Goal: Communication & Community: Answer question/provide support

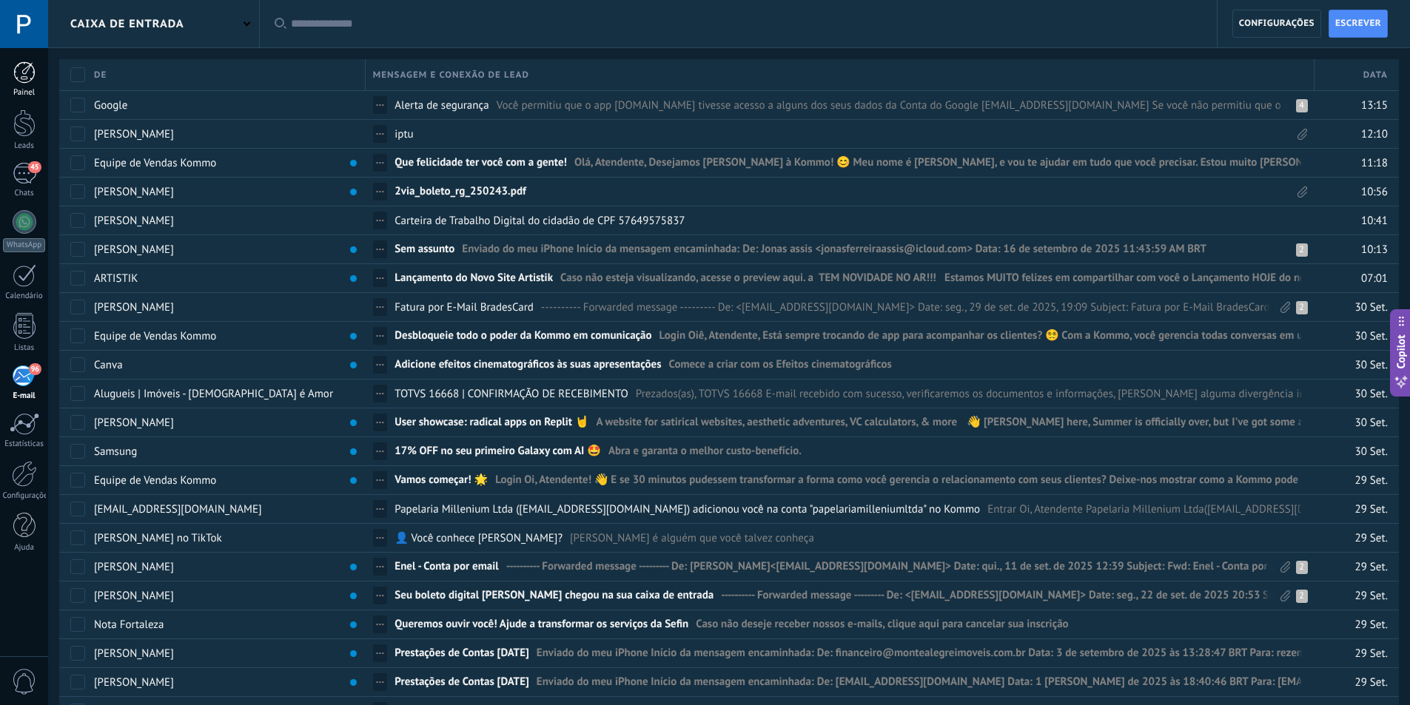
click at [27, 76] on div at bounding box center [24, 72] width 22 height 22
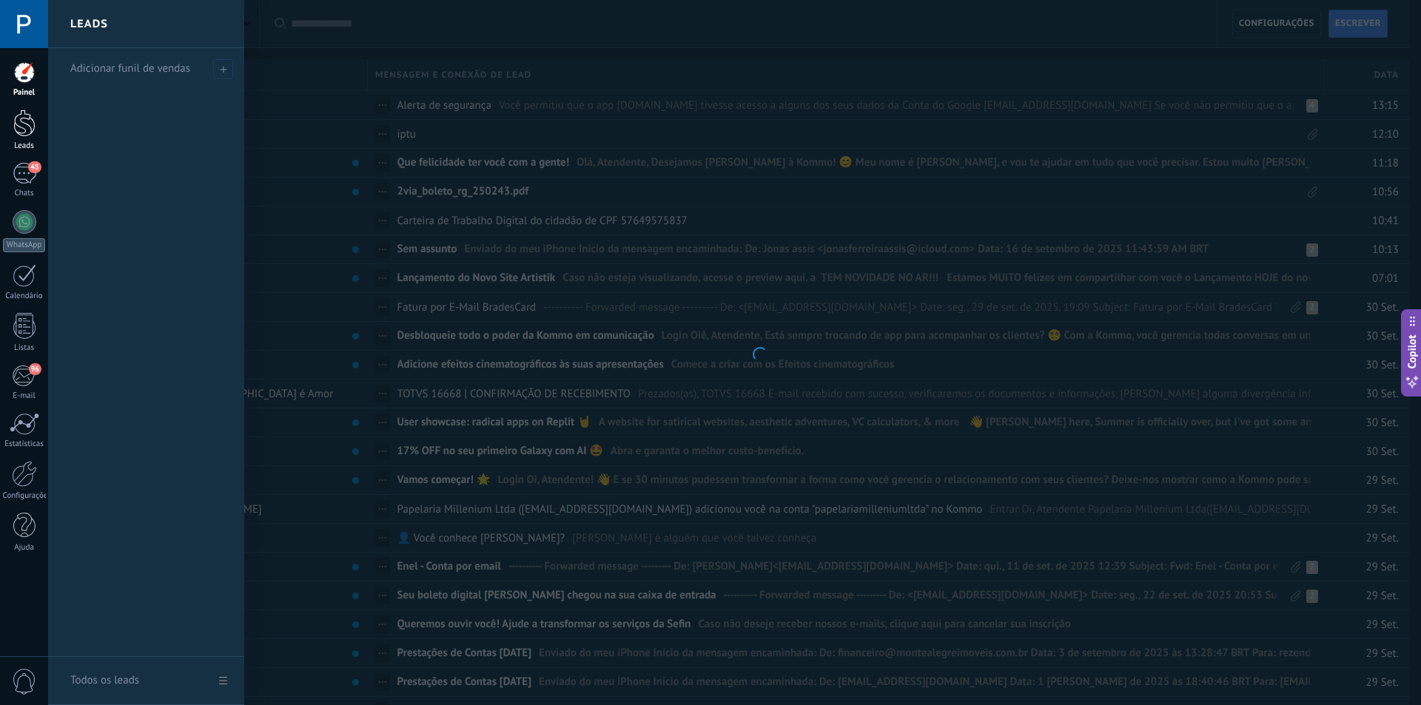
click at [29, 119] on div at bounding box center [24, 123] width 22 height 27
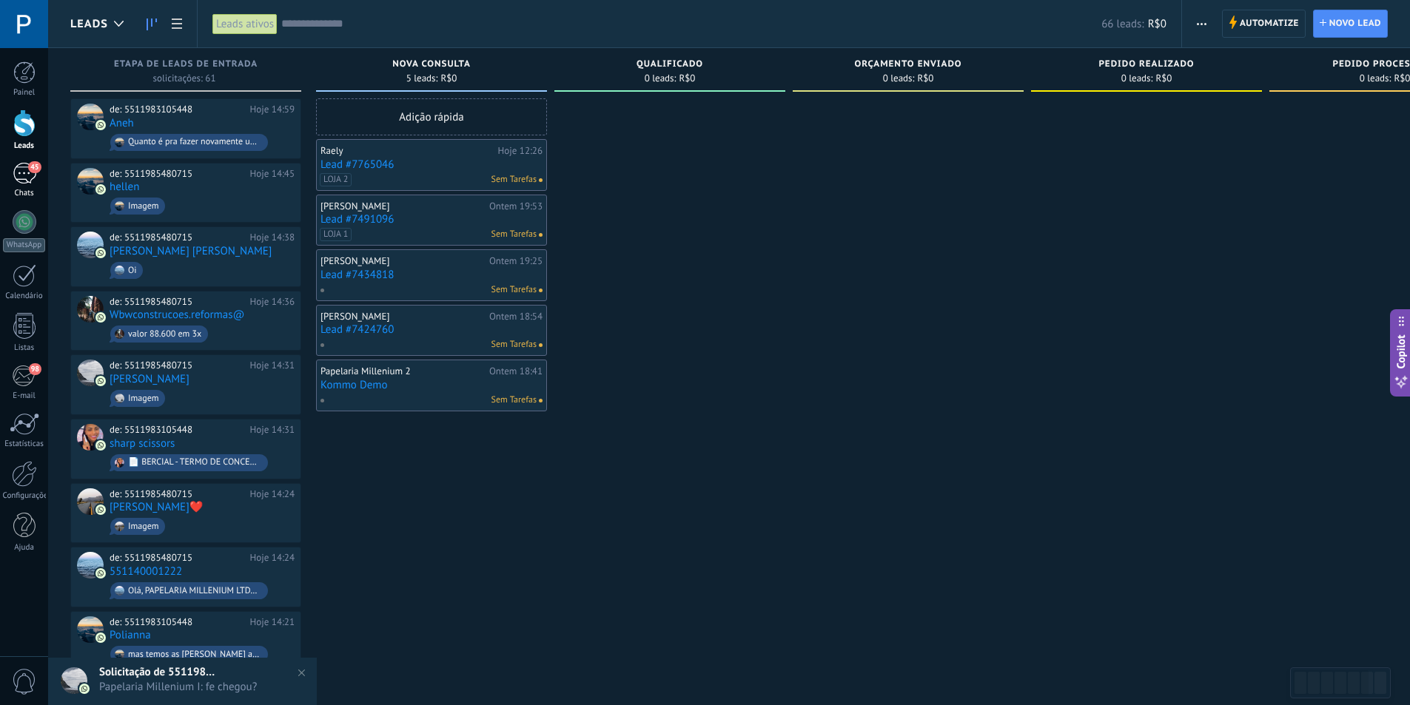
click at [26, 180] on div "45" at bounding box center [25, 173] width 24 height 21
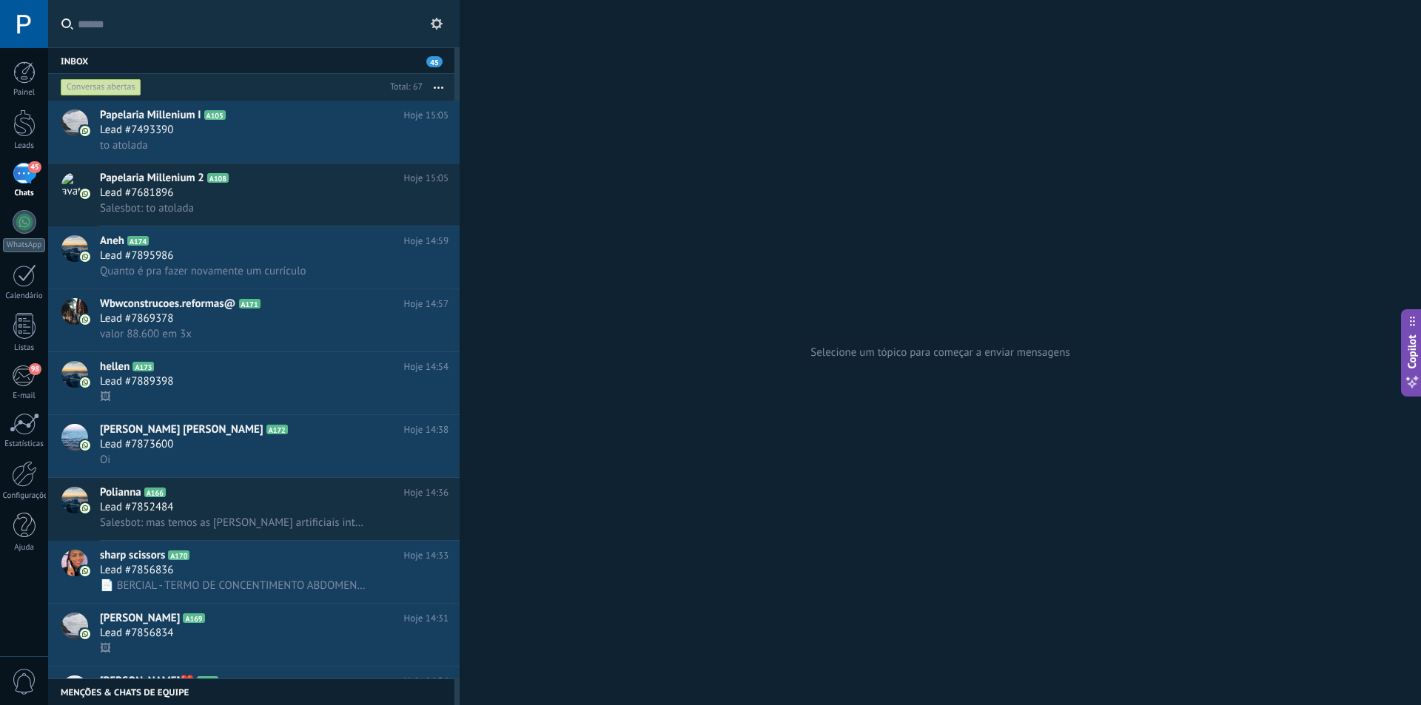
click at [151, 695] on div "Menções & Chats de equipe 0" at bounding box center [251, 692] width 406 height 27
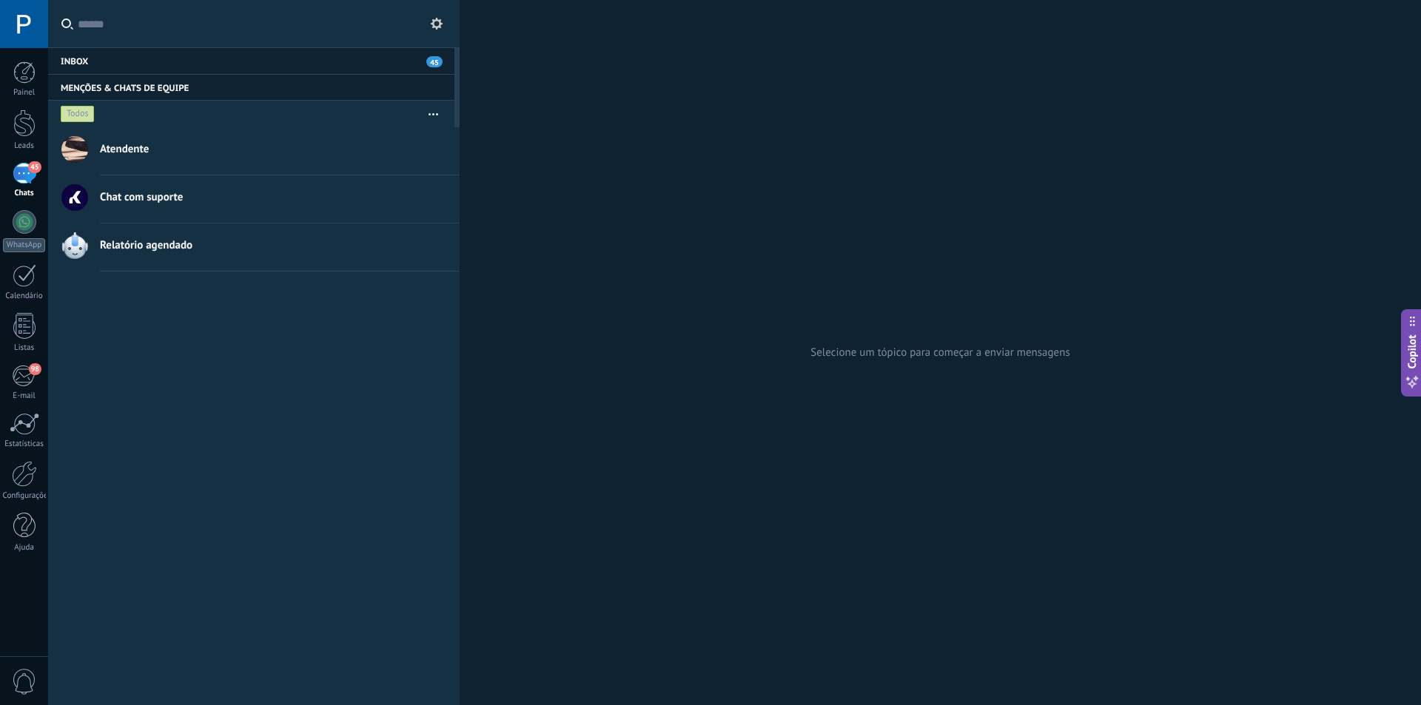
click at [430, 112] on button "button" at bounding box center [433, 114] width 32 height 27
click at [403, 141] on div "Criar um grupo" at bounding box center [376, 144] width 144 height 30
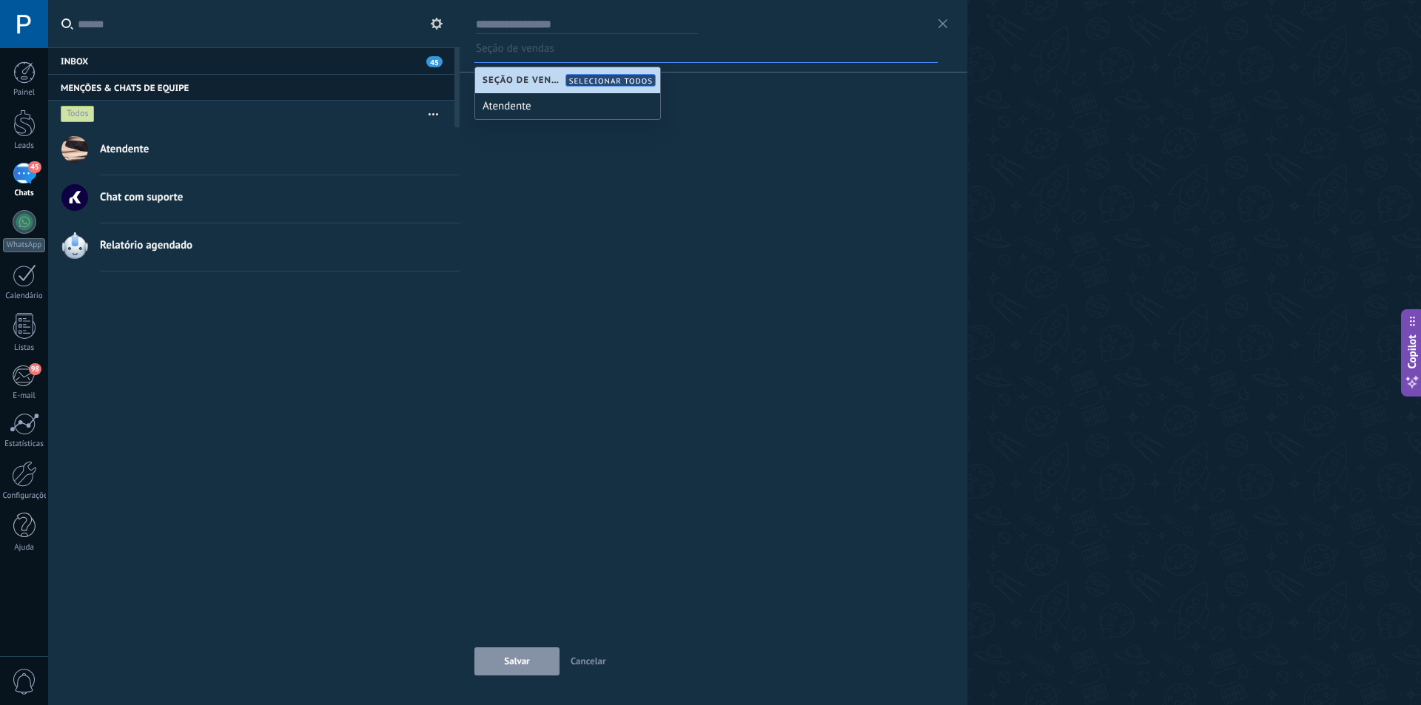
click at [573, 82] on span "Selecionar todos" at bounding box center [611, 81] width 84 height 10
click at [599, 50] on input "text" at bounding box center [610, 48] width 74 height 22
click at [563, 131] on div "Seção de vendas Seção de vendas Salvar Cancelar" at bounding box center [713, 352] width 508 height 705
click at [559, 93] on div "Seção de vendas Seção de vendas Salvar Cancelar" at bounding box center [713, 352] width 508 height 705
click at [571, 24] on input "text" at bounding box center [587, 20] width 222 height 27
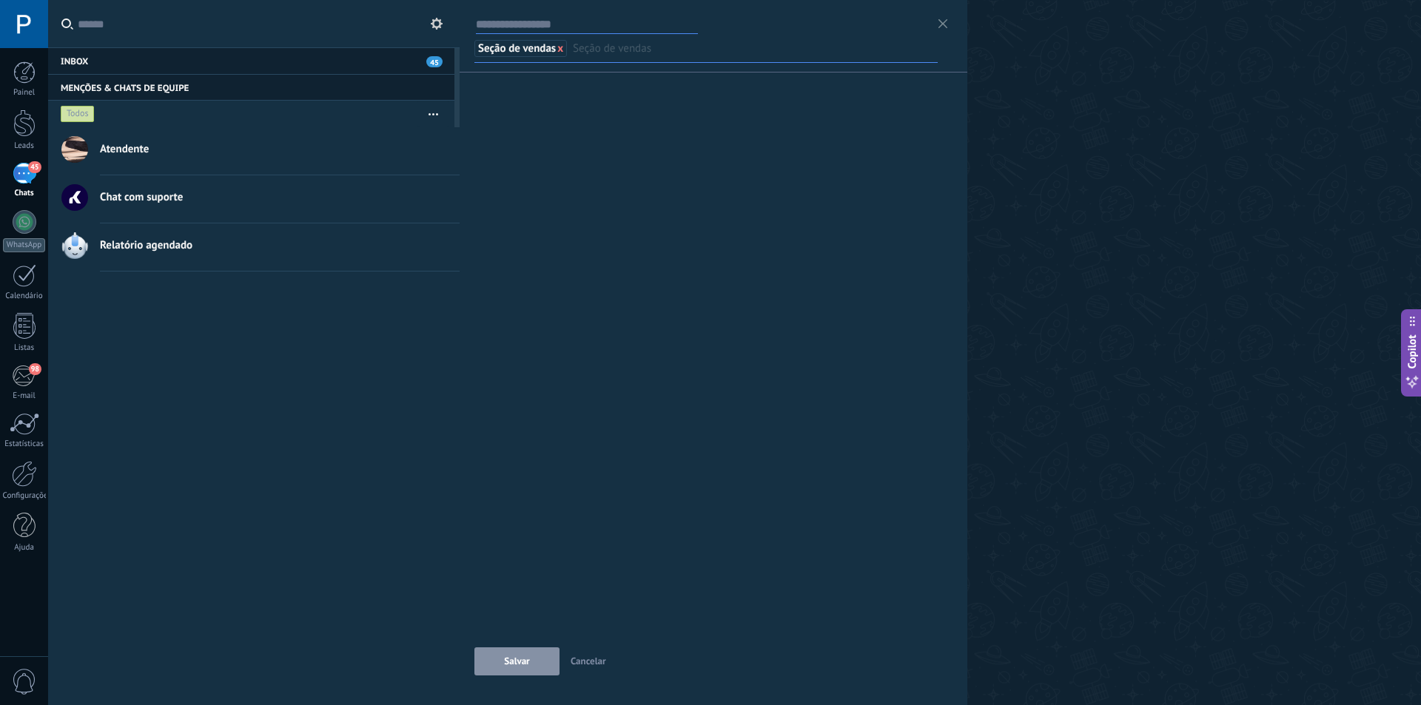
click at [613, 53] on input "text" at bounding box center [610, 48] width 74 height 22
click at [606, 126] on div "Seção de vendas Salvar Cancelar" at bounding box center [713, 352] width 508 height 705
click at [517, 47] on span "Seção de vendas" at bounding box center [517, 48] width 78 height 13
click at [560, 50] on span at bounding box center [560, 48] width 6 height 14
click at [516, 50] on input "text" at bounding box center [513, 48] width 74 height 22
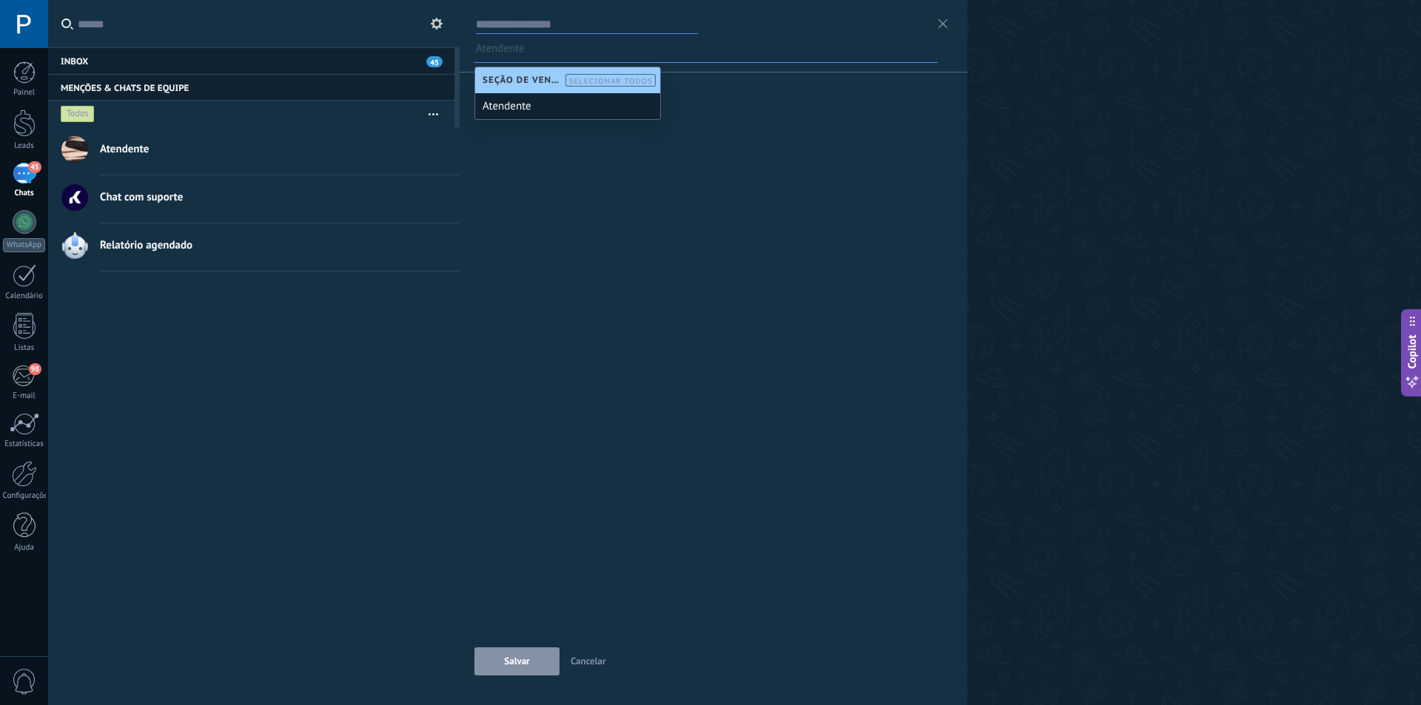
click at [539, 102] on div "Atendente" at bounding box center [567, 106] width 185 height 26
click at [533, 50] on span at bounding box center [531, 48] width 6 height 14
click at [514, 51] on input "text" at bounding box center [513, 48] width 74 height 22
click at [596, 79] on span "Selecionar todos" at bounding box center [611, 81] width 84 height 10
click at [539, 651] on button "Salvar" at bounding box center [516, 661] width 85 height 28
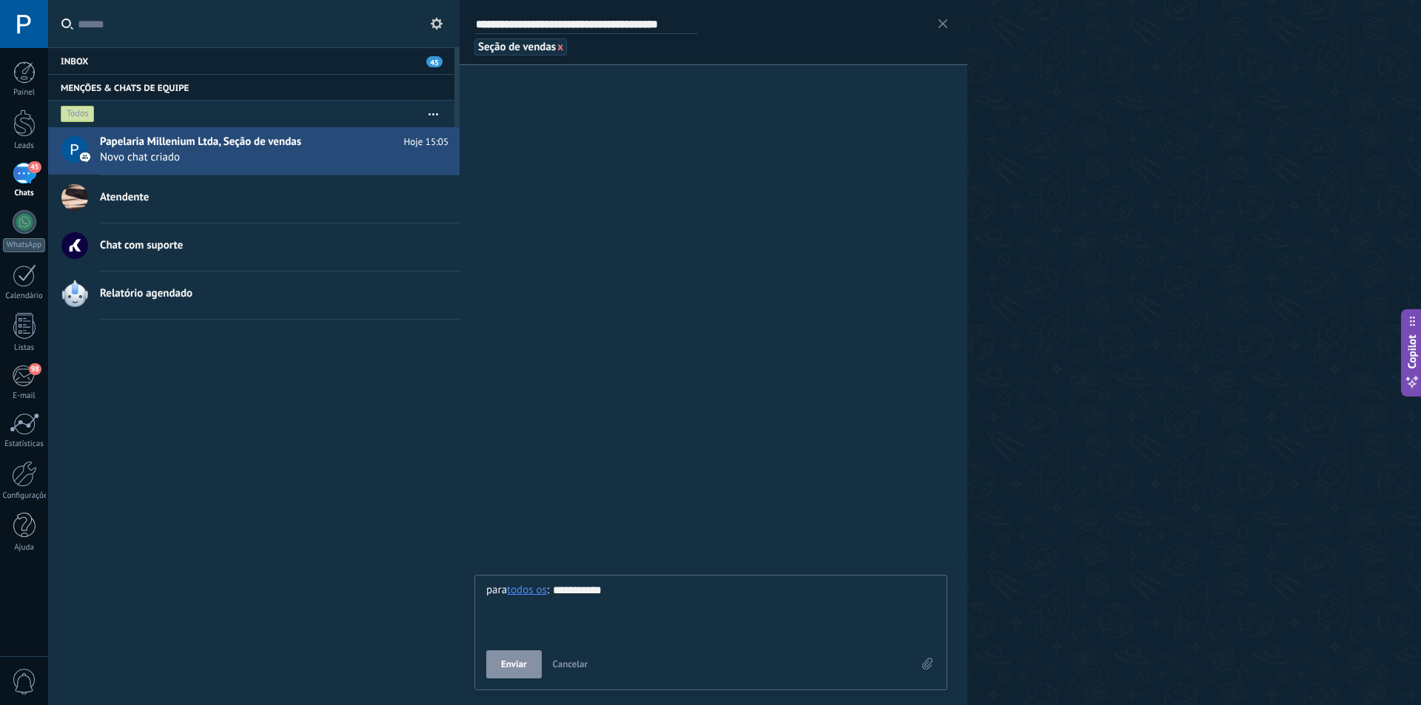
type div "**********"
click at [514, 665] on span "Enviar" at bounding box center [514, 664] width 26 height 10
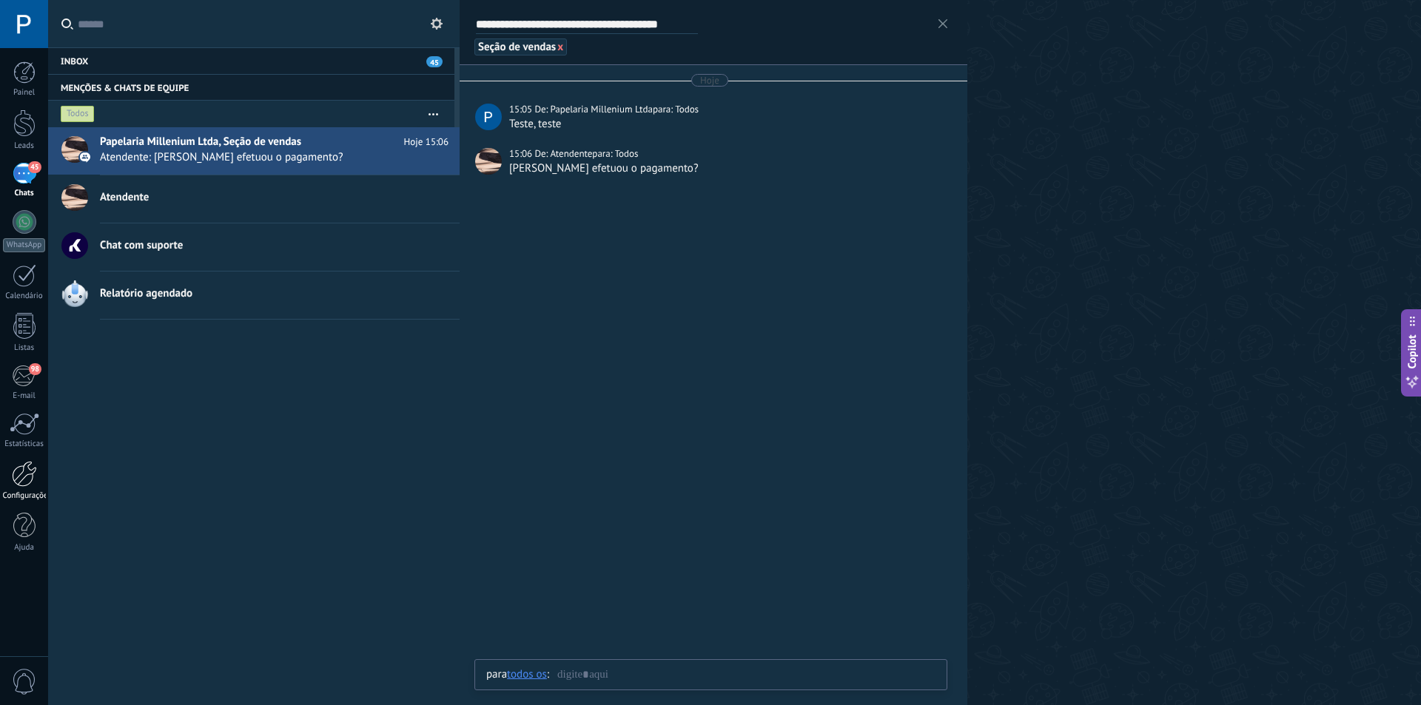
click at [27, 476] on div at bounding box center [24, 474] width 25 height 26
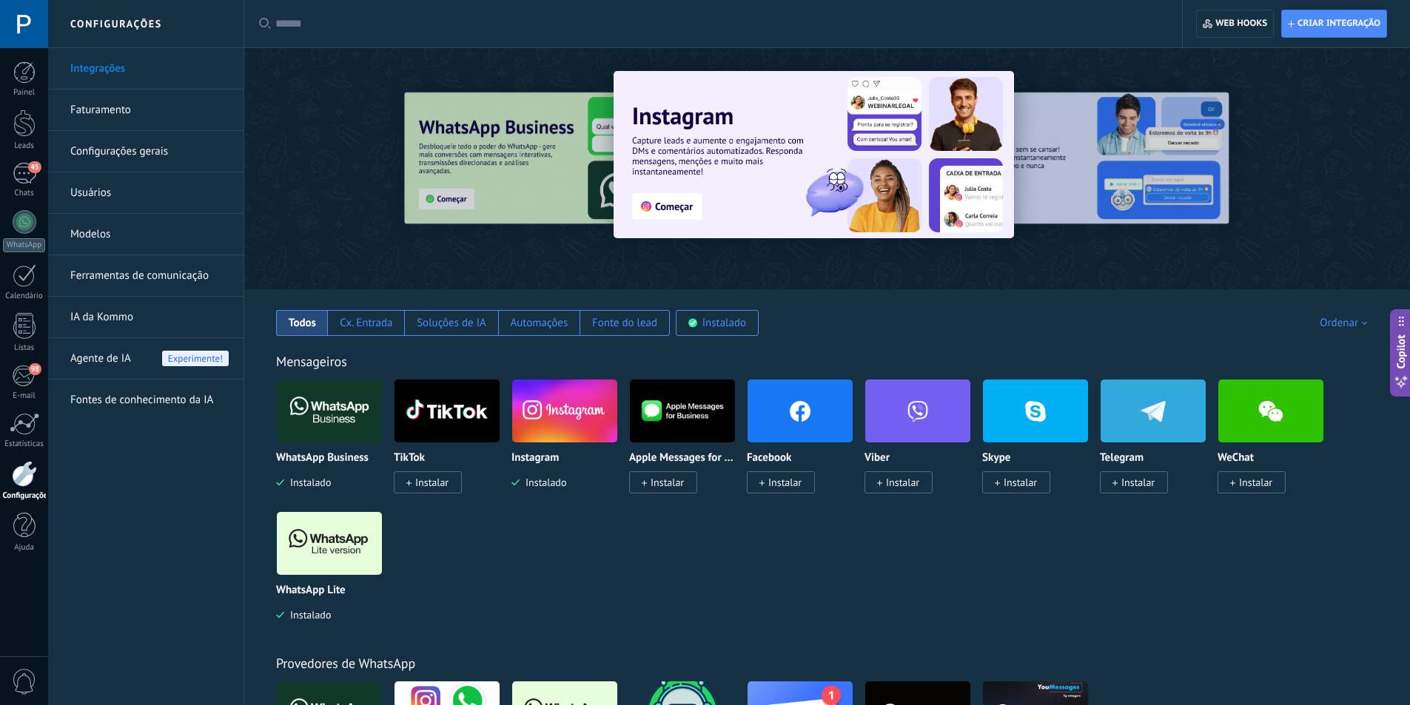
click at [156, 145] on link "Configurações gerais" at bounding box center [149, 151] width 158 height 41
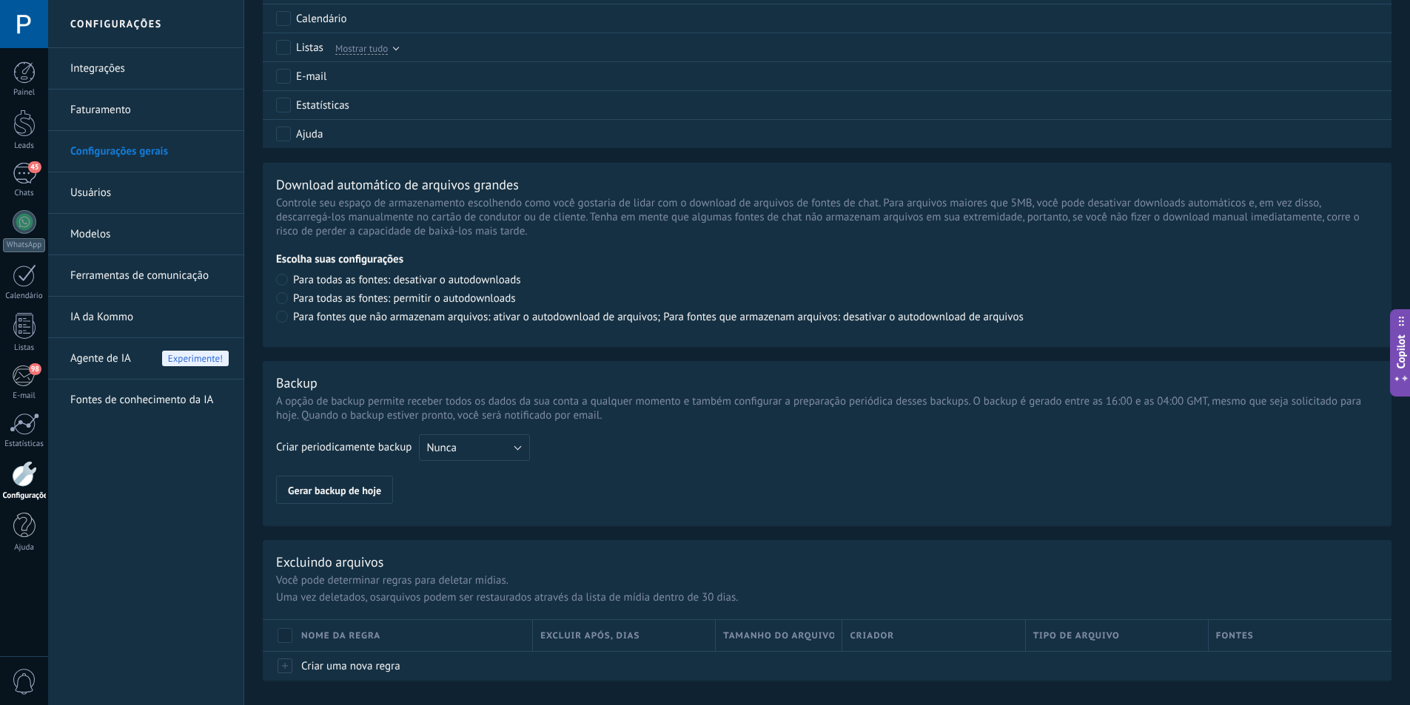
scroll to position [911, 0]
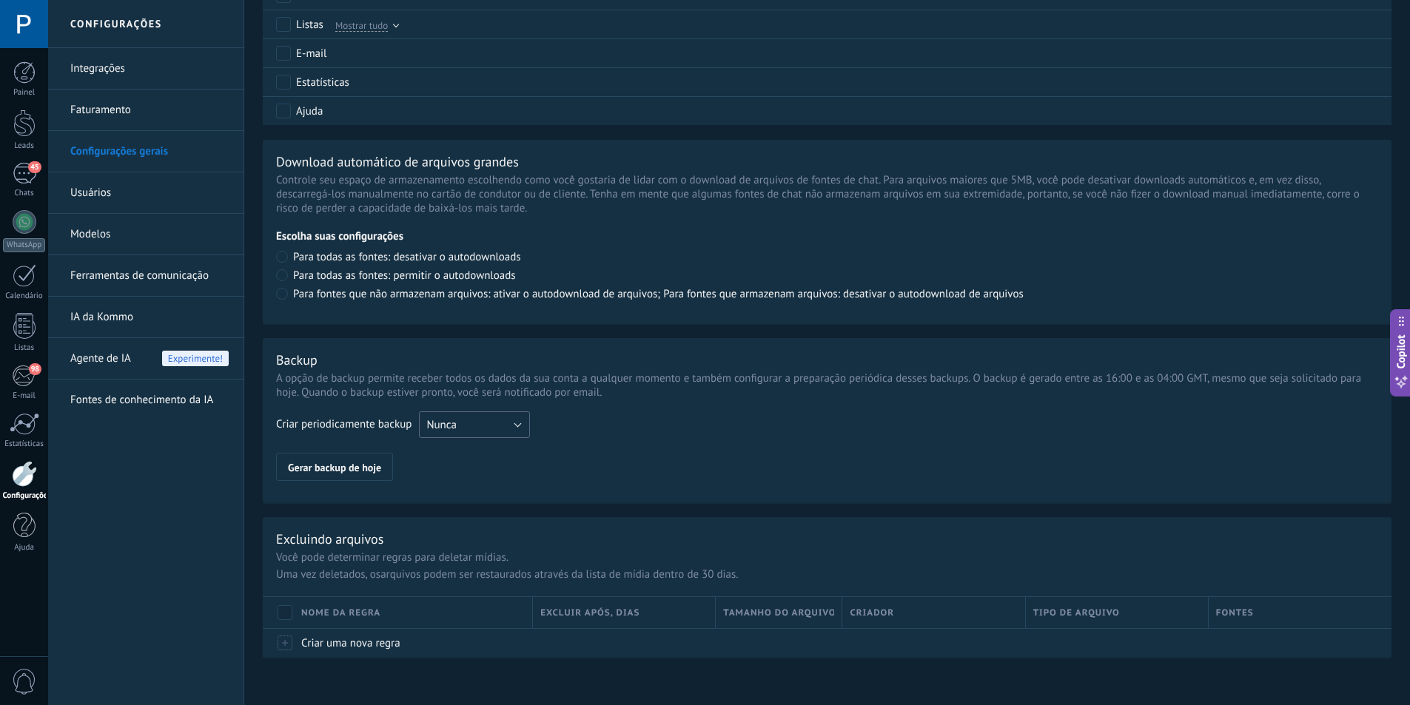
click at [514, 423] on button "Nunca" at bounding box center [474, 424] width 111 height 27
click at [568, 421] on div "Criar periodicamente backup Nunca Semanal Mensal Nunca Gerar backup de hoje" at bounding box center [827, 446] width 1102 height 70
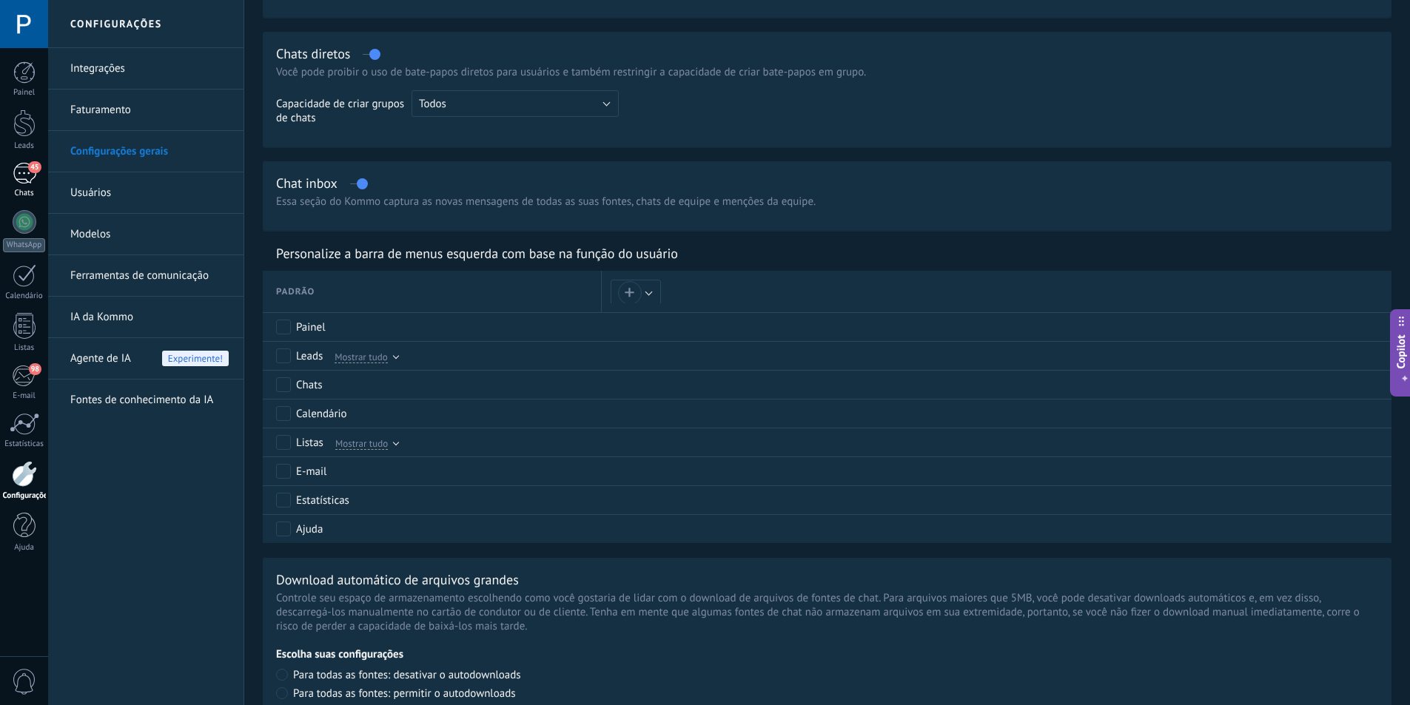
scroll to position [467, 0]
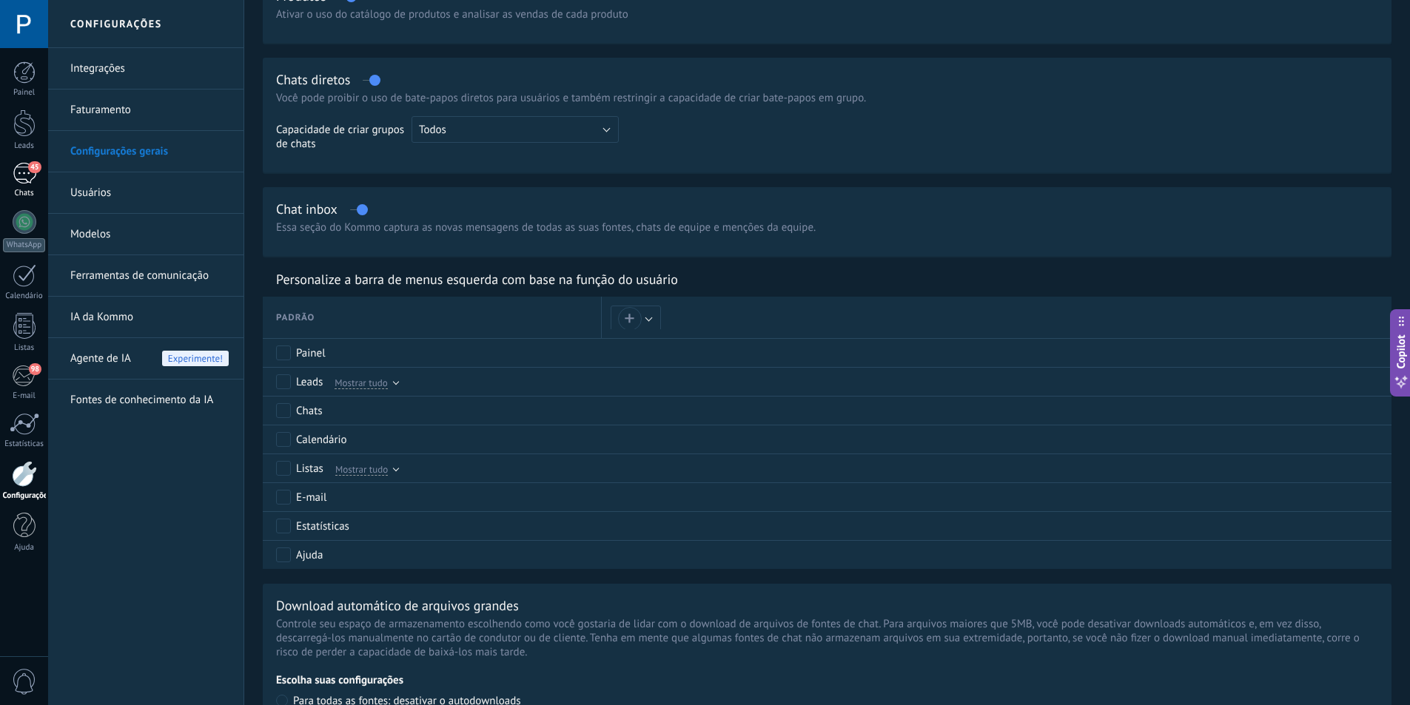
click at [17, 173] on div "45" at bounding box center [25, 173] width 24 height 21
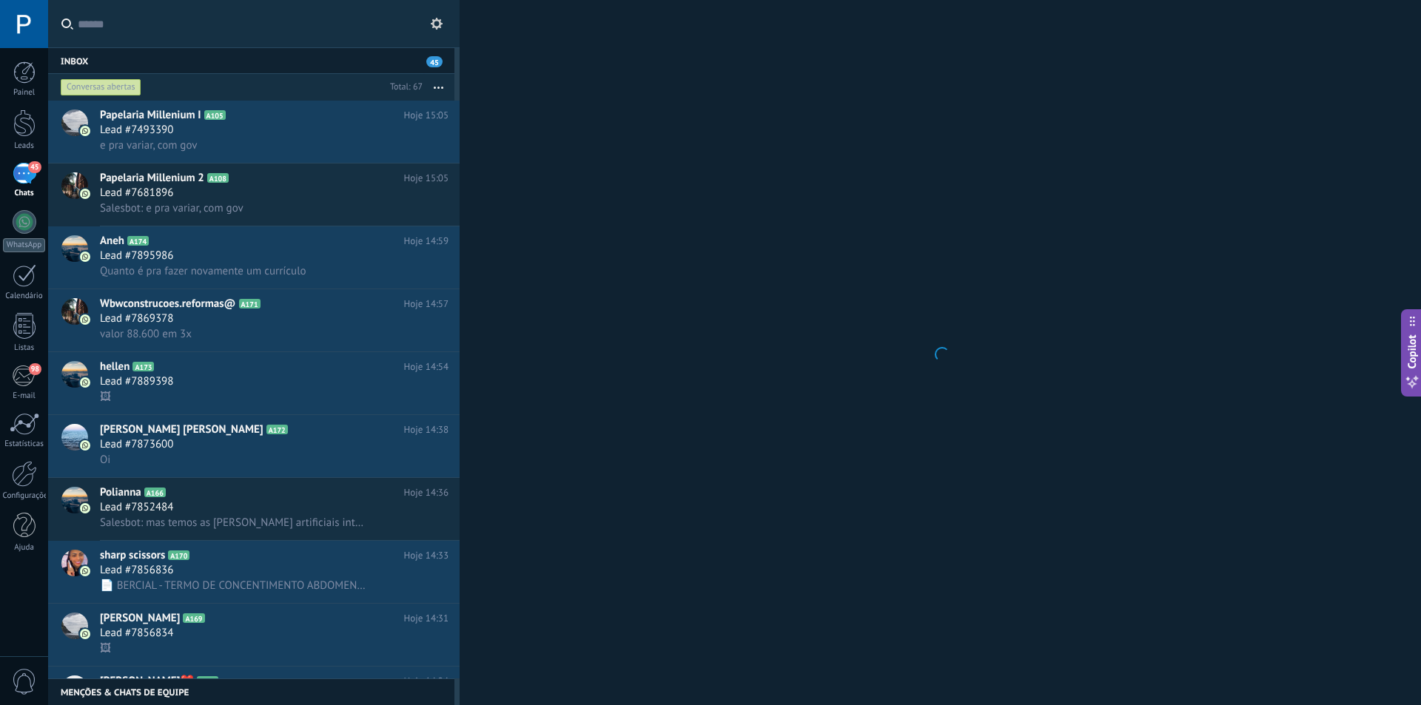
click at [435, 20] on use at bounding box center [437, 24] width 12 height 12
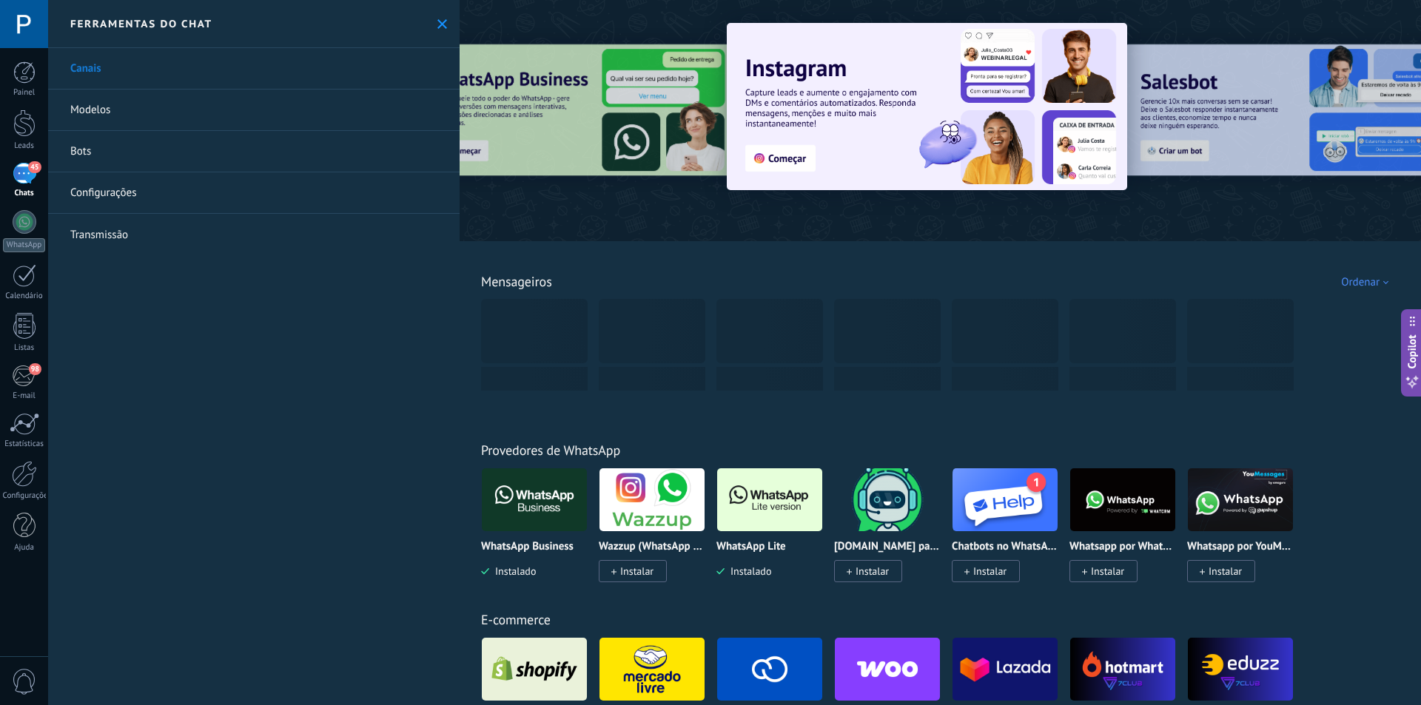
click at [112, 193] on link "Configurações" at bounding box center [253, 192] width 411 height 41
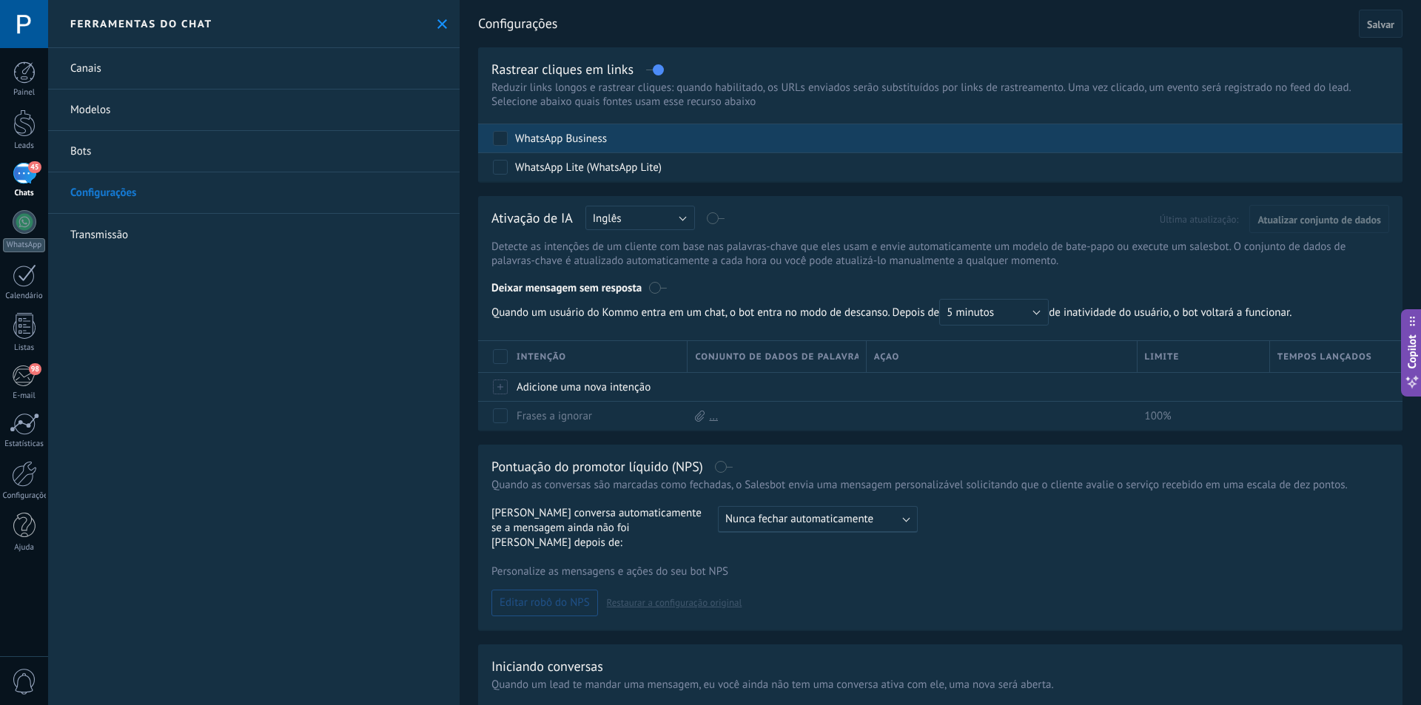
click at [599, 140] on div "WhatsApp Business" at bounding box center [561, 139] width 92 height 15
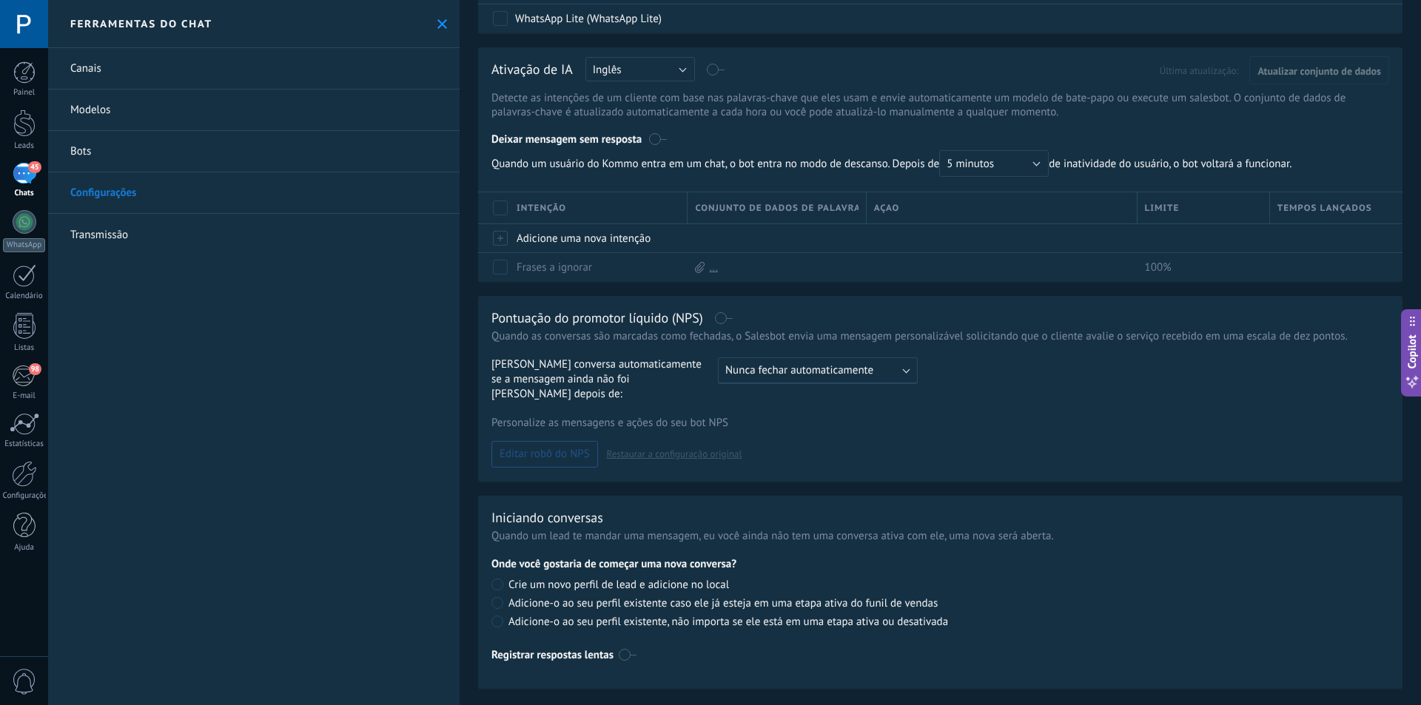
scroll to position [149, 0]
click at [107, 70] on link "Canais" at bounding box center [253, 68] width 411 height 41
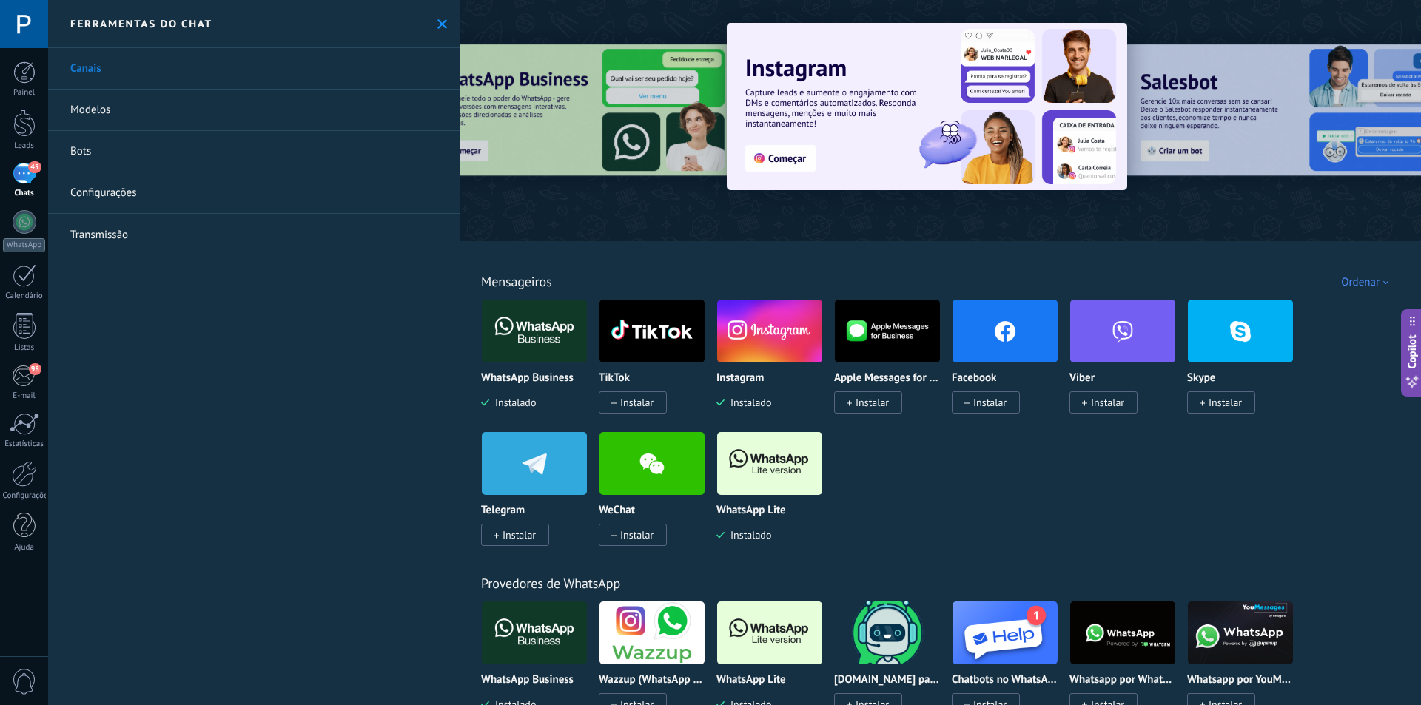
click at [104, 107] on link "Modelos" at bounding box center [253, 110] width 411 height 41
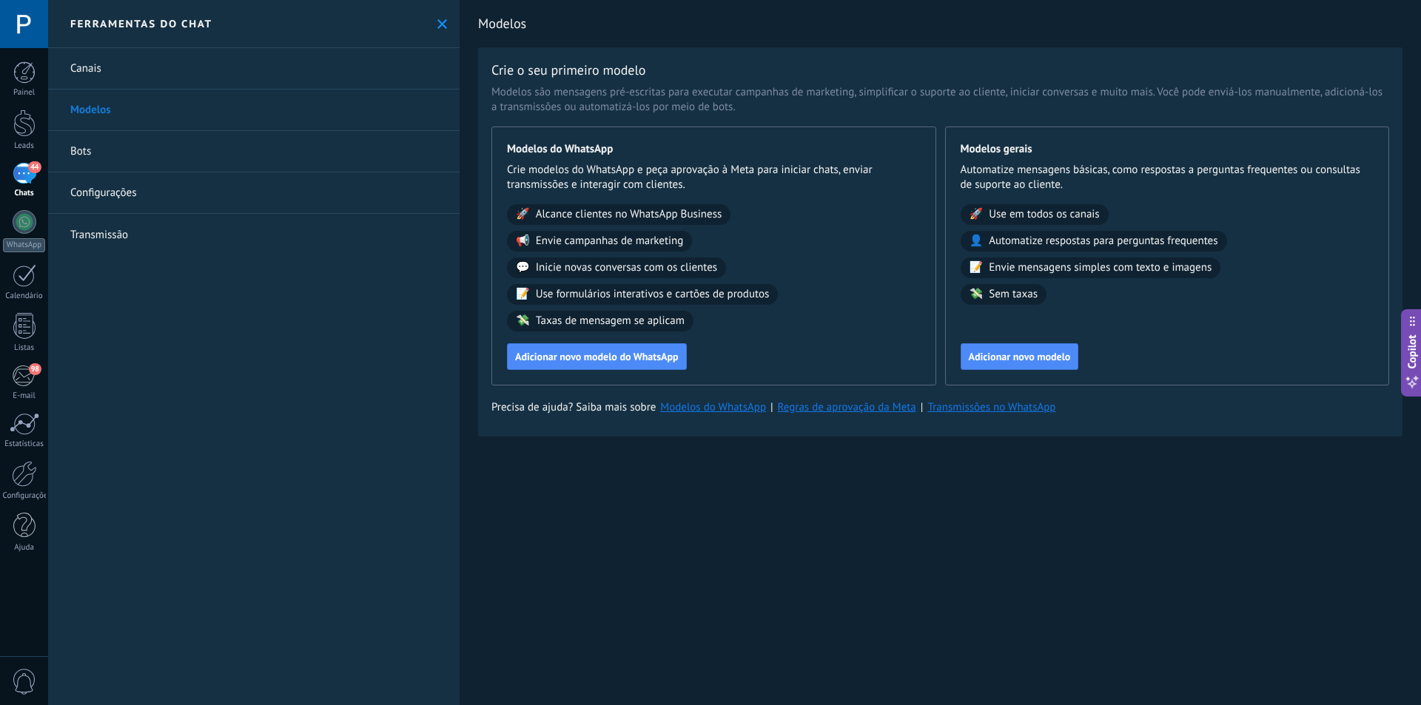
click at [100, 154] on link "Bots" at bounding box center [253, 151] width 411 height 41
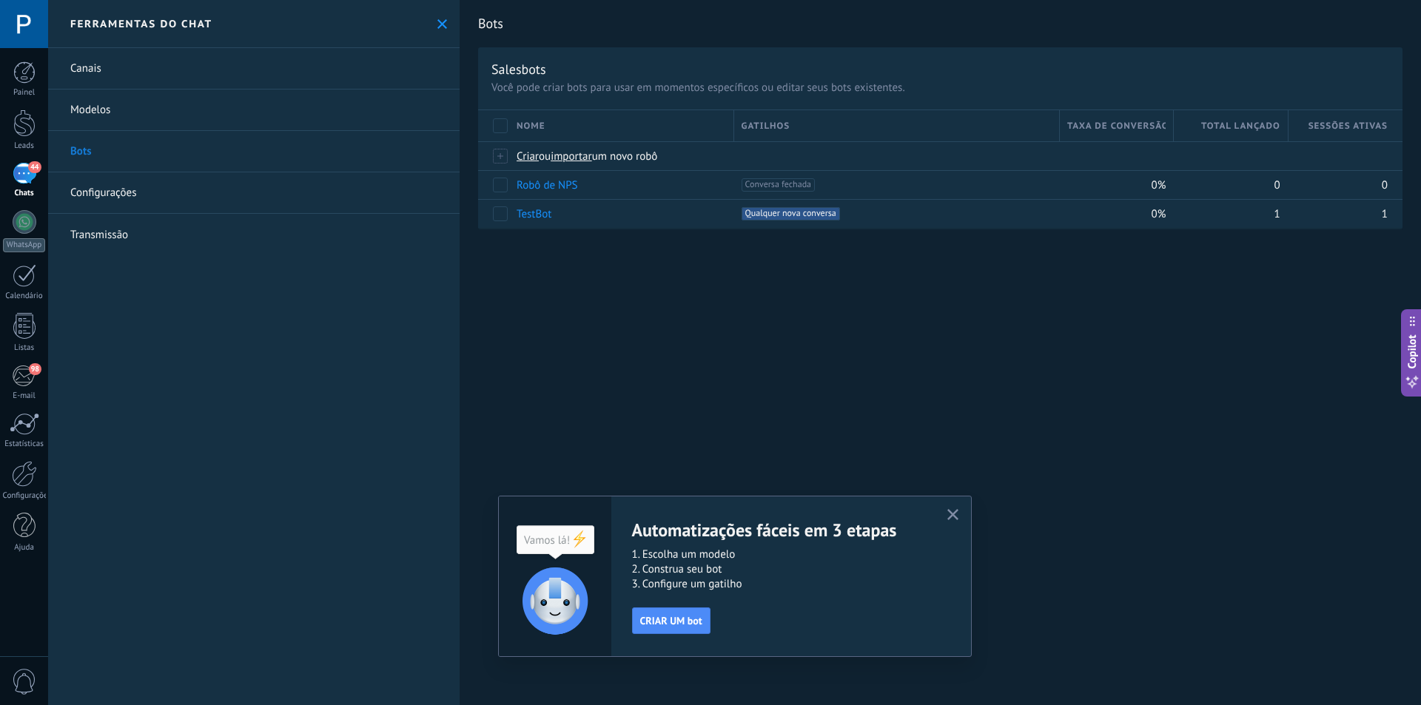
click at [956, 515] on icon "button" at bounding box center [952, 514] width 11 height 11
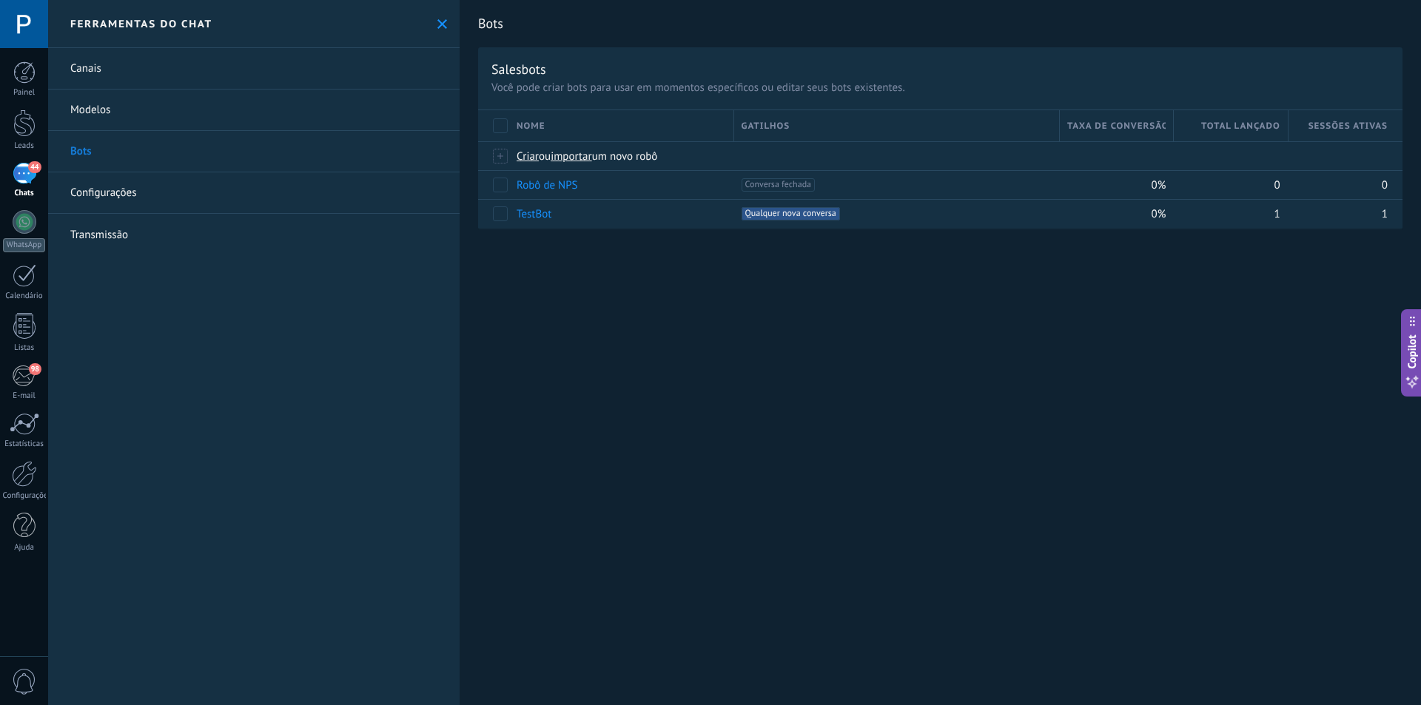
click at [129, 234] on link "Transmissão" at bounding box center [253, 234] width 411 height 41
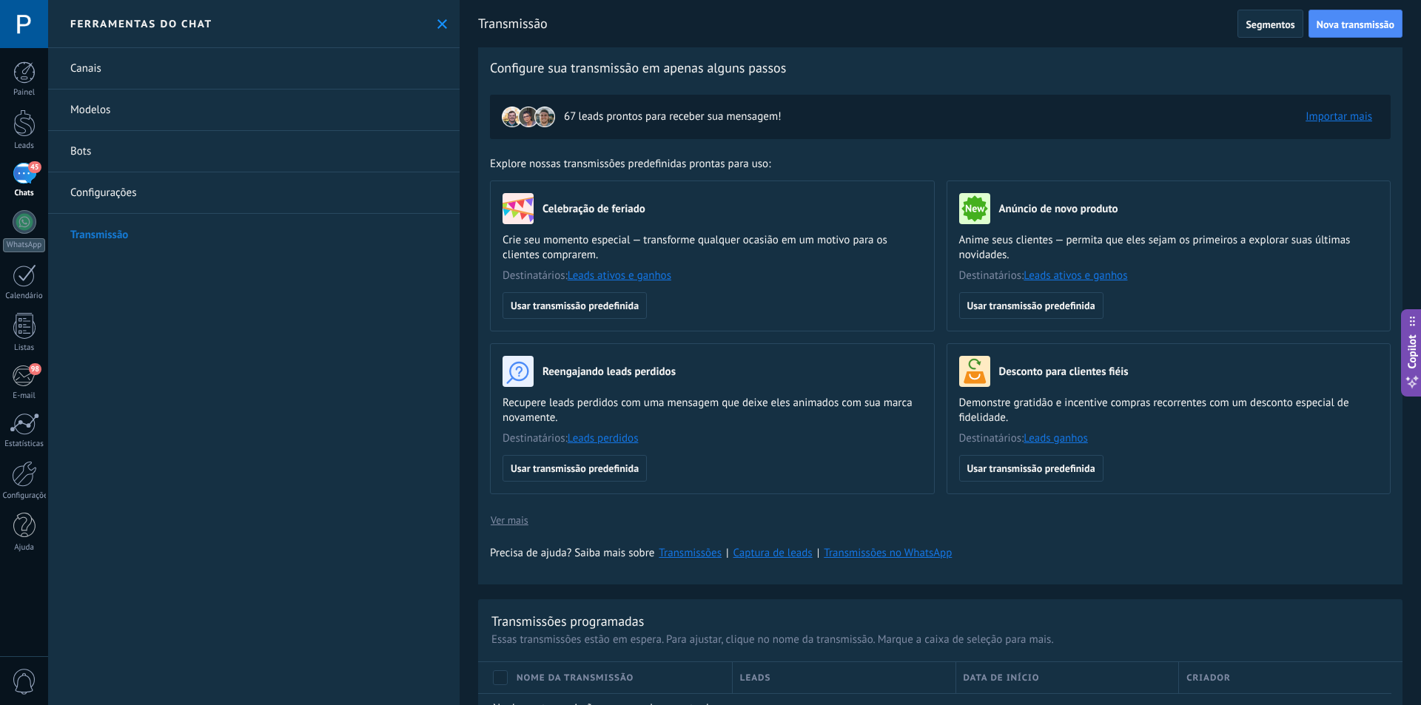
click at [121, 189] on link "Configurações" at bounding box center [253, 192] width 411 height 41
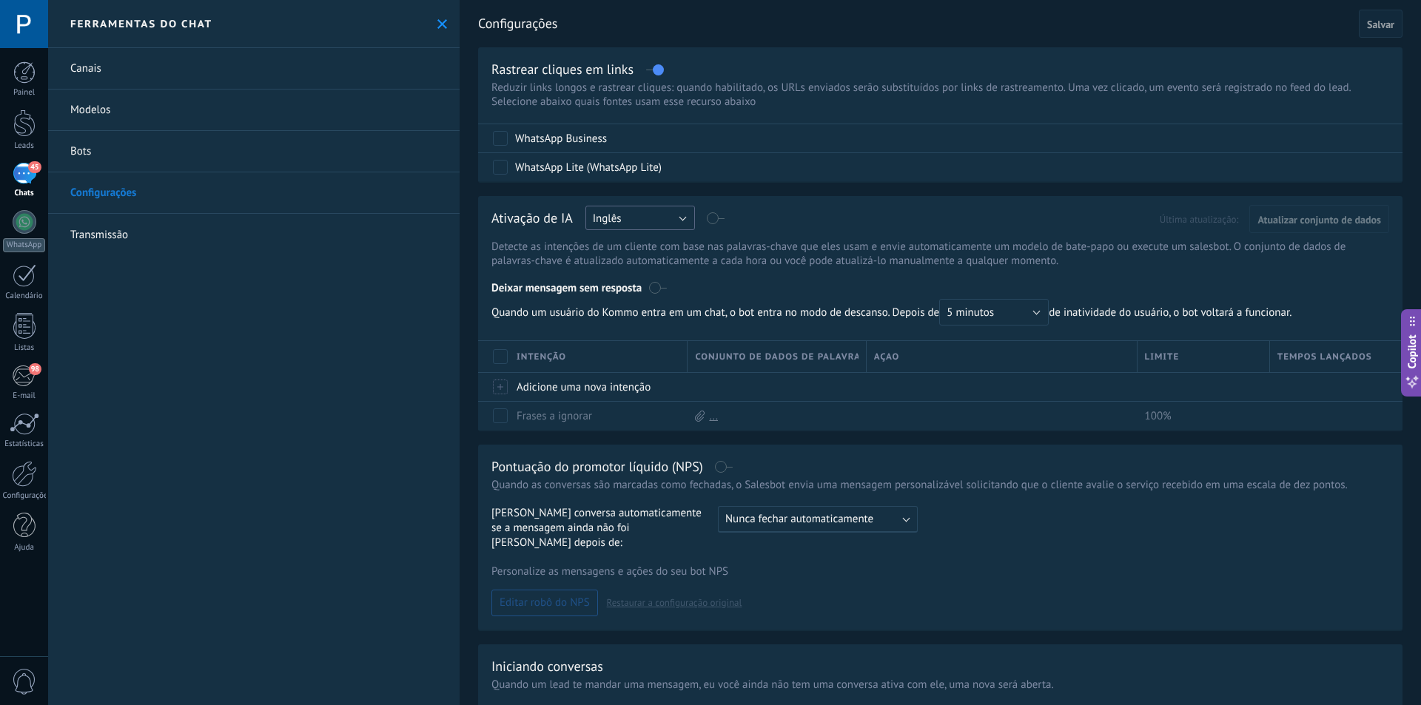
click at [678, 219] on button "Inglês" at bounding box center [640, 218] width 110 height 24
click at [809, 215] on div "Ativação de IA [PERSON_NAME] Inglês Espanhol Português Indonésia [PERSON_NAME] …" at bounding box center [940, 220] width 898 height 23
click at [654, 70] on label at bounding box center [654, 70] width 17 height 1
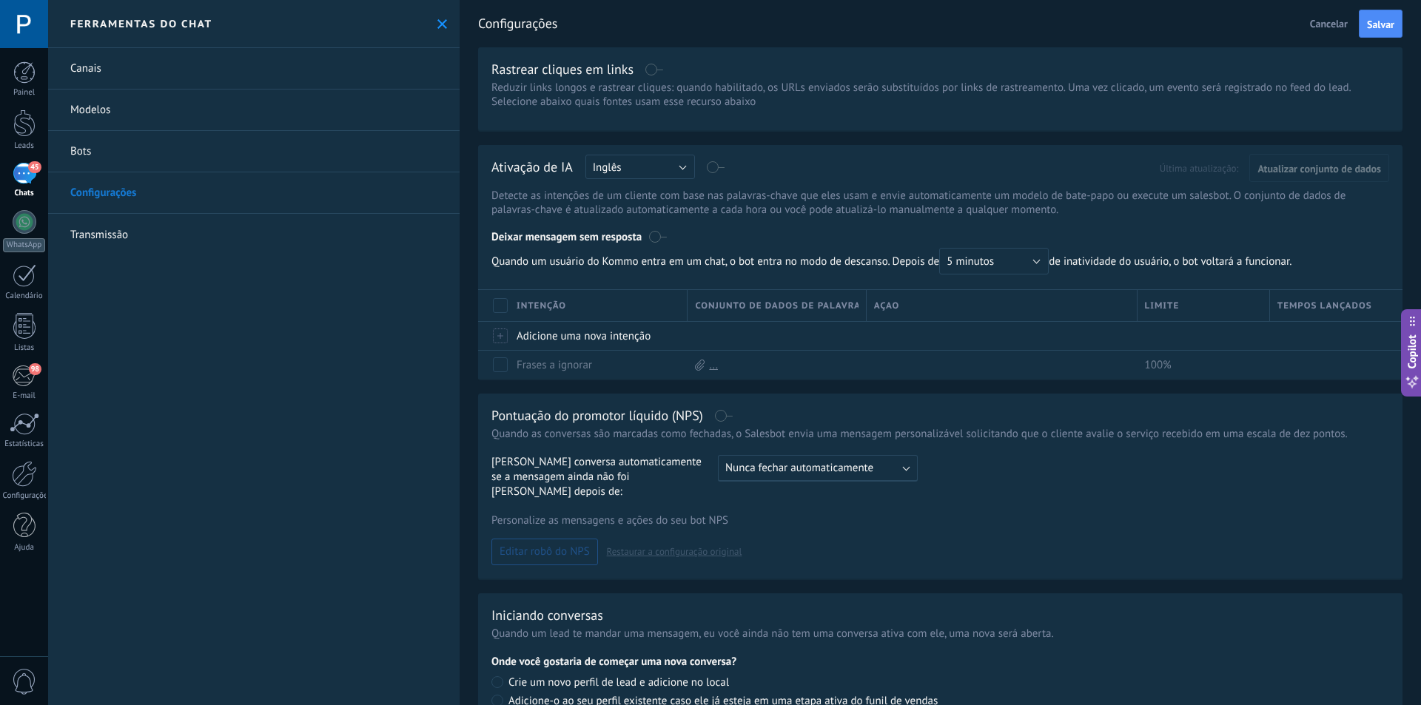
click at [654, 70] on label at bounding box center [654, 70] width 17 height 1
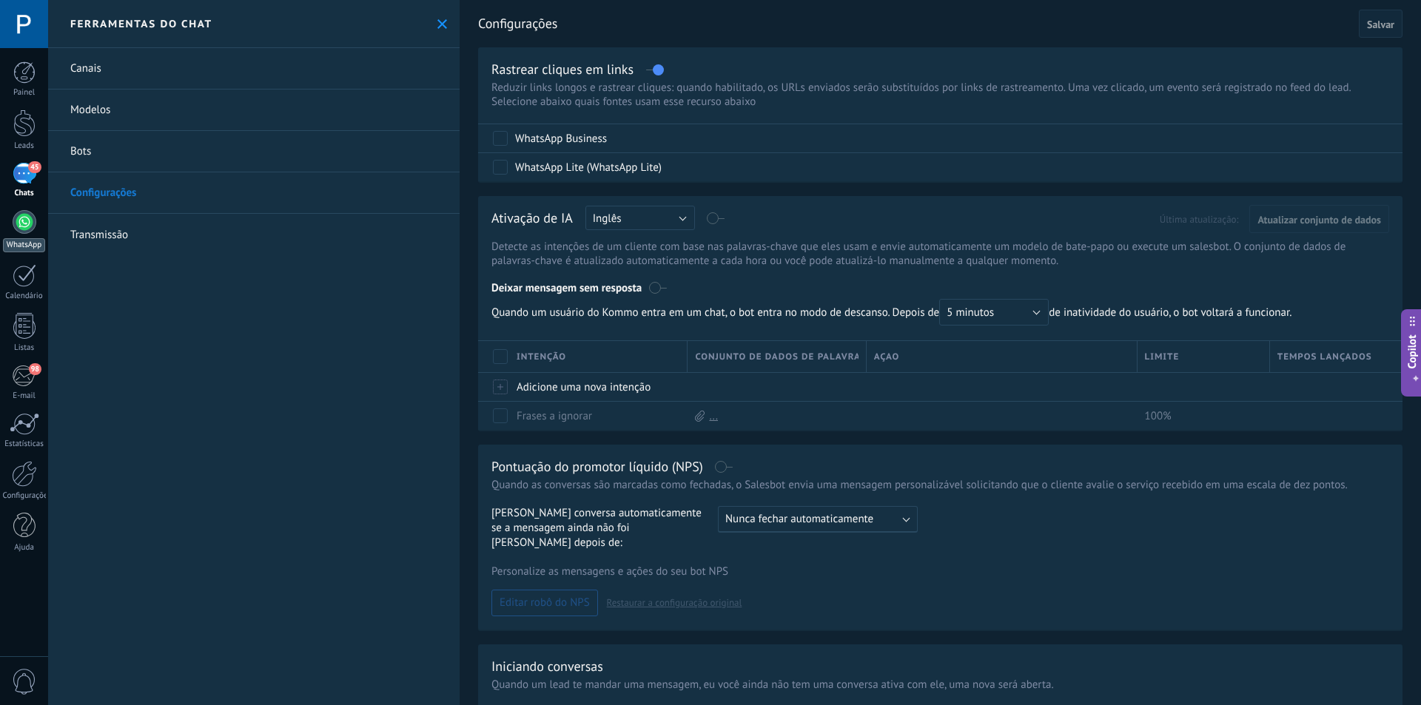
click at [28, 226] on div at bounding box center [25, 222] width 24 height 24
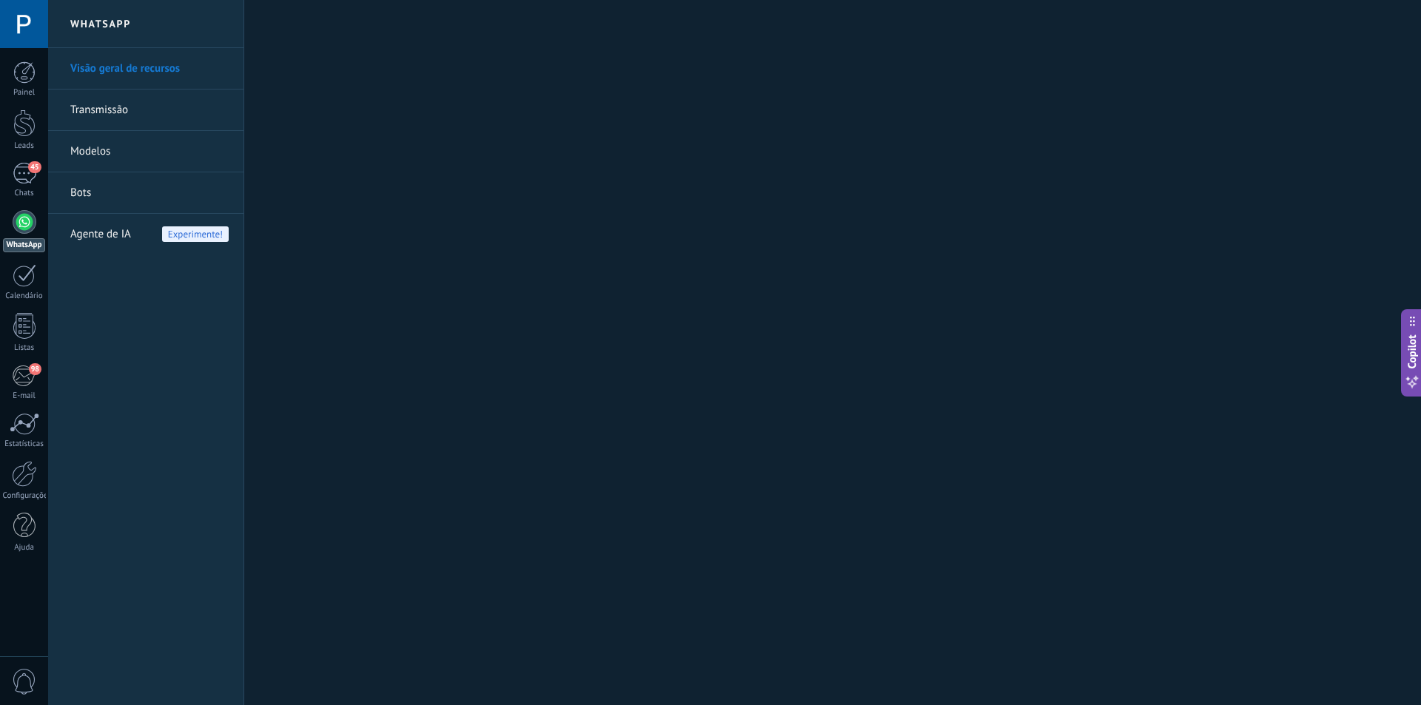
click at [105, 153] on link "Modelos" at bounding box center [149, 151] width 158 height 41
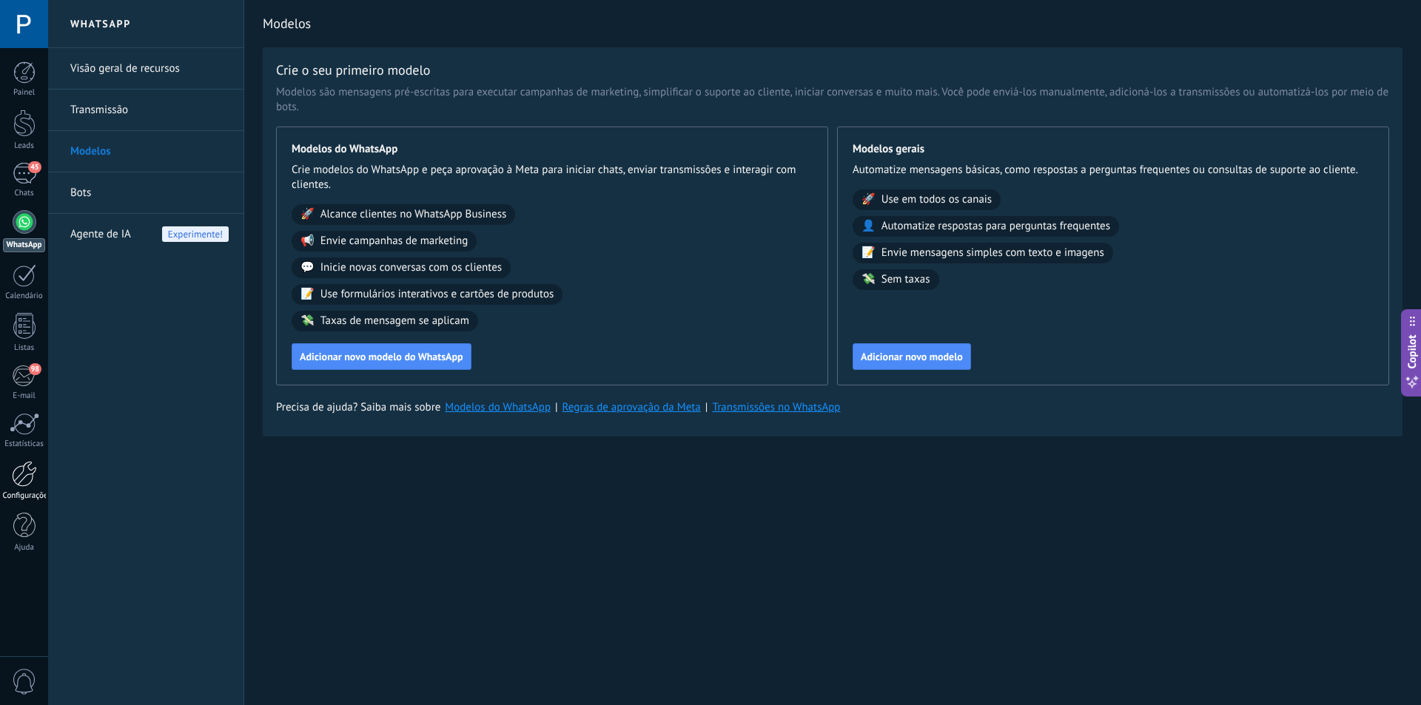
click at [24, 479] on div at bounding box center [24, 474] width 25 height 26
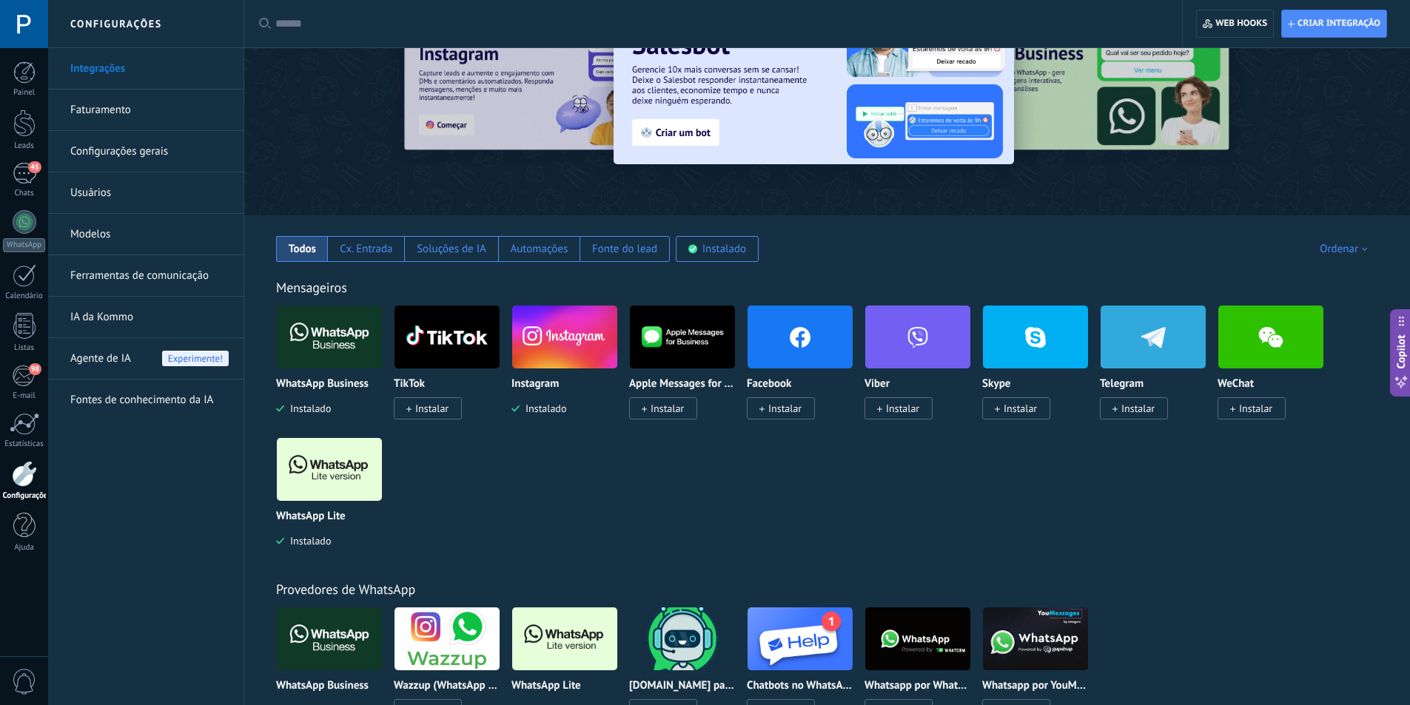
click at [118, 104] on link "Faturamento" at bounding box center [149, 110] width 158 height 41
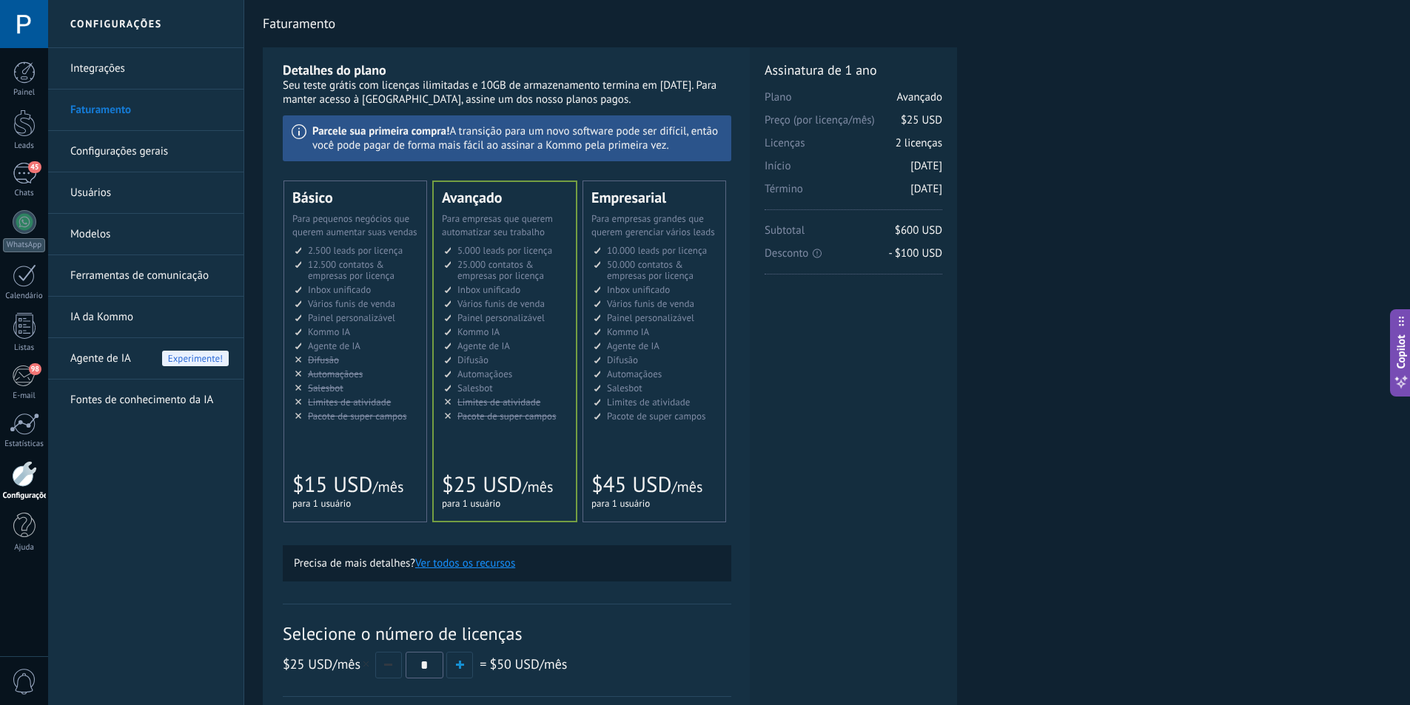
click at [124, 143] on link "Configurações gerais" at bounding box center [149, 151] width 158 height 41
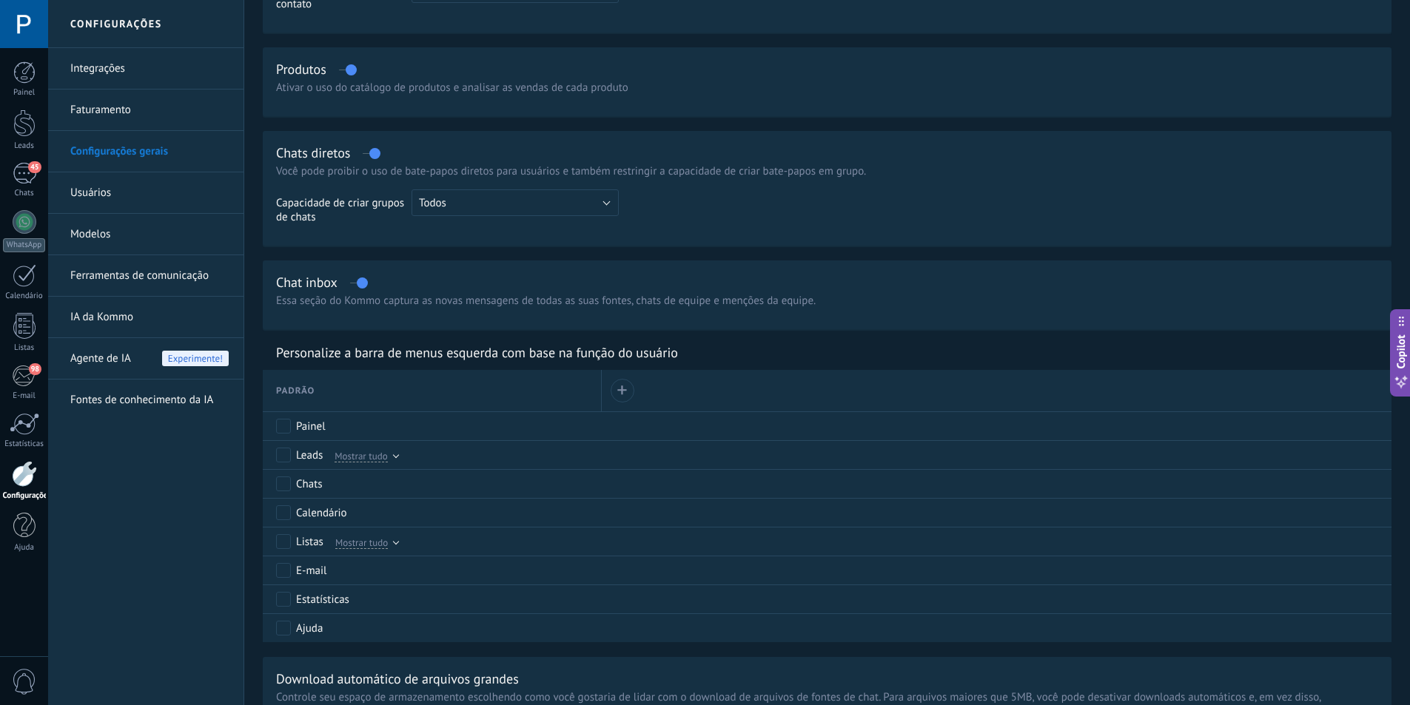
scroll to position [393, 0]
click at [24, 521] on div at bounding box center [24, 526] width 22 height 26
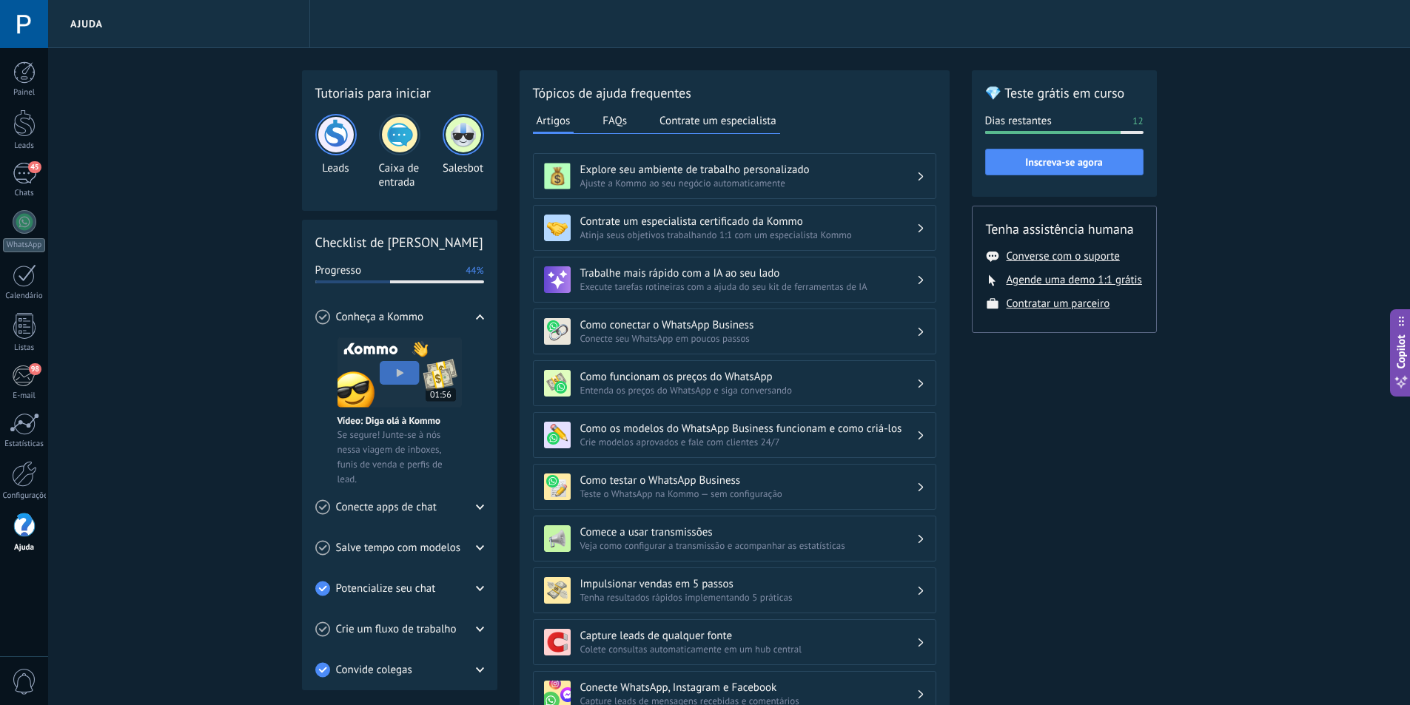
click at [682, 125] on button "Contrate um especialista" at bounding box center [718, 121] width 124 height 22
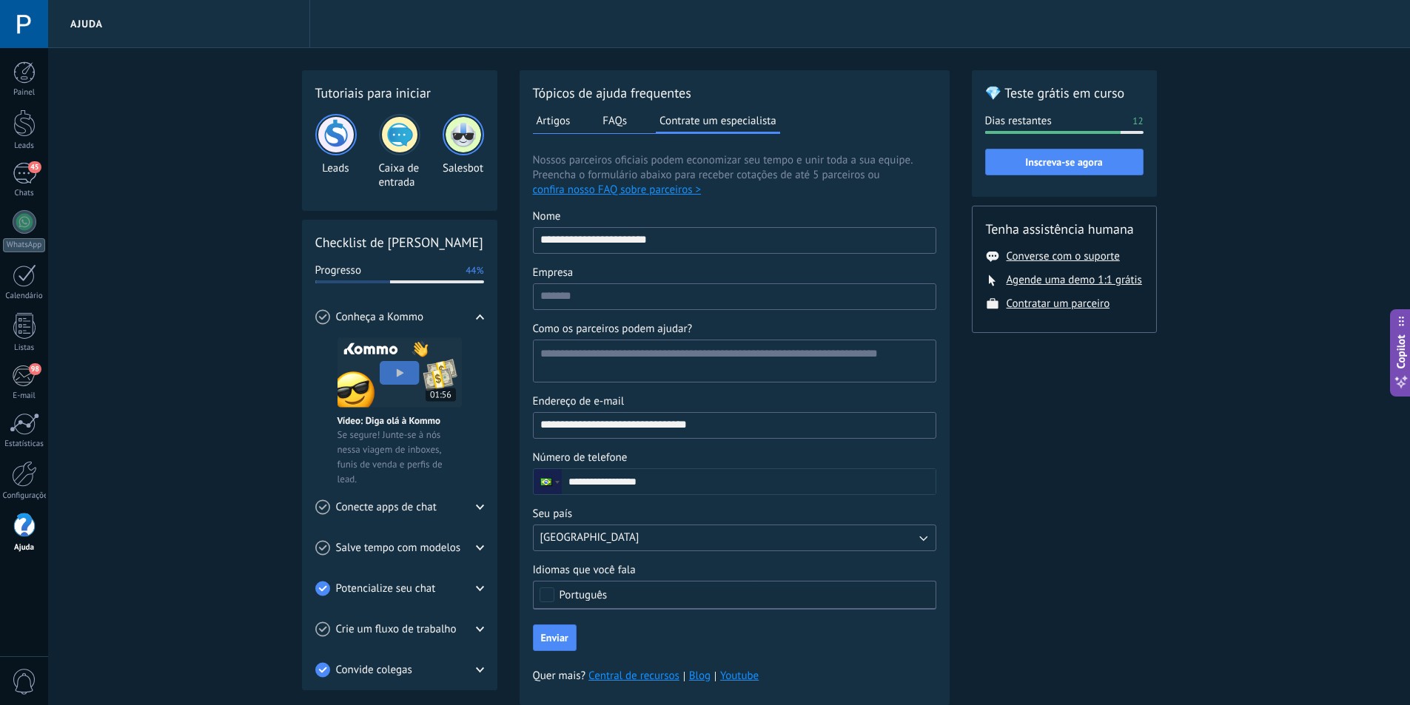
click at [627, 121] on button "FAQs" at bounding box center [615, 121] width 32 height 22
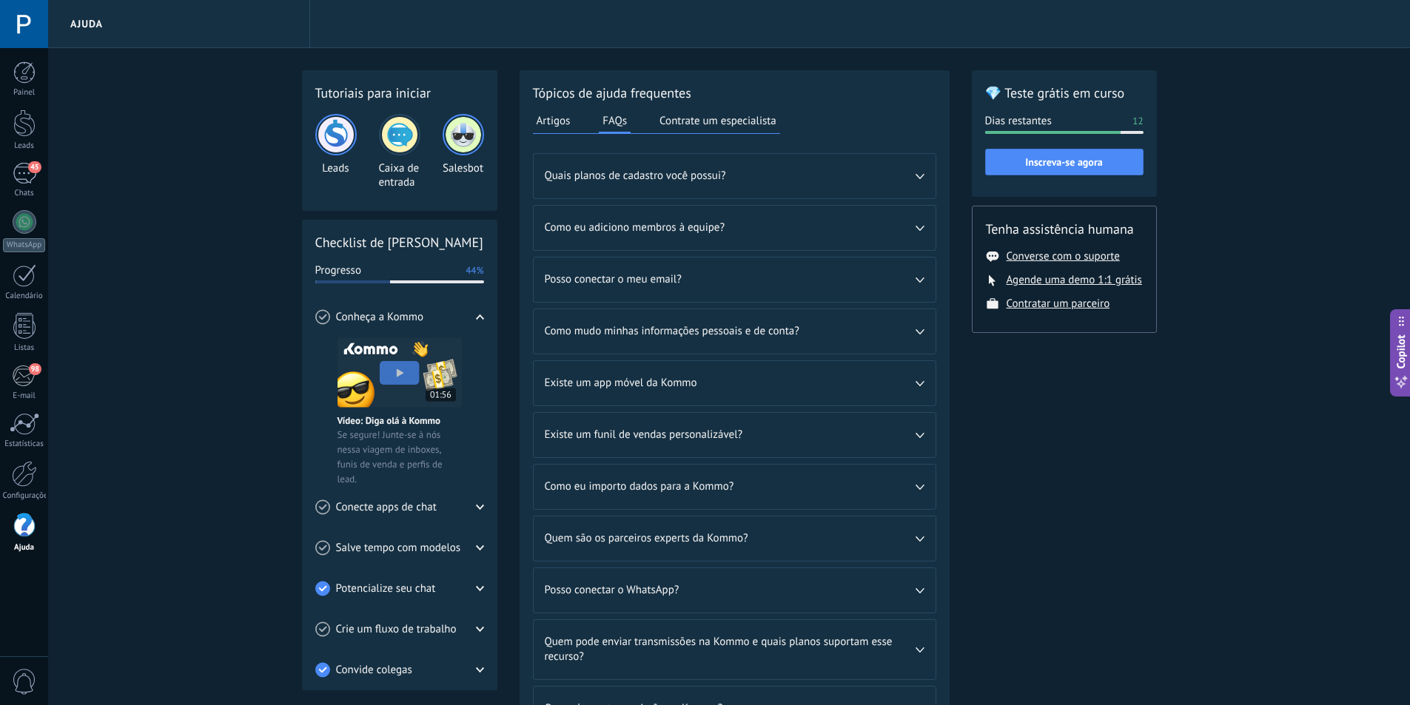
click at [561, 121] on button "Artigos" at bounding box center [553, 121] width 41 height 22
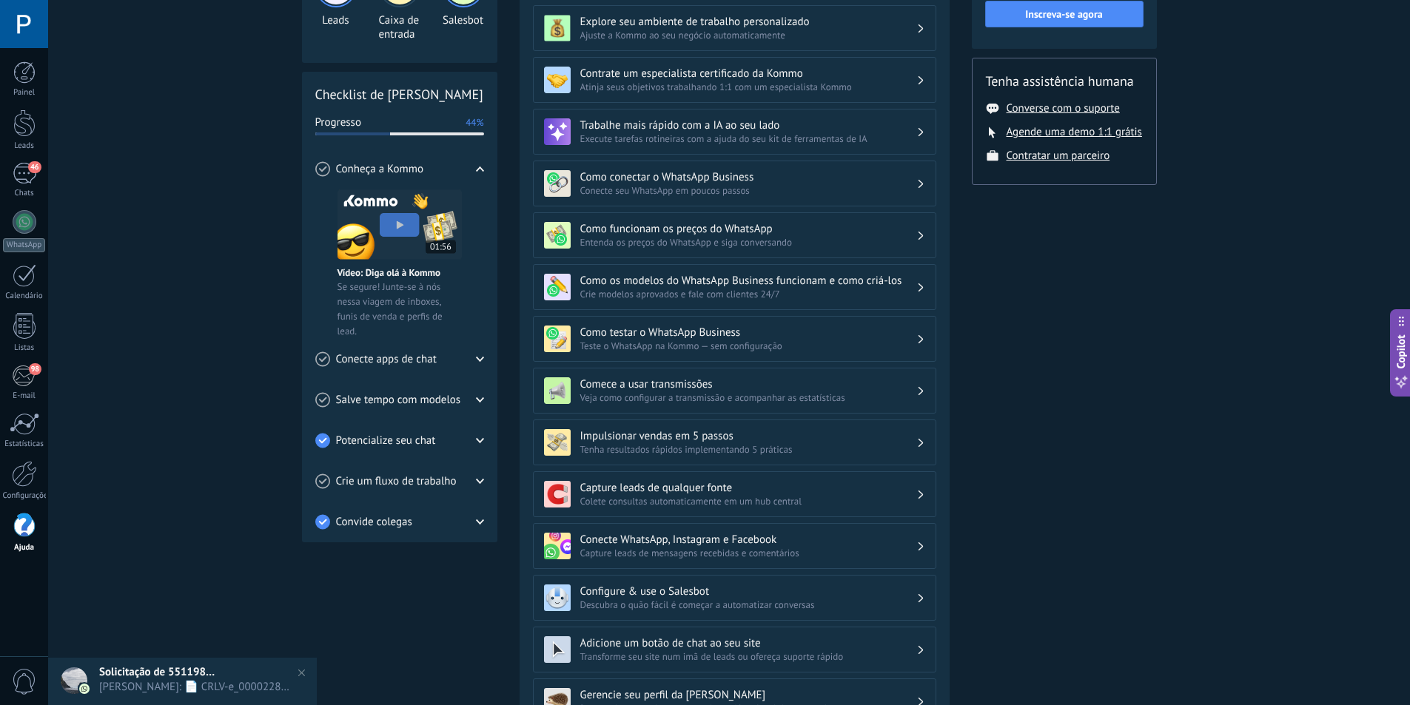
scroll to position [267, 0]
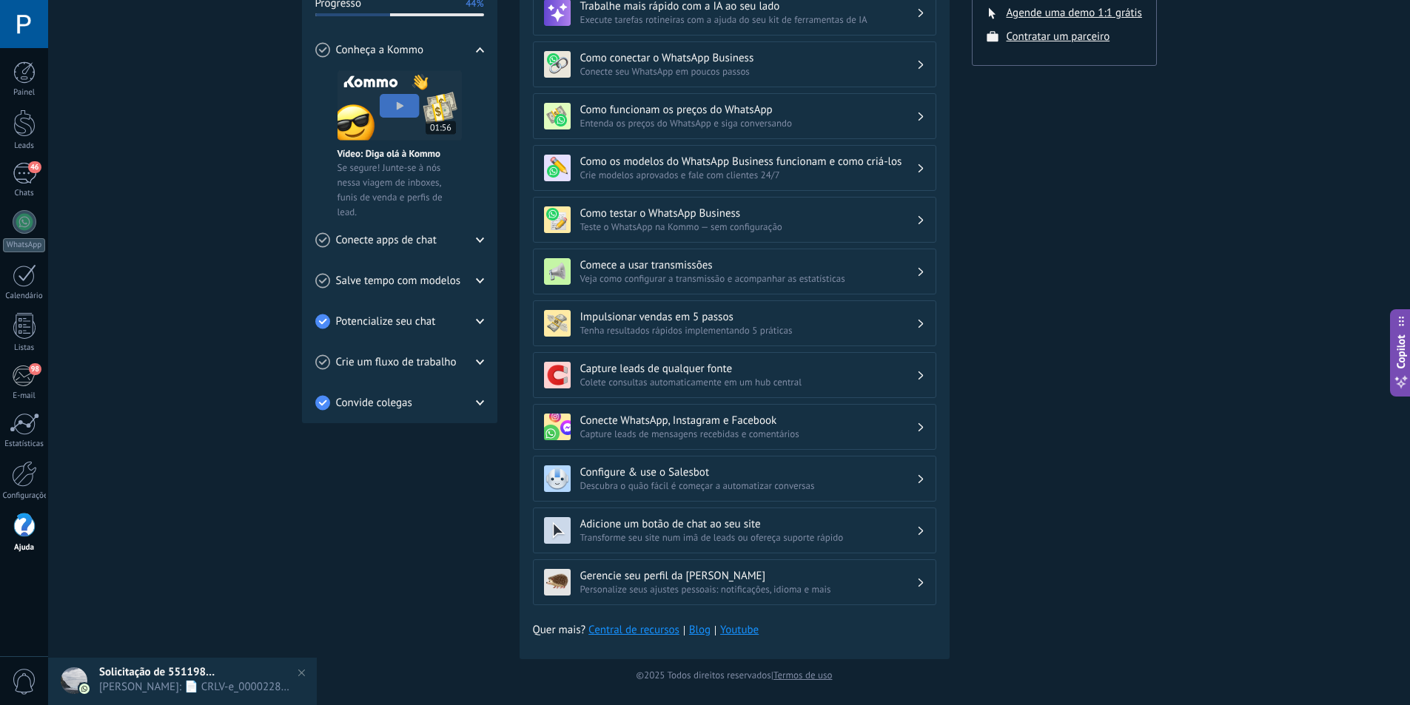
click at [665, 633] on link "Central de recursos" at bounding box center [633, 630] width 91 height 15
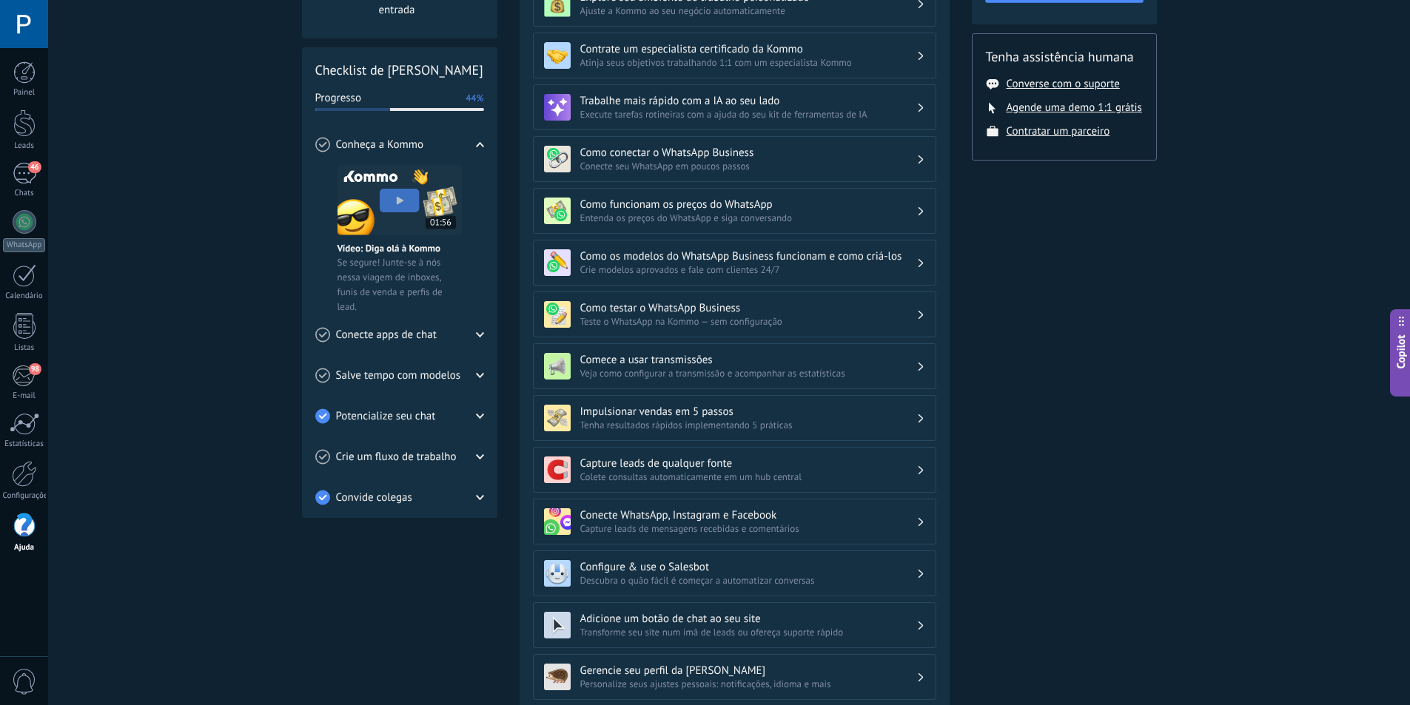
scroll to position [119, 0]
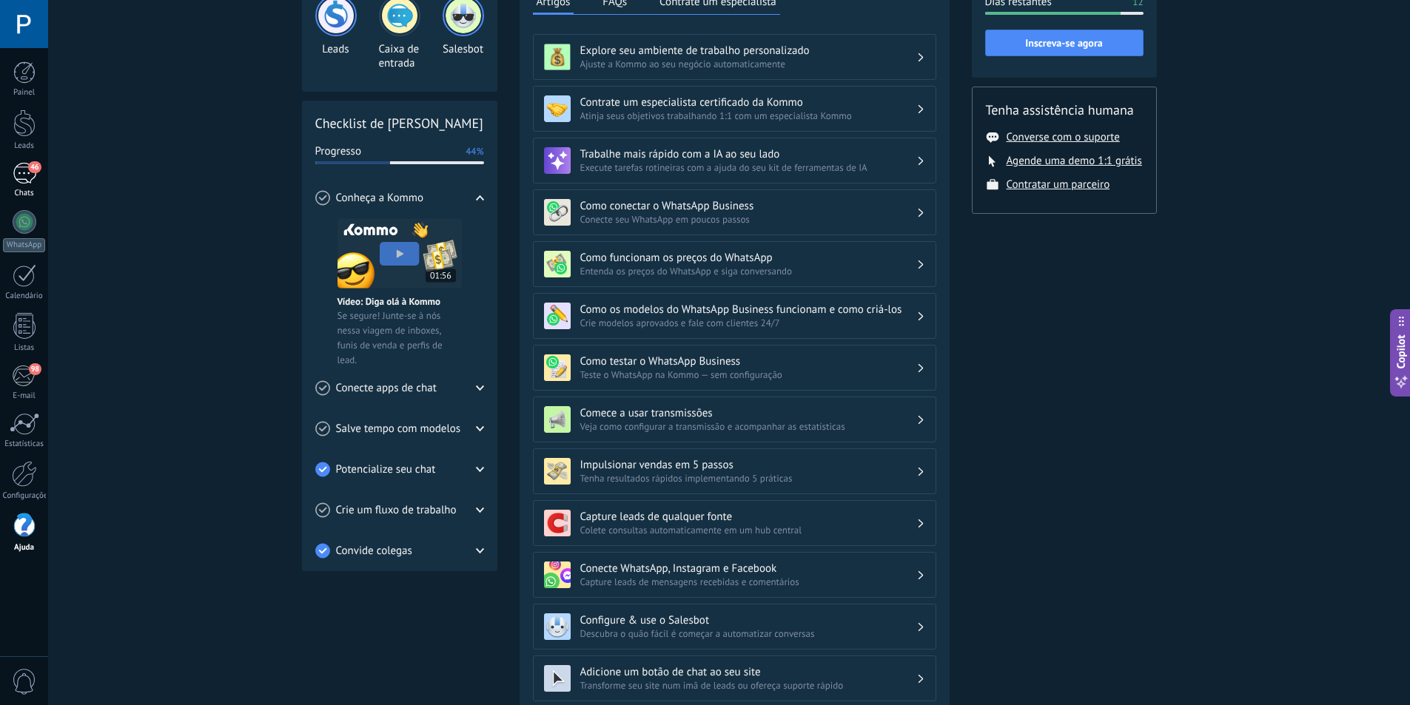
click at [28, 171] on div "46" at bounding box center [25, 173] width 24 height 21
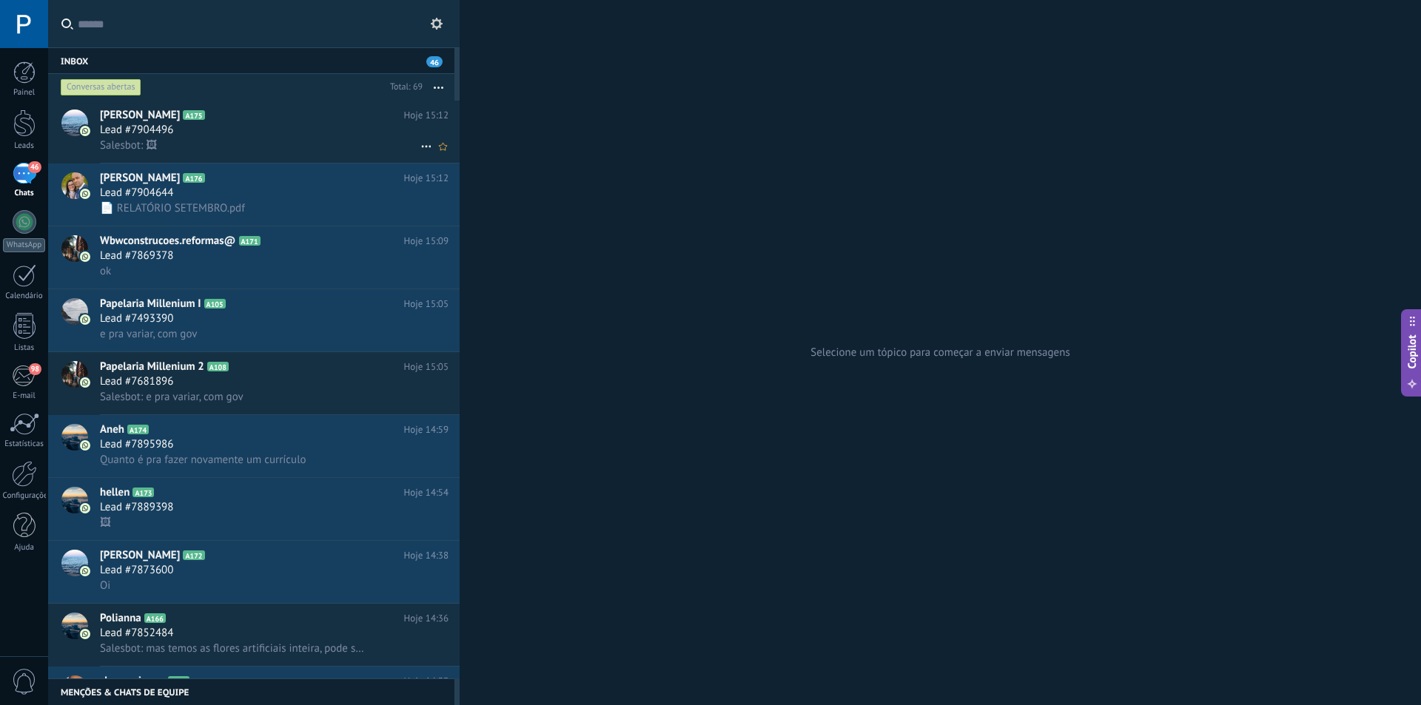
click at [314, 132] on div "Lead #7904496" at bounding box center [274, 130] width 349 height 15
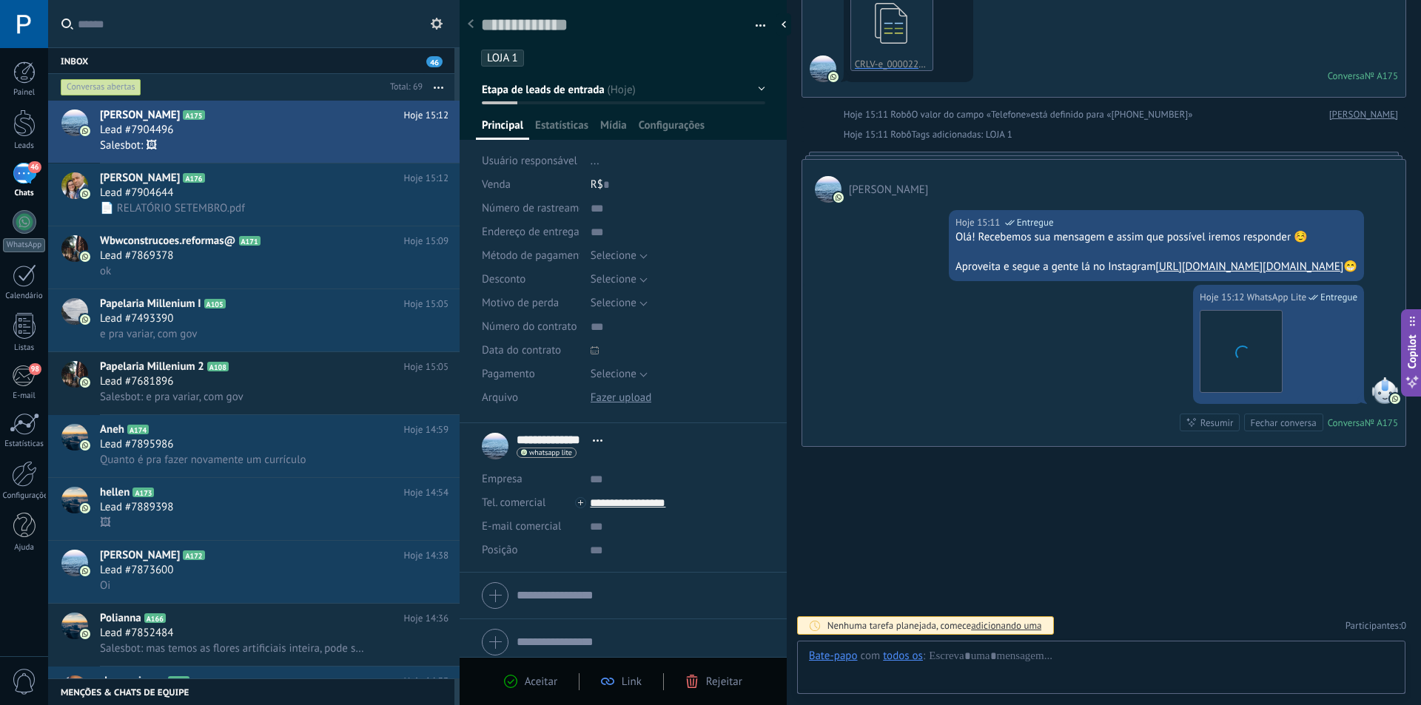
scroll to position [22, 0]
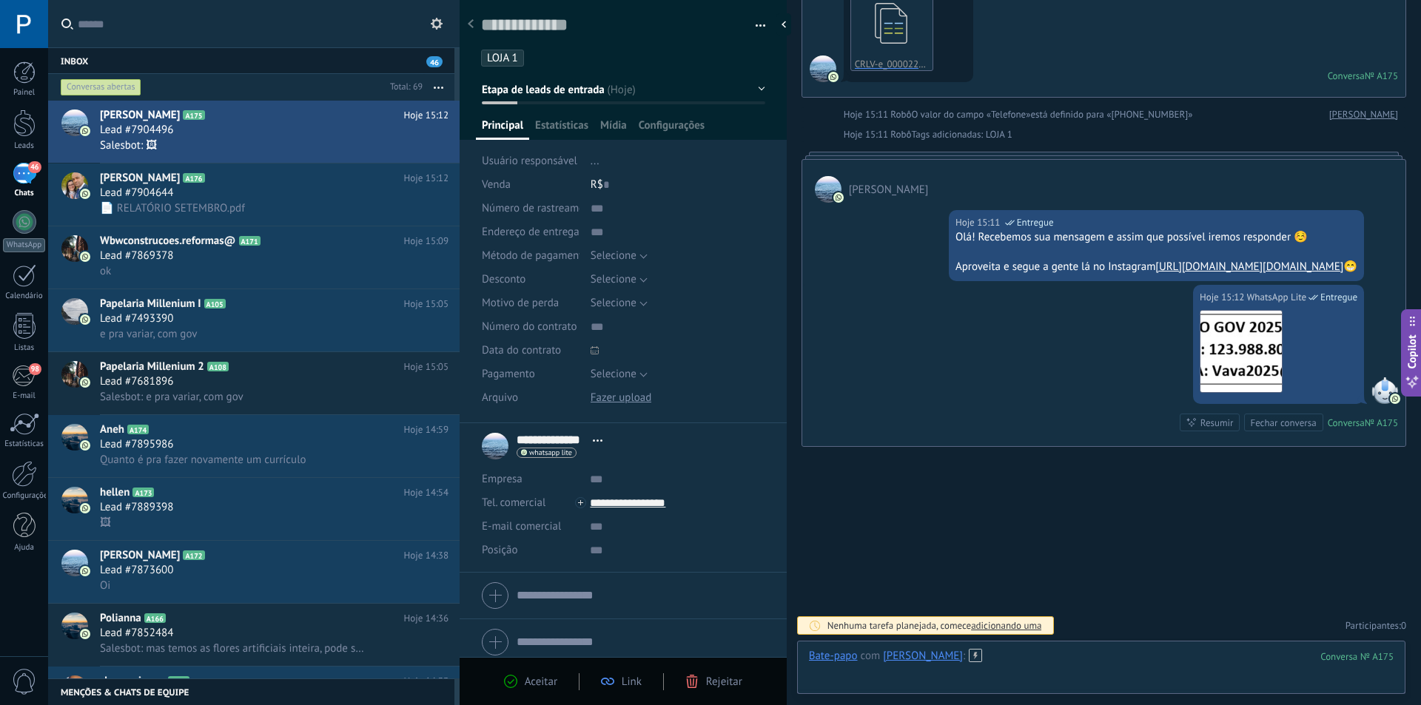
click at [1208, 661] on div at bounding box center [1101, 671] width 585 height 44
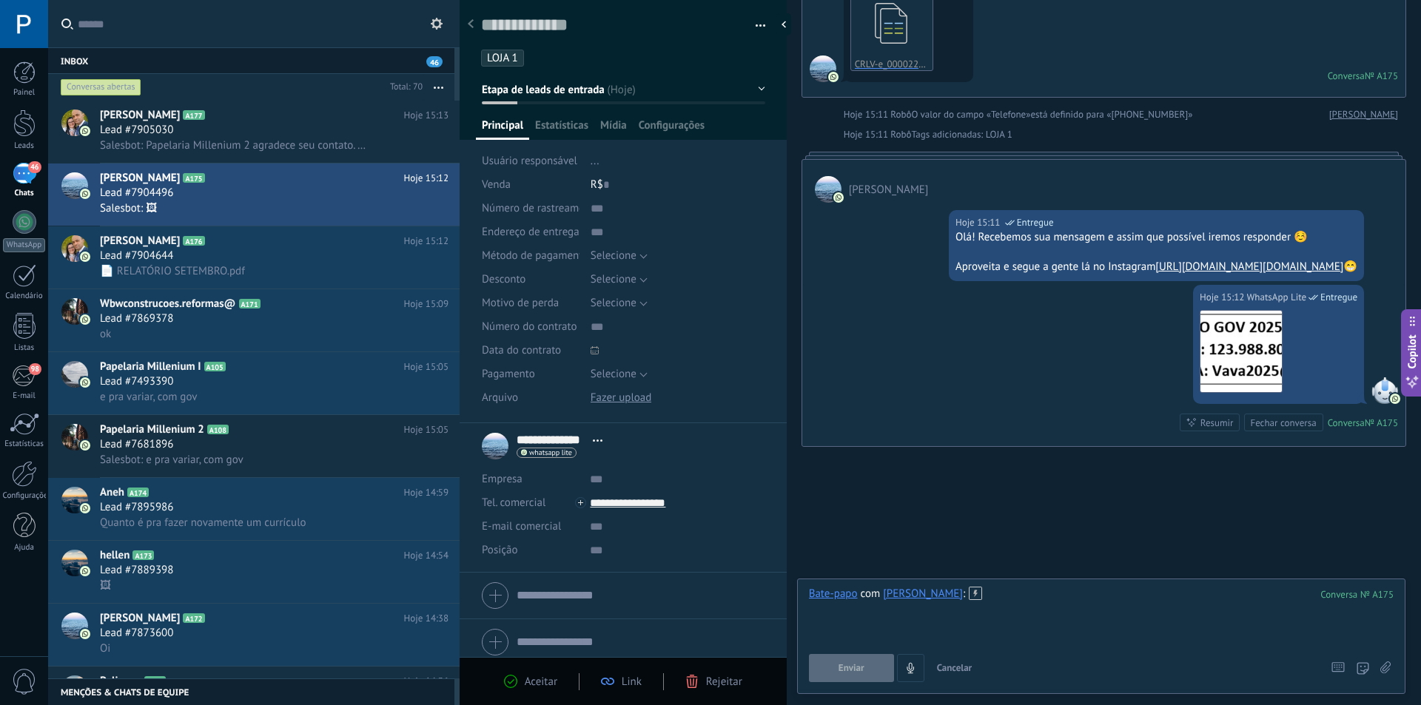
click at [1040, 601] on div at bounding box center [1101, 615] width 585 height 56
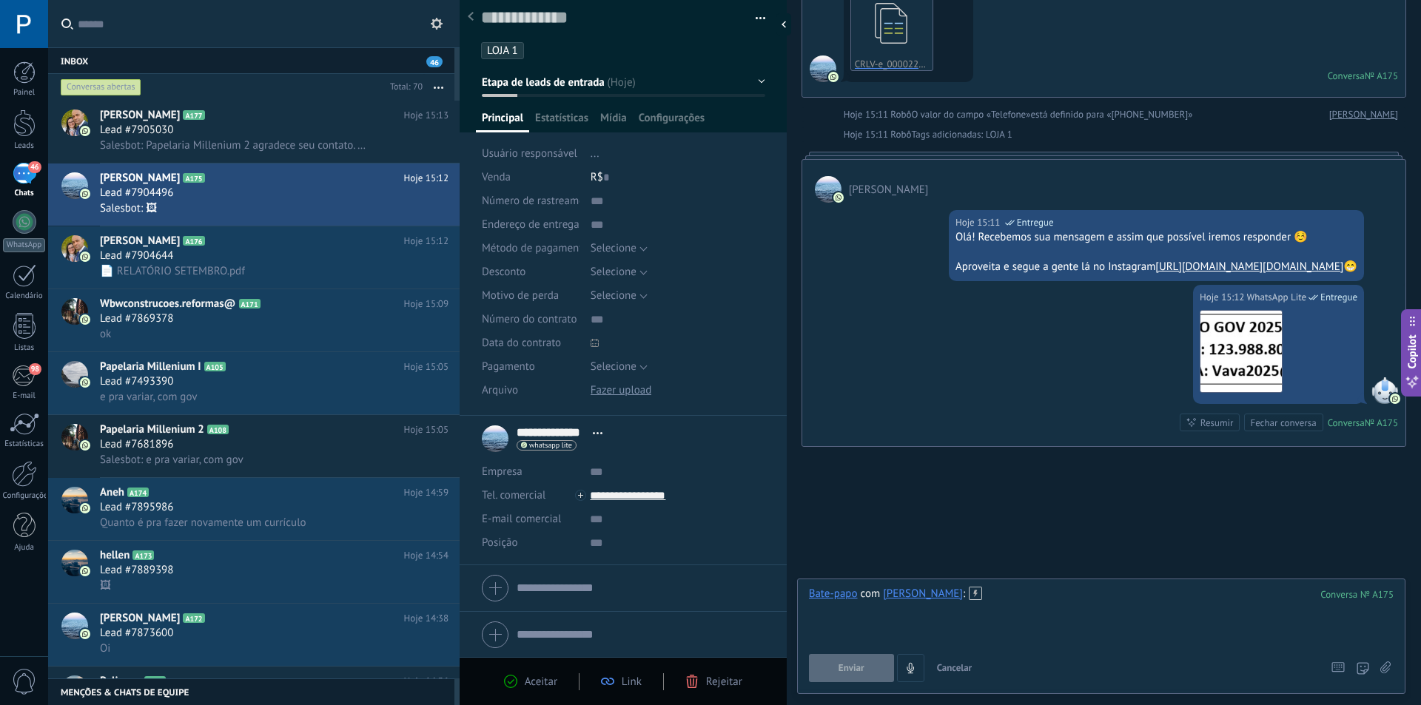
scroll to position [9, 0]
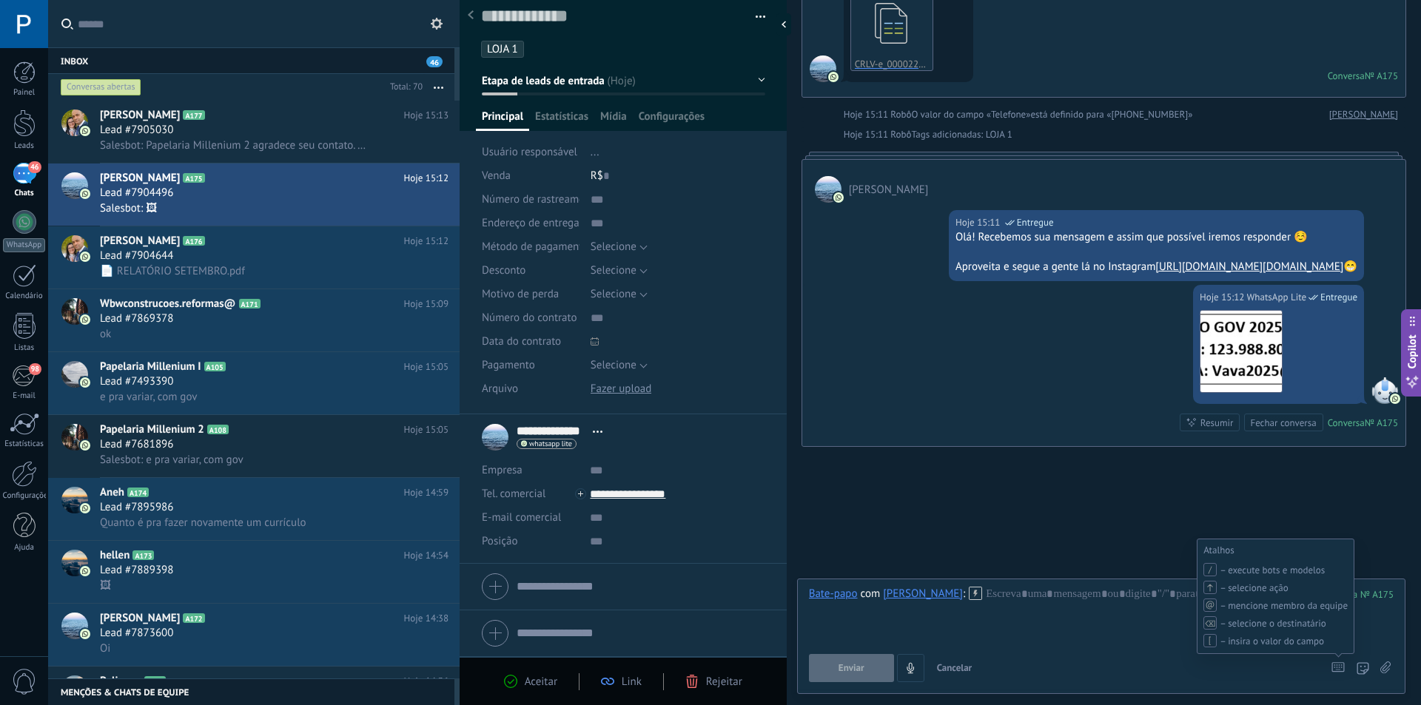
click at [1338, 667] on icon at bounding box center [1337, 667] width 13 height 10
click at [969, 590] on use at bounding box center [975, 593] width 13 height 13
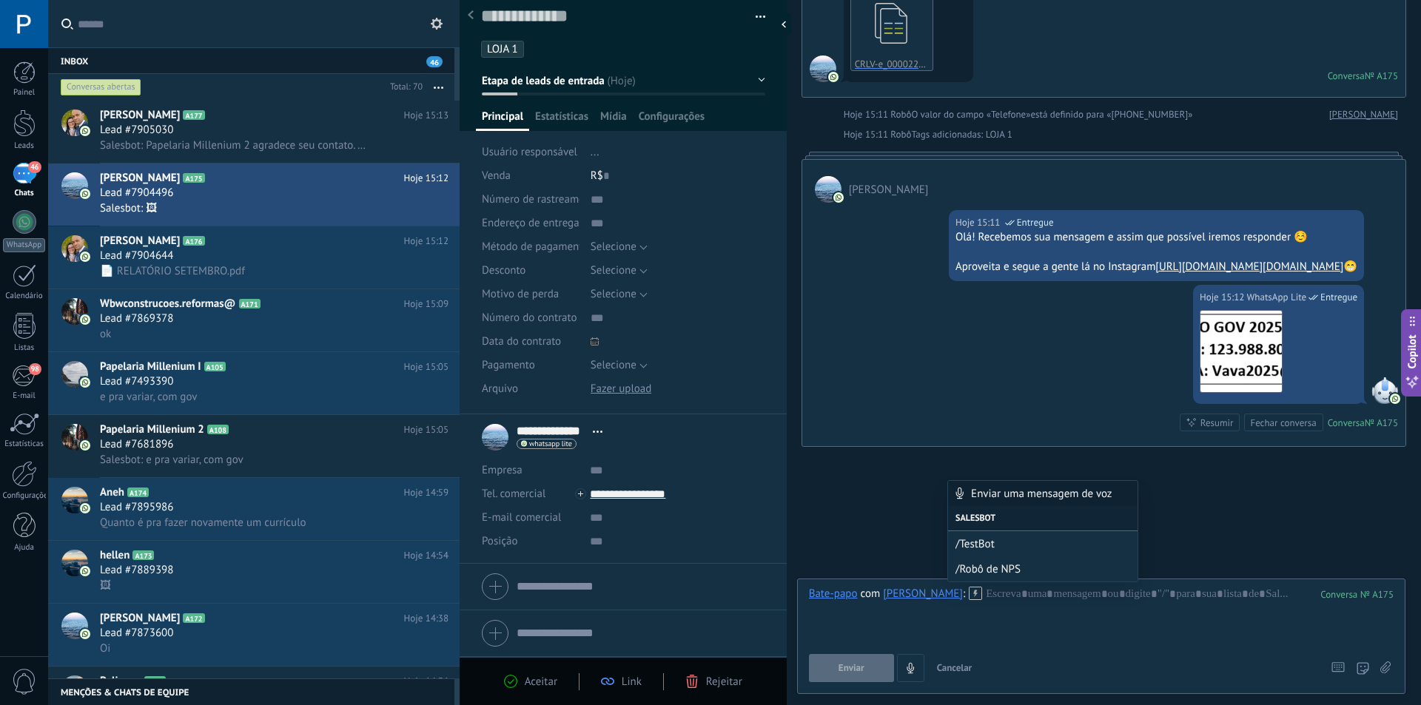
click at [864, 545] on div "Buscar Carregar mais Hoje Hoje Criar: 2 eventos Expandir Hoje 15:11 Valdir Ribe…" at bounding box center [1104, 274] width 634 height 862
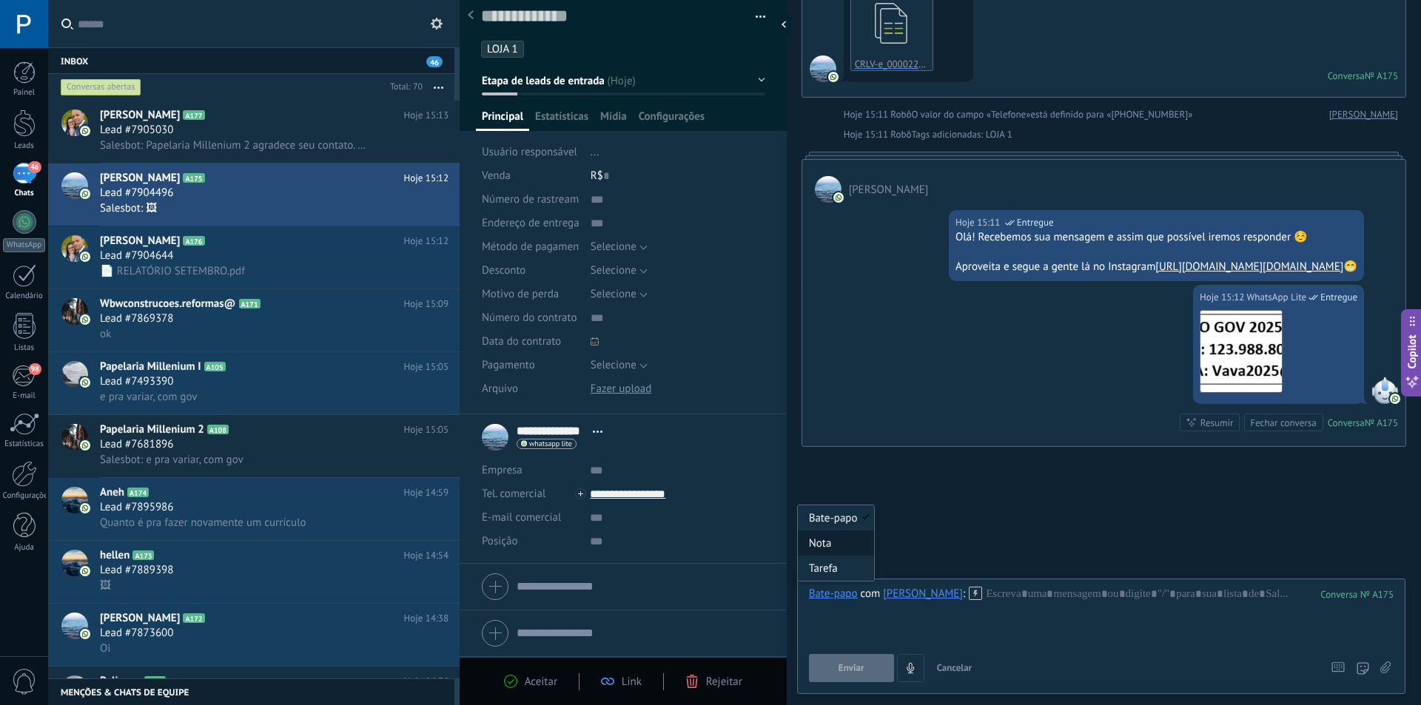
click at [836, 550] on div "Nota" at bounding box center [836, 543] width 76 height 25
click at [822, 590] on div "Nota" at bounding box center [820, 593] width 23 height 13
click at [823, 568] on div "Tarefa" at bounding box center [836, 568] width 76 height 25
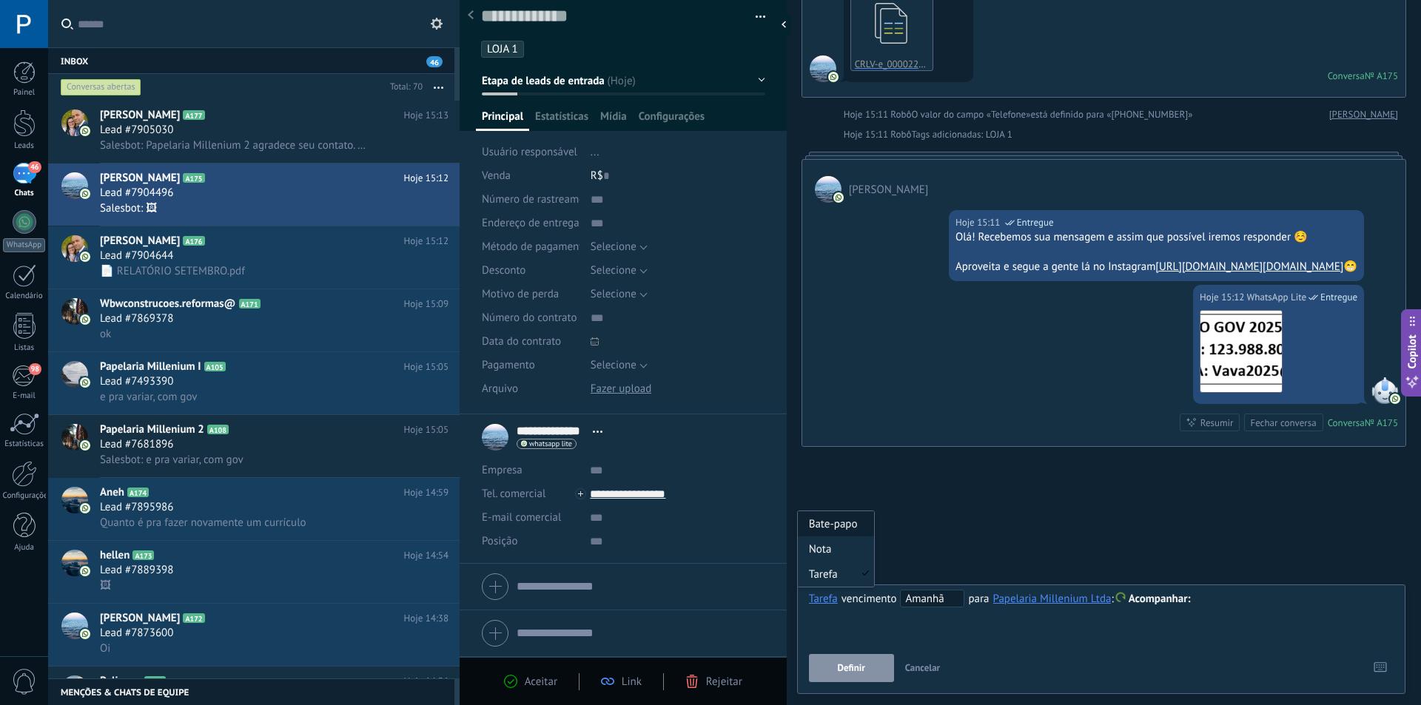
click at [833, 532] on div "Bate-papo" at bounding box center [836, 523] width 76 height 25
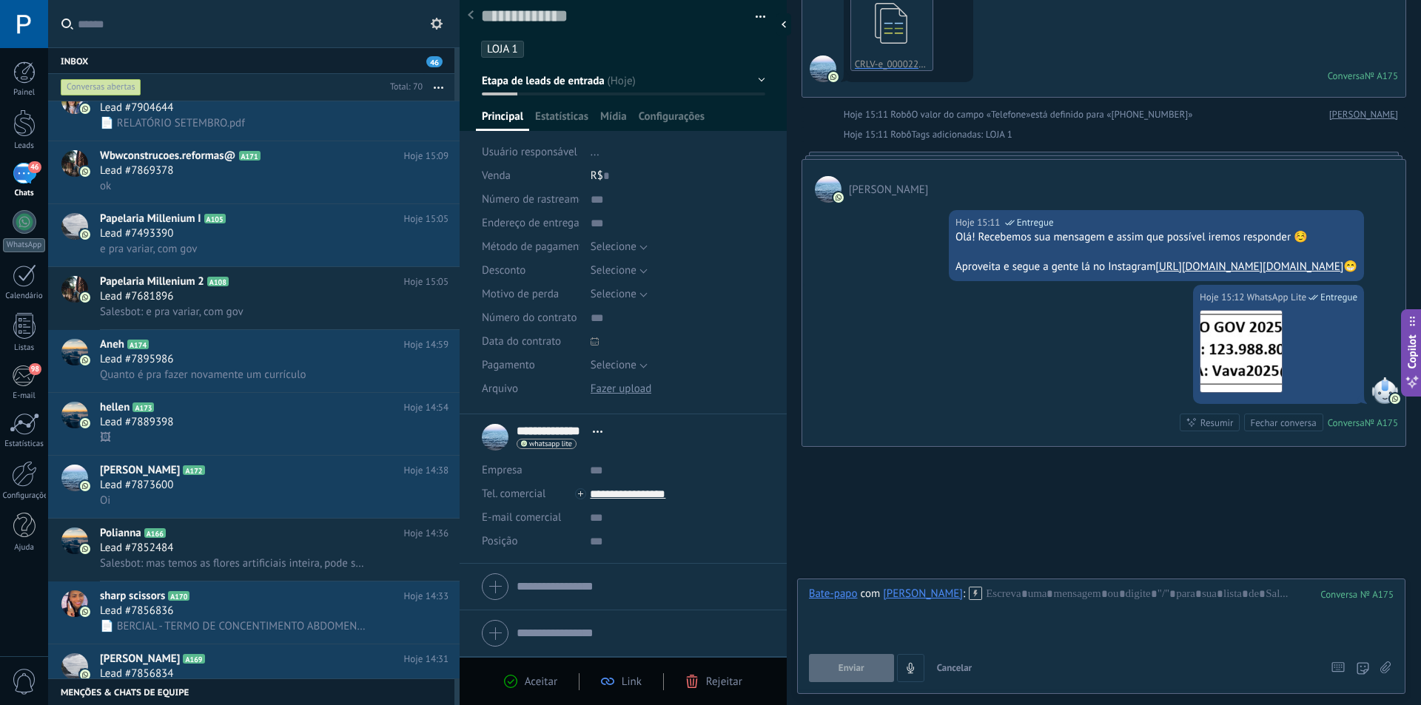
scroll to position [0, 0]
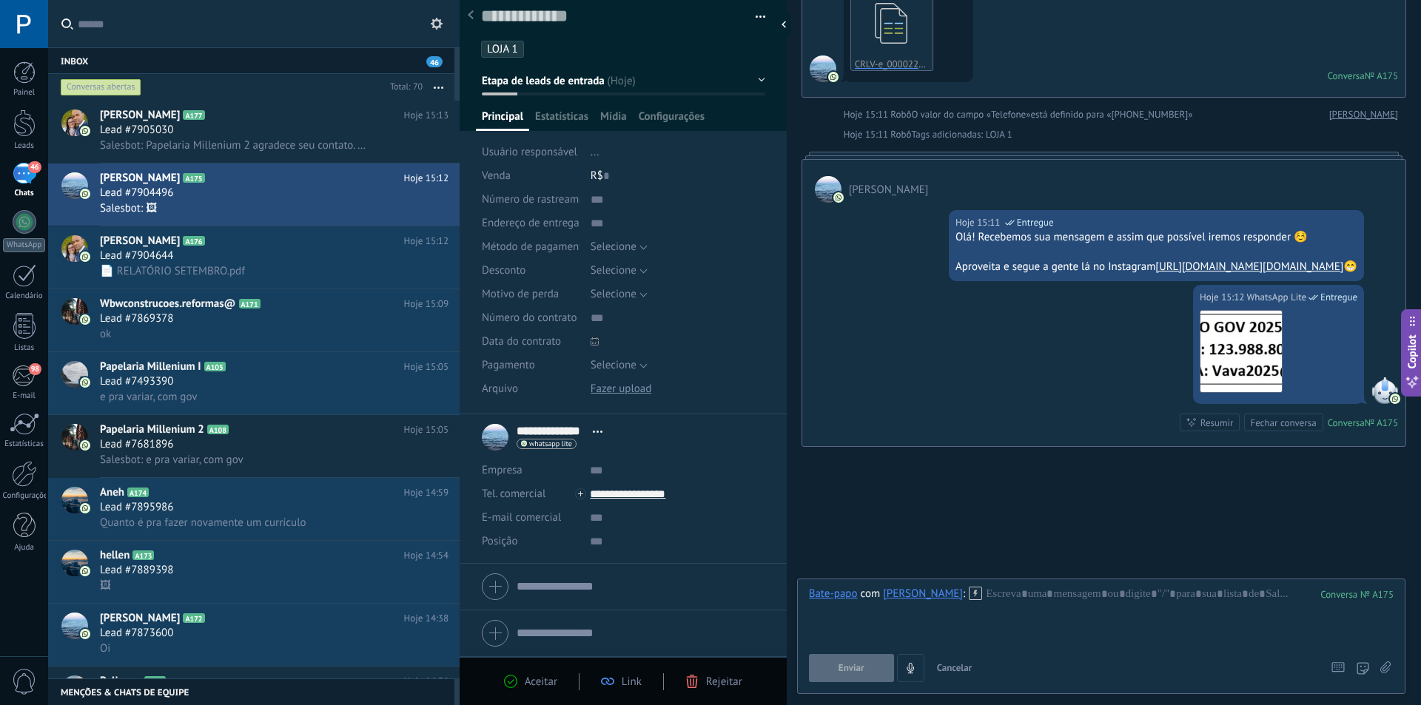
click at [157, 25] on input "text" at bounding box center [263, 23] width 370 height 47
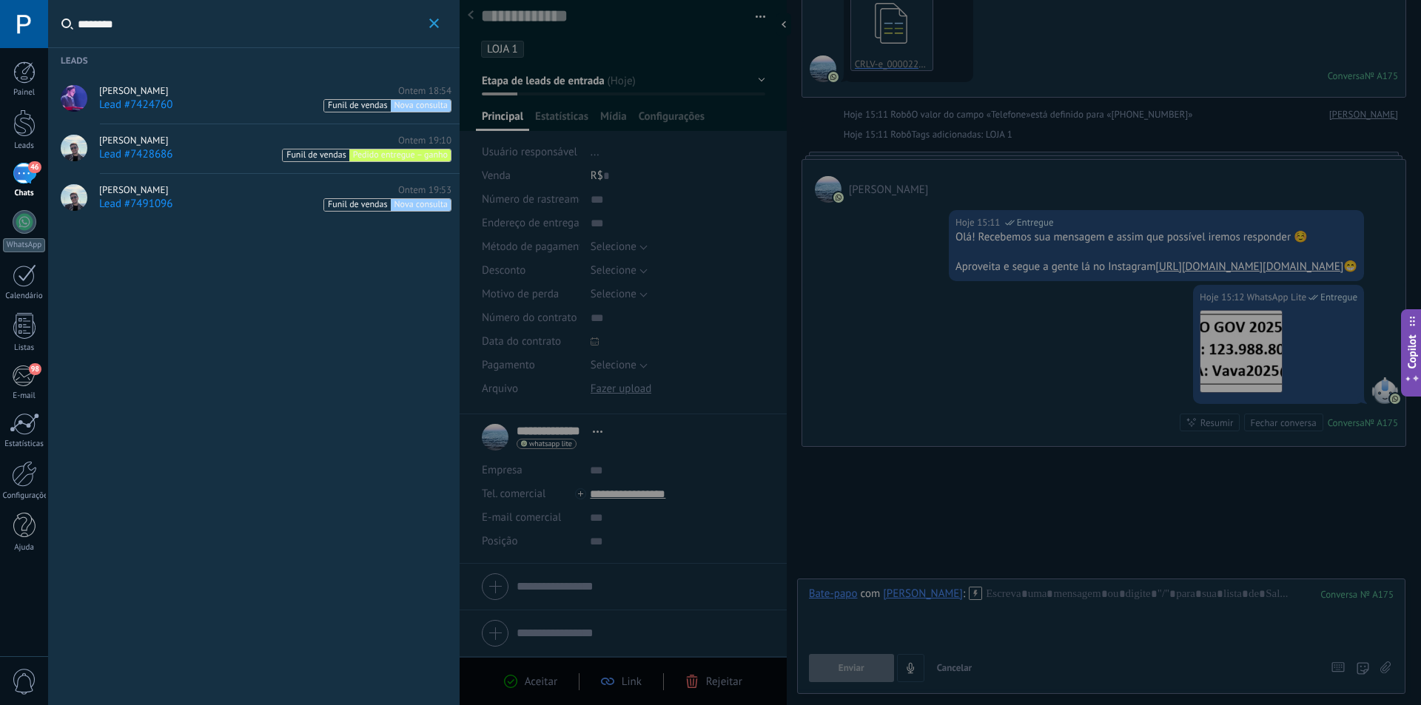
type input "********"
click at [213, 97] on div "Henrique Paraizo Ontem 18:54 Lead #7424760 Funil de vendas Nova consulta" at bounding box center [275, 98] width 352 height 27
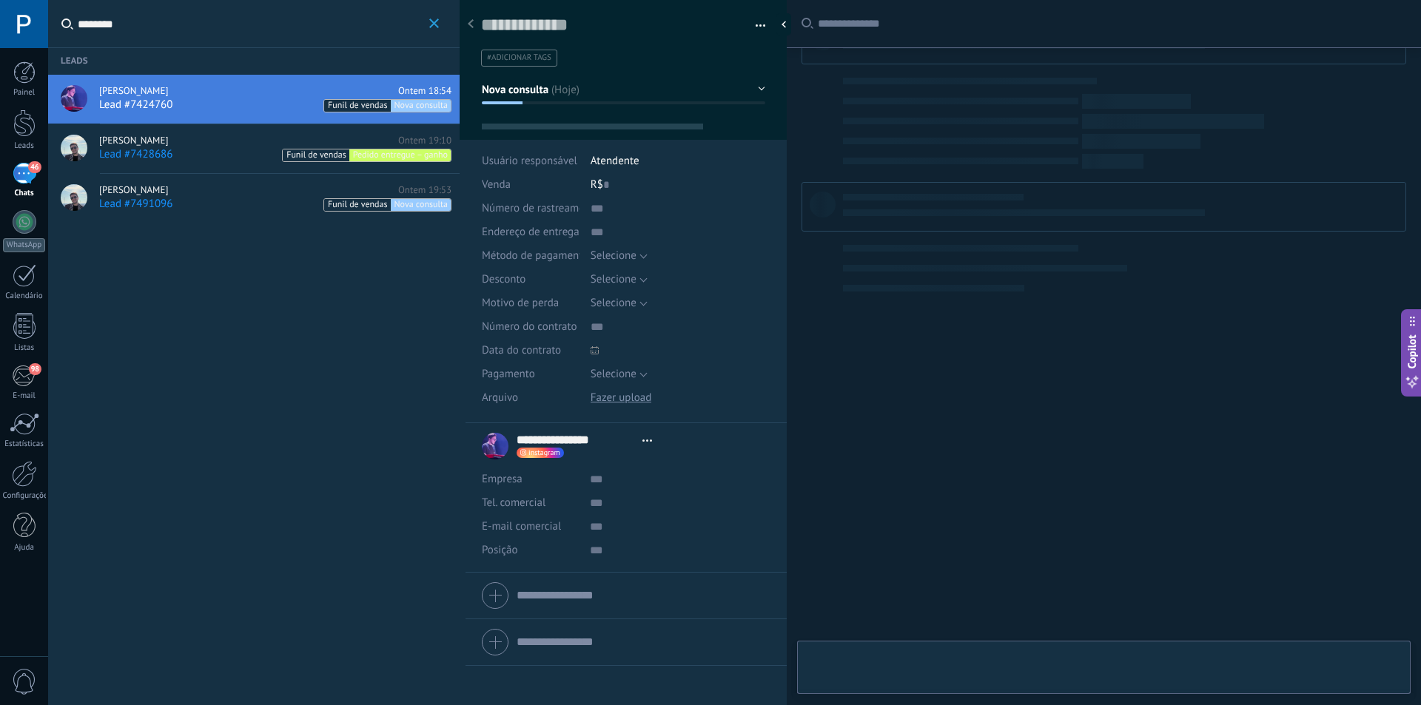
click at [209, 189] on div "Henrique Paraizo Ontem 19:53" at bounding box center [275, 190] width 352 height 12
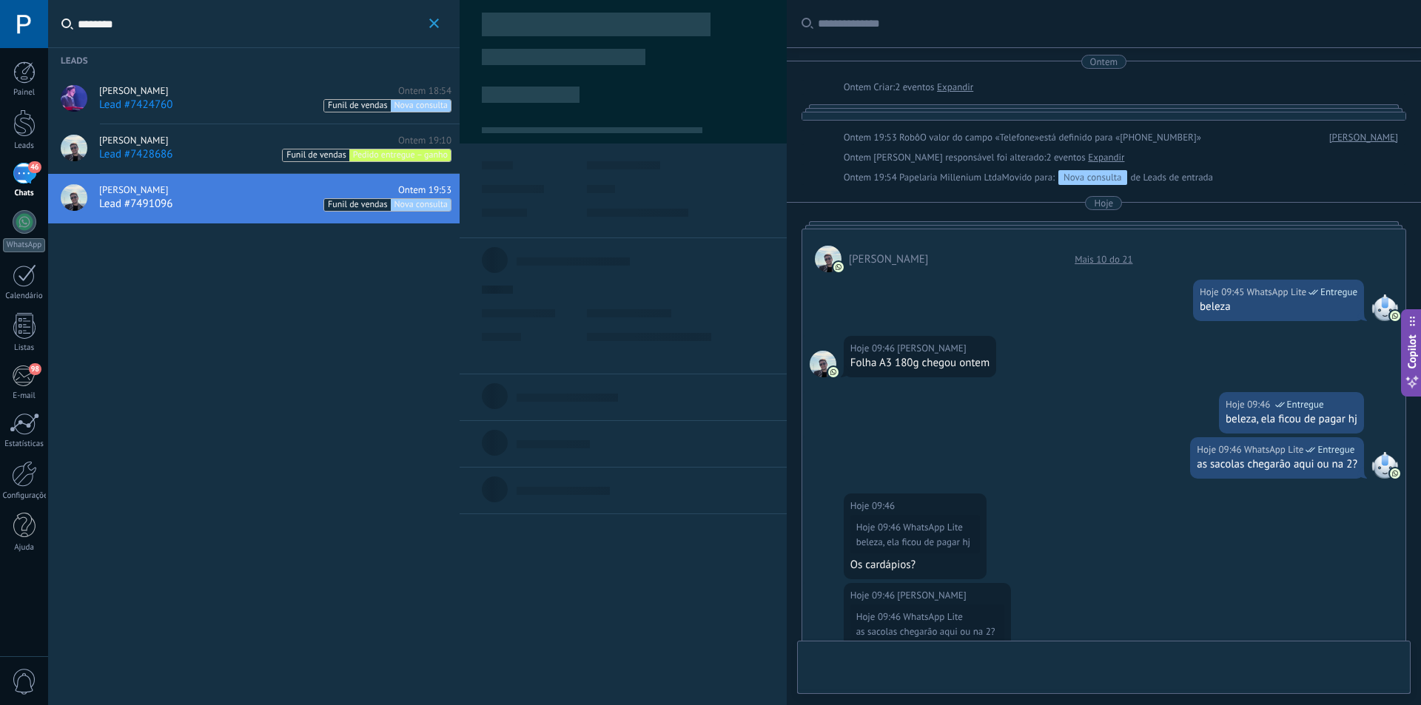
type textarea "**********"
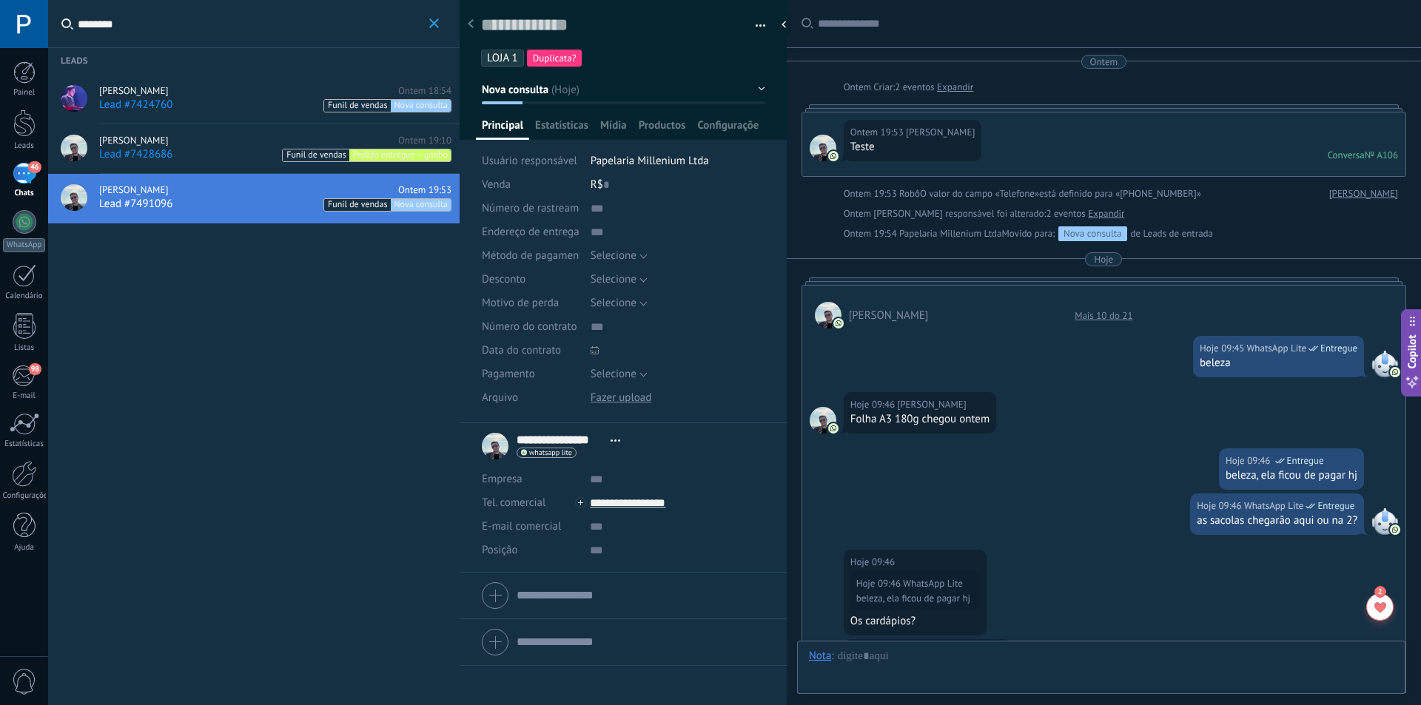
scroll to position [22, 0]
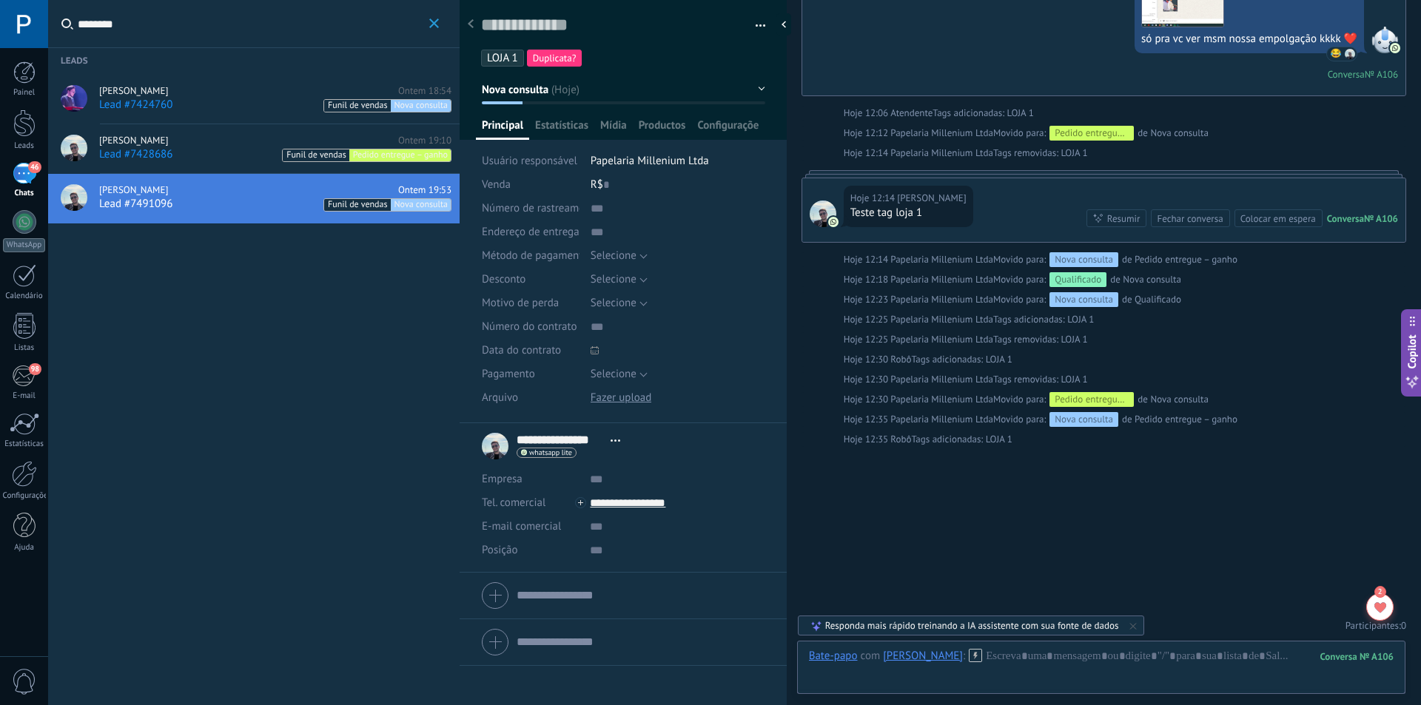
click at [431, 24] on icon "button" at bounding box center [434, 23] width 10 height 10
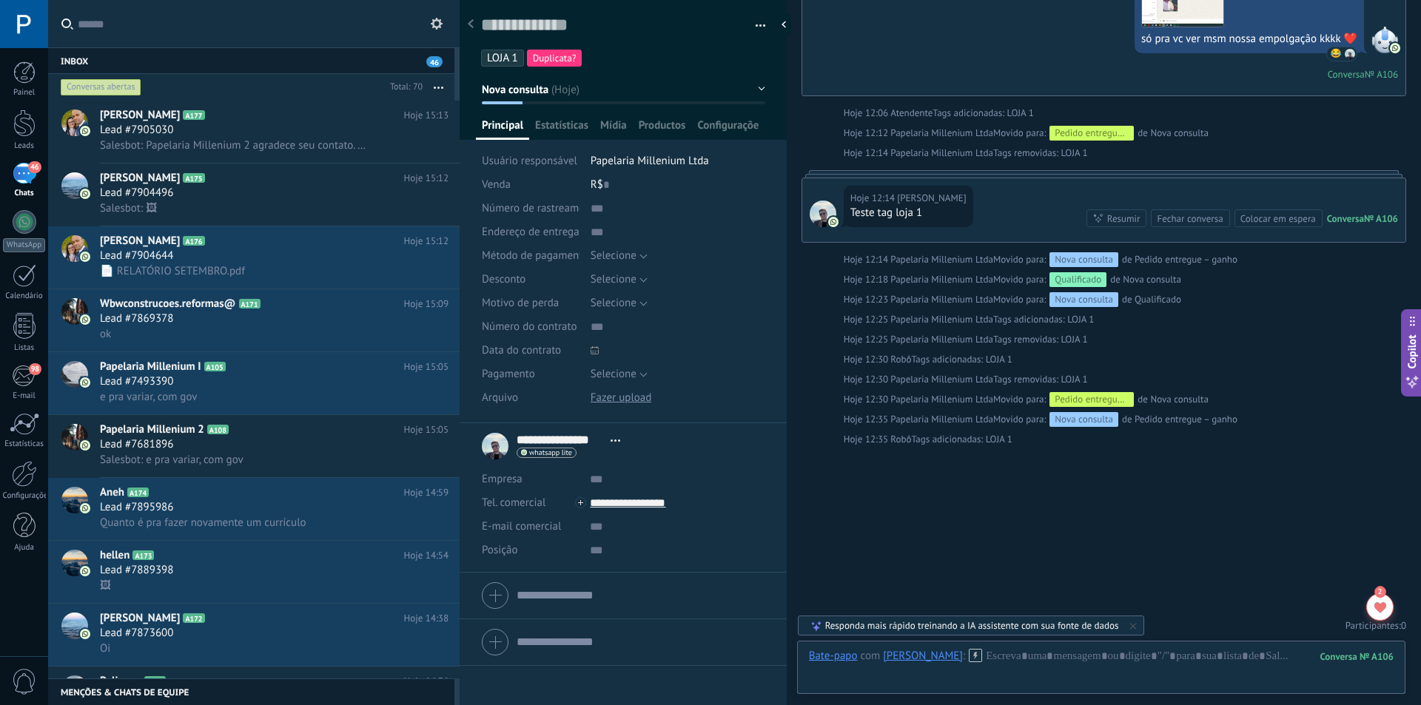
click at [751, 24] on button "button" at bounding box center [754, 26] width 21 height 22
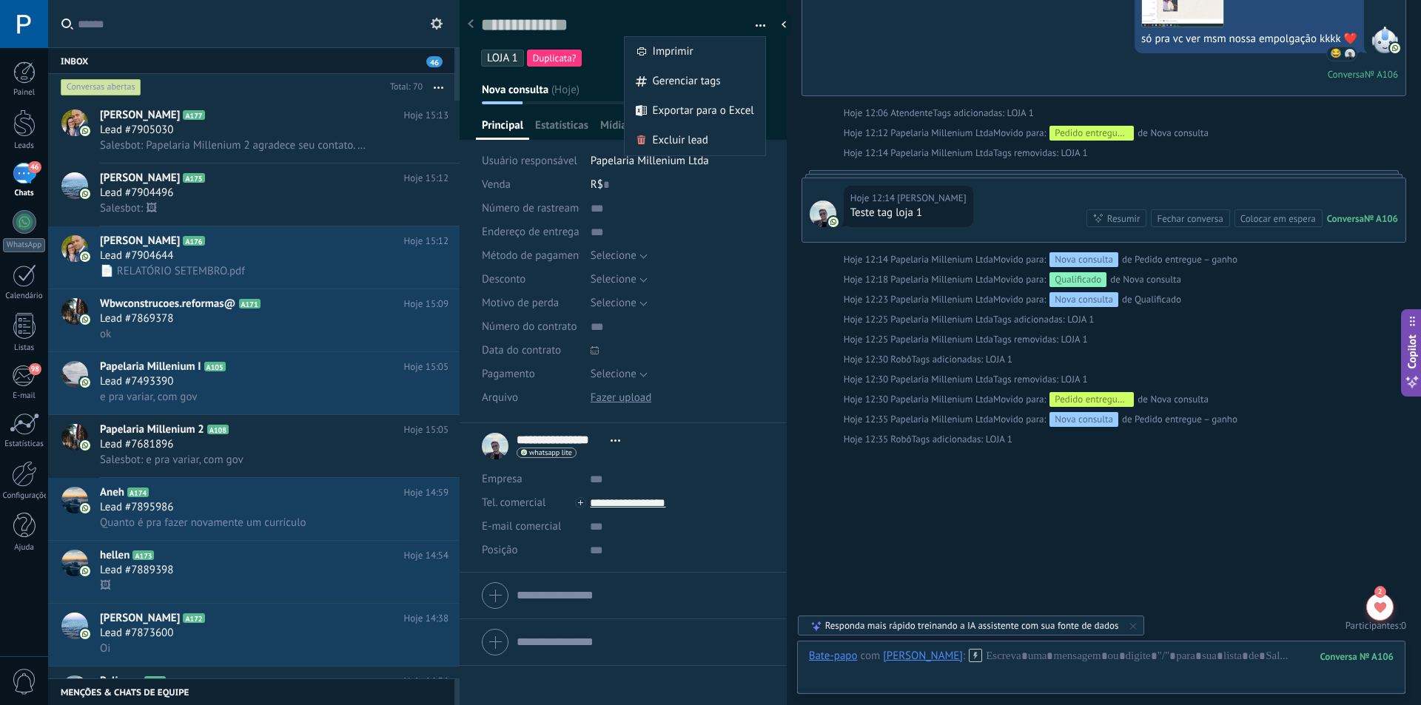
click at [745, 16] on button "button" at bounding box center [754, 26] width 21 height 22
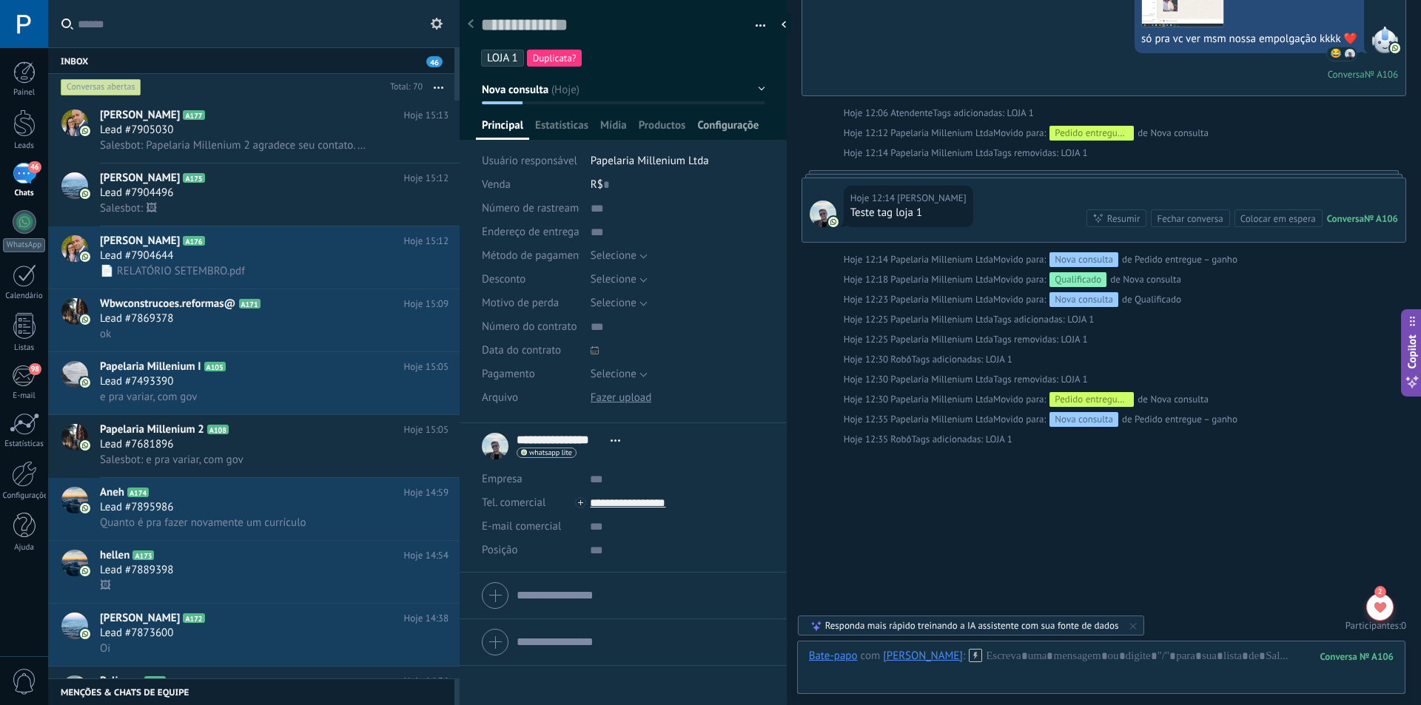
click at [735, 123] on span "Configurações" at bounding box center [728, 128] width 62 height 21
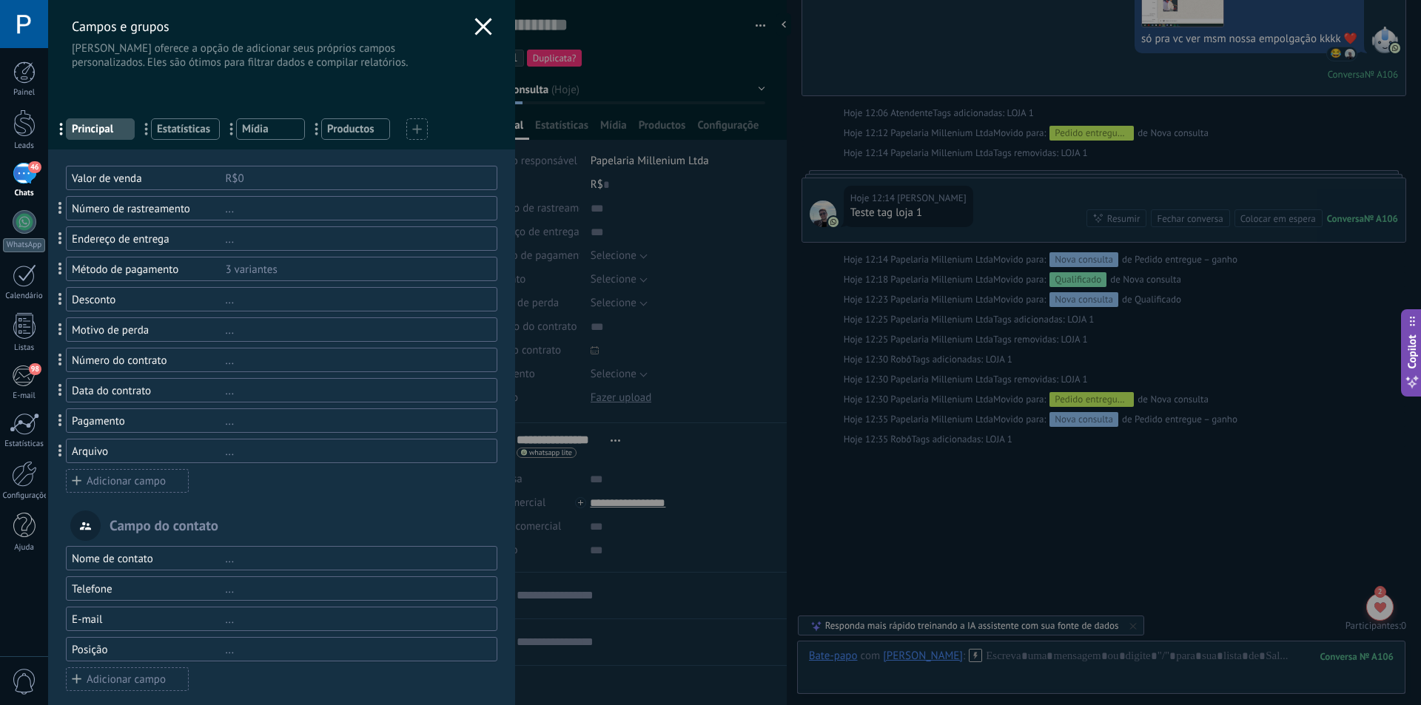
click at [481, 29] on use at bounding box center [482, 26] width 17 height 17
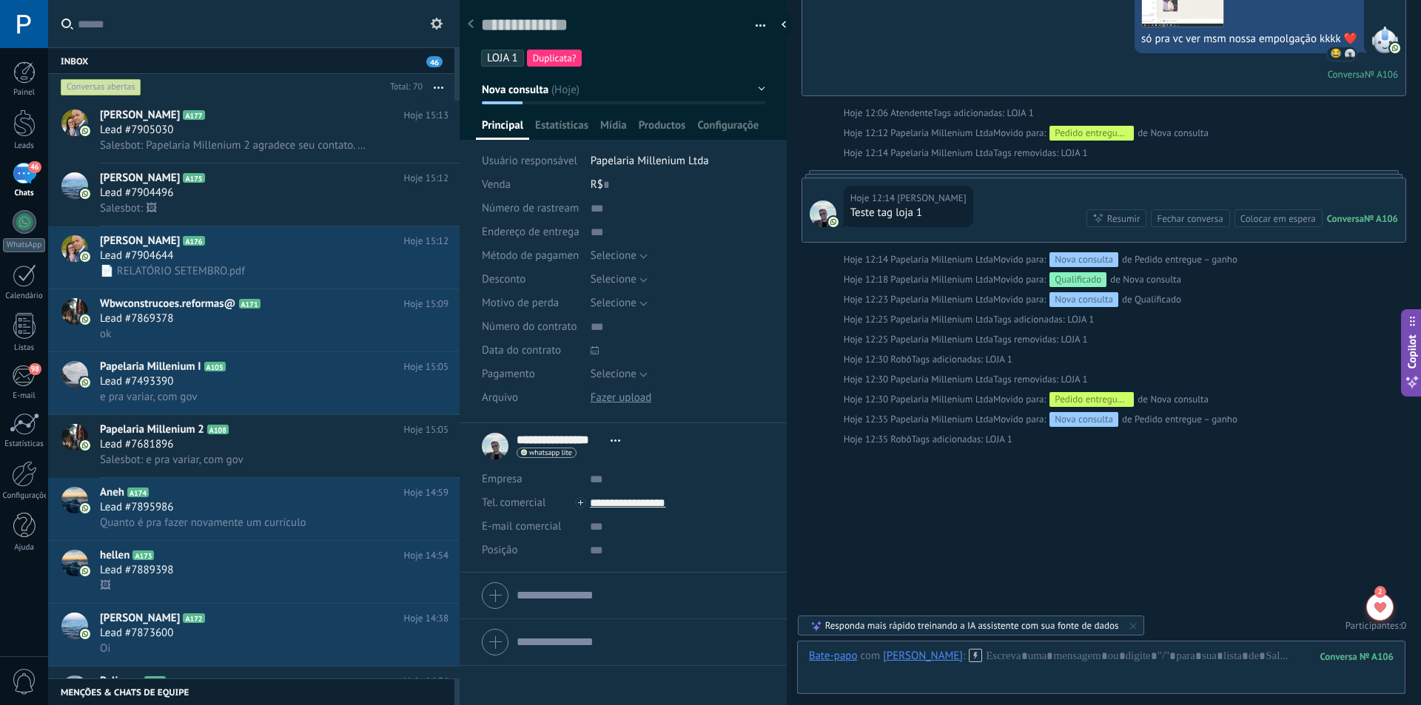
click at [1131, 627] on icon at bounding box center [1133, 626] width 12 height 12
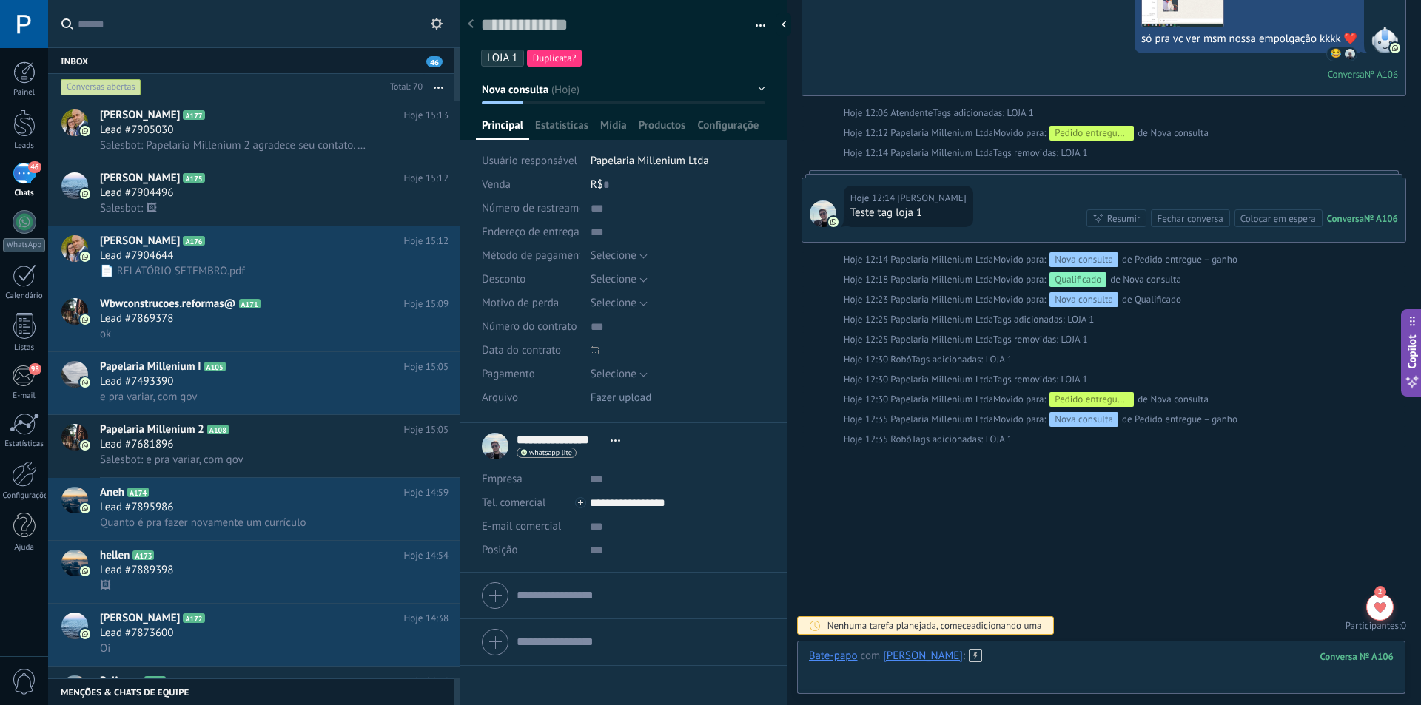
click at [1268, 661] on div at bounding box center [1101, 671] width 585 height 44
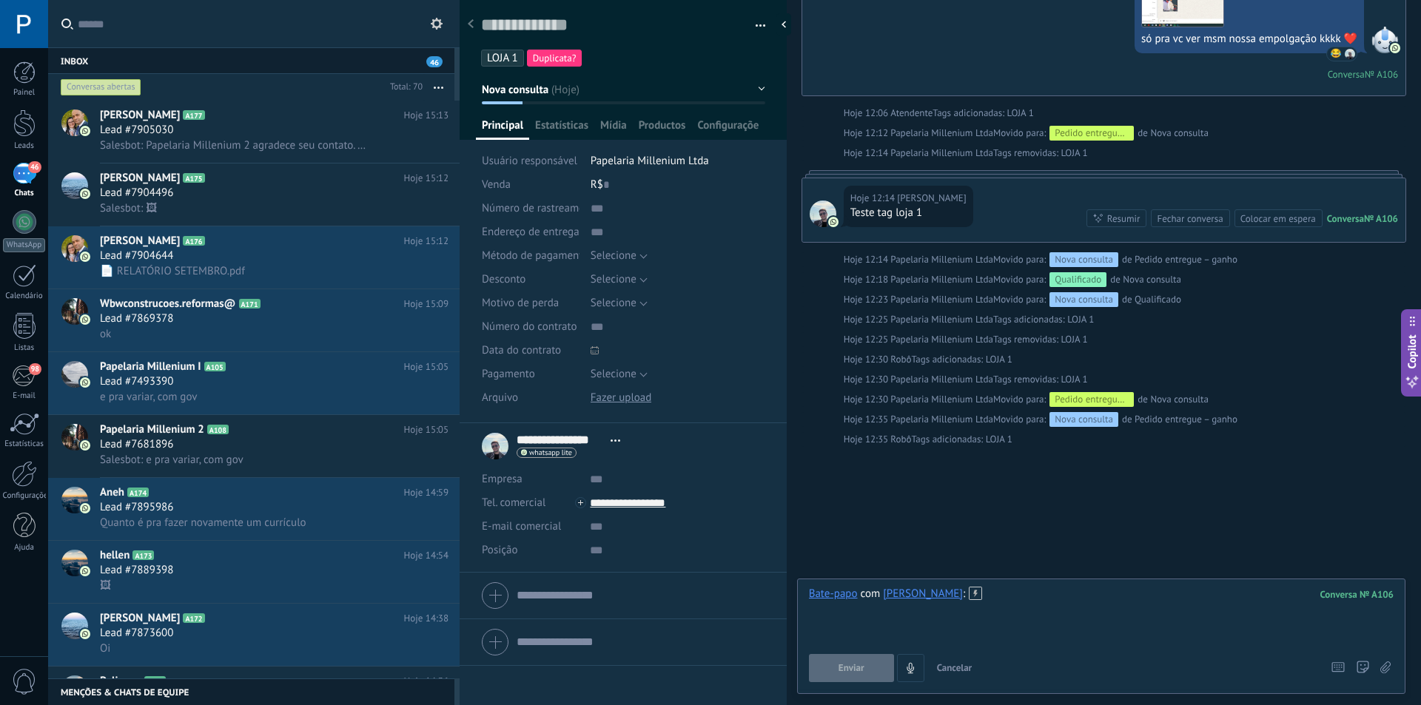
click at [1320, 624] on div at bounding box center [1101, 615] width 585 height 56
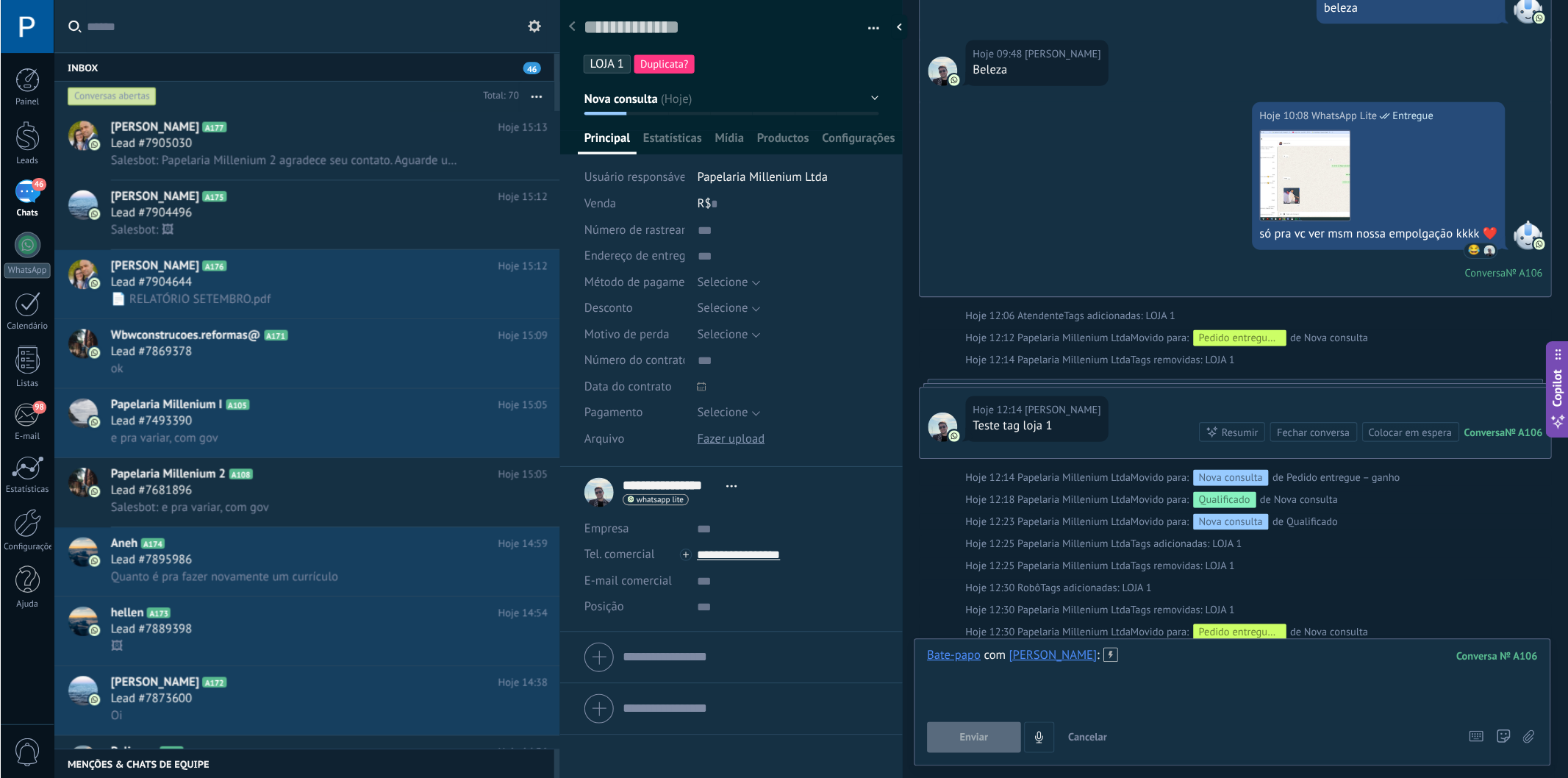
scroll to position [22, 0]
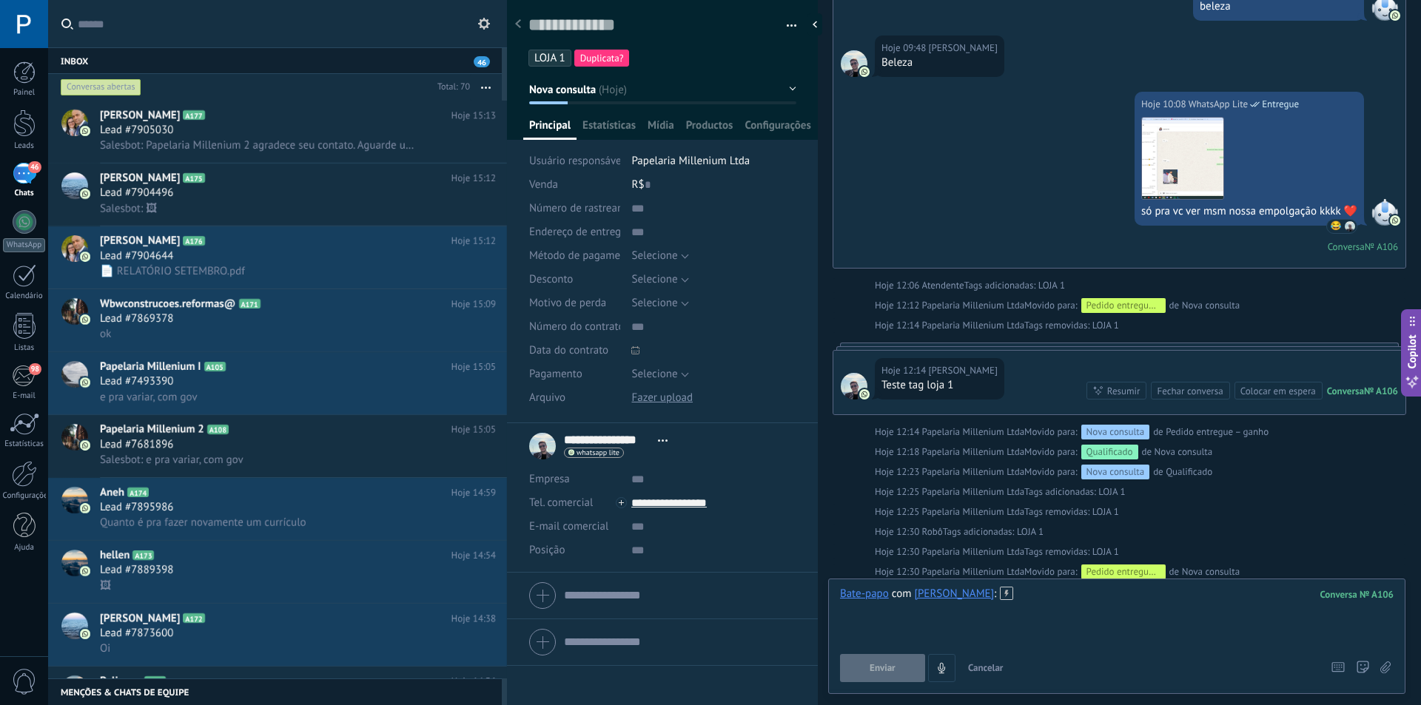
type textarea "**********"
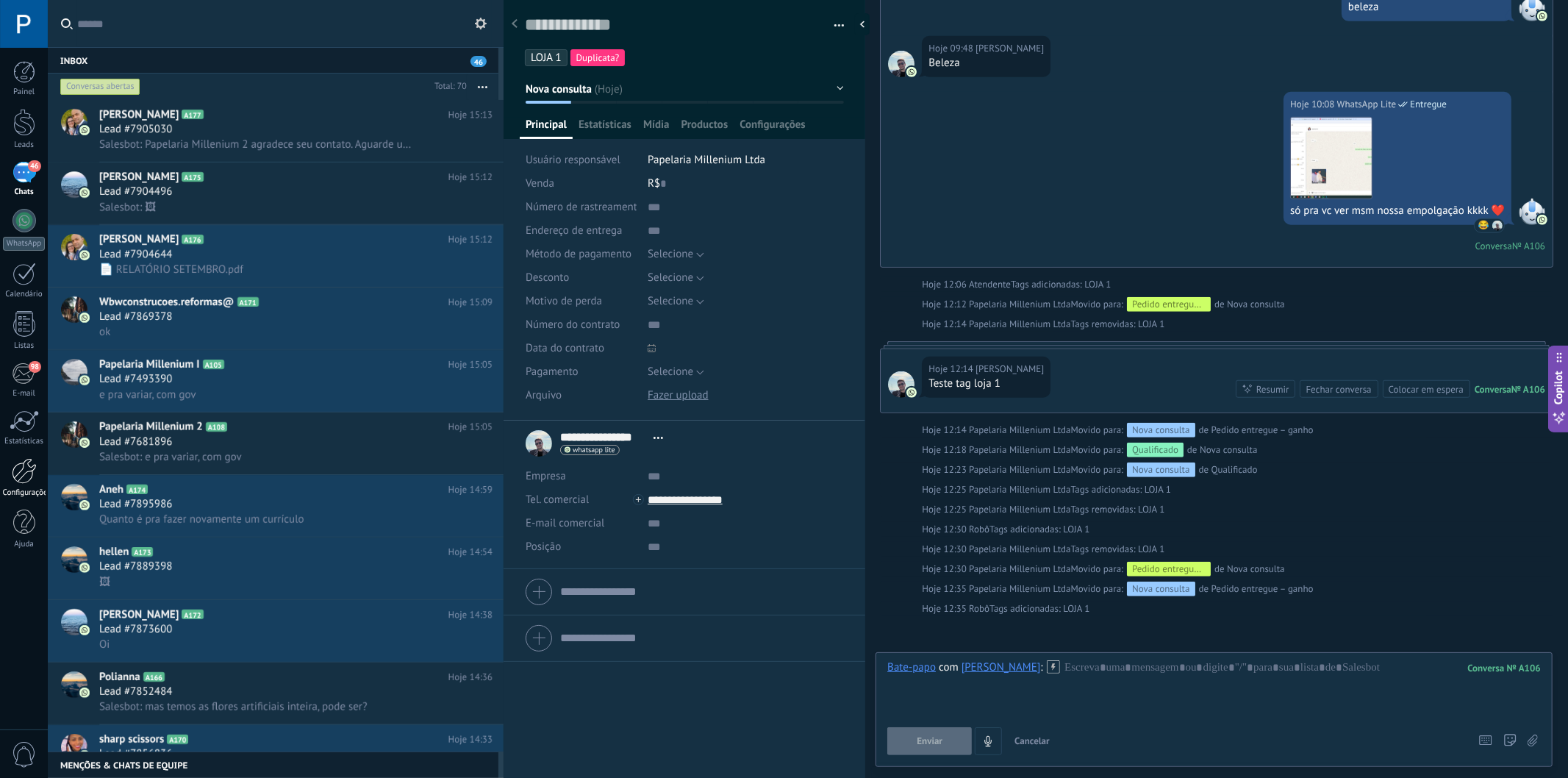
click at [30, 471] on div at bounding box center [24, 471] width 25 height 26
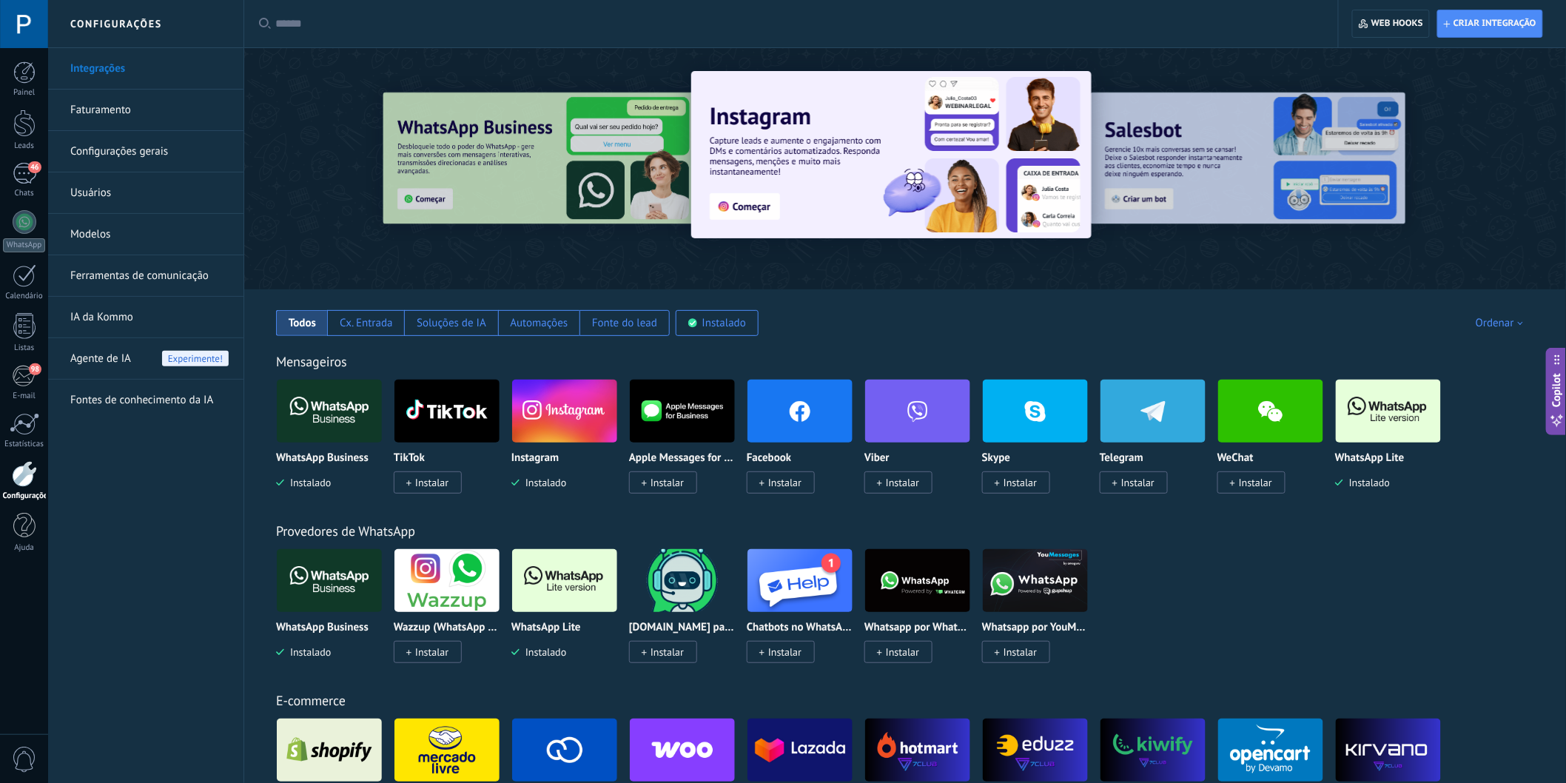
click at [171, 269] on link "Ferramentas de comunicação" at bounding box center [149, 275] width 158 height 41
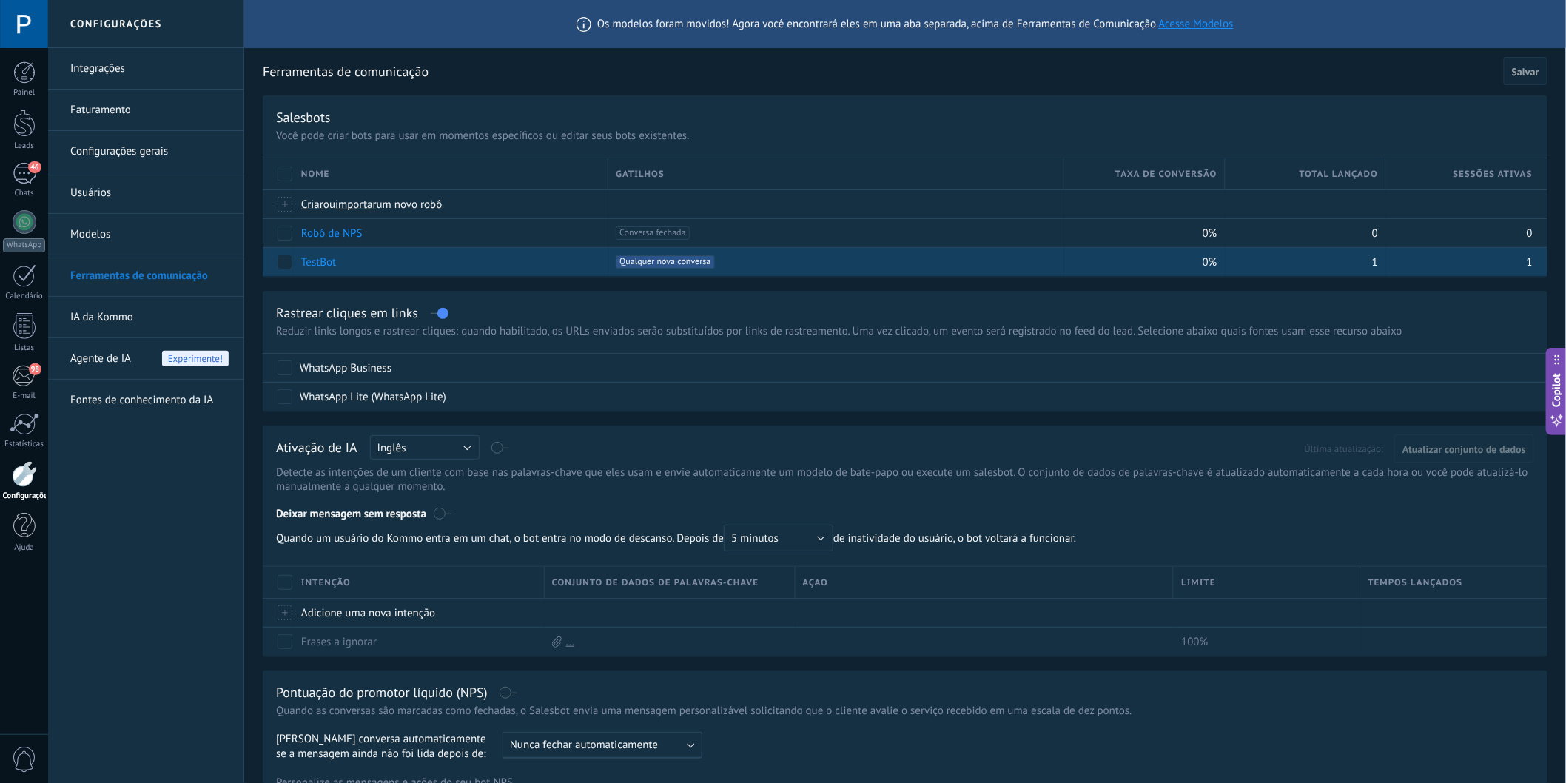
click at [329, 264] on link "TestBot" at bounding box center [318, 262] width 35 height 14
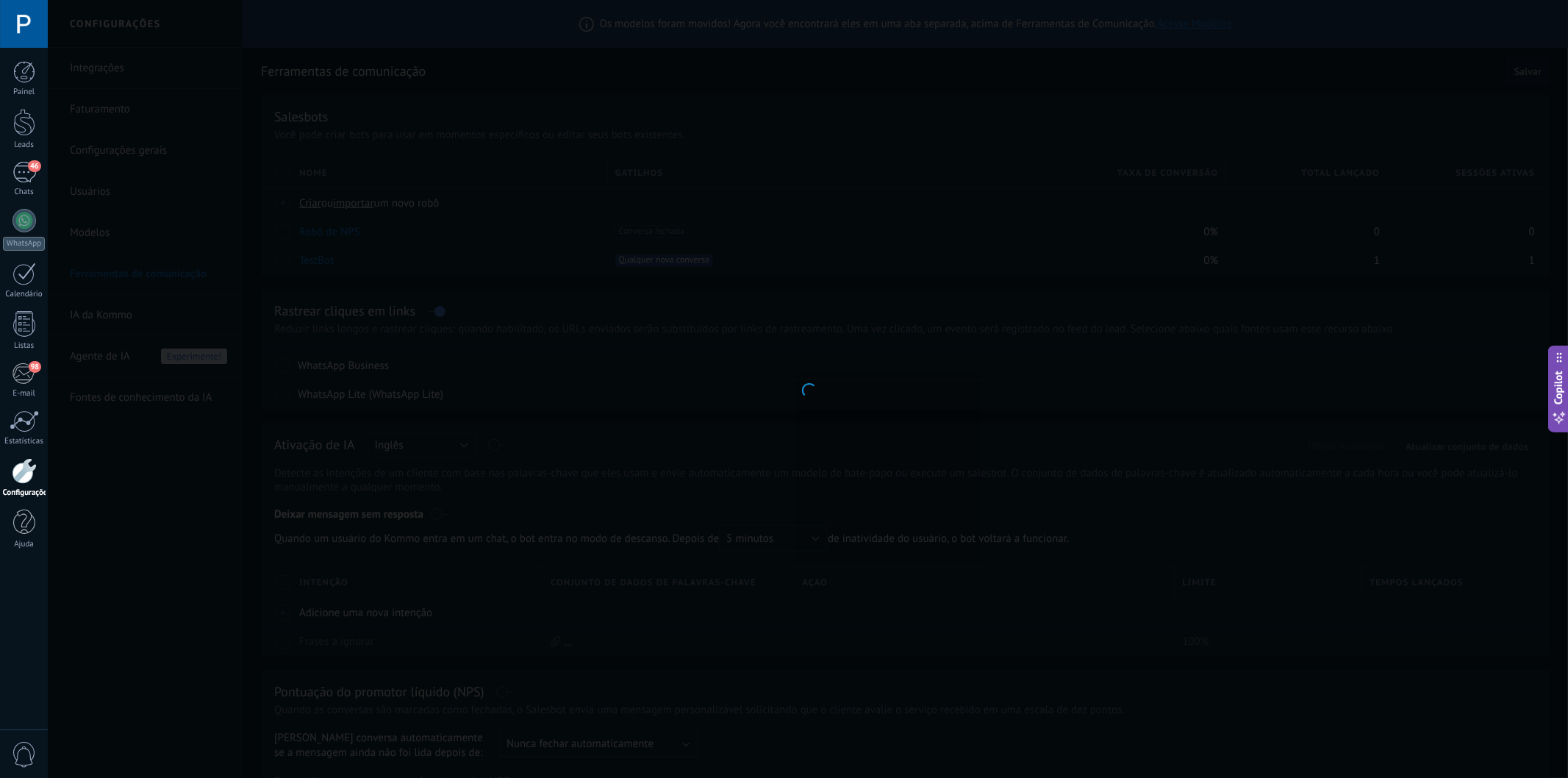
type input "*******"
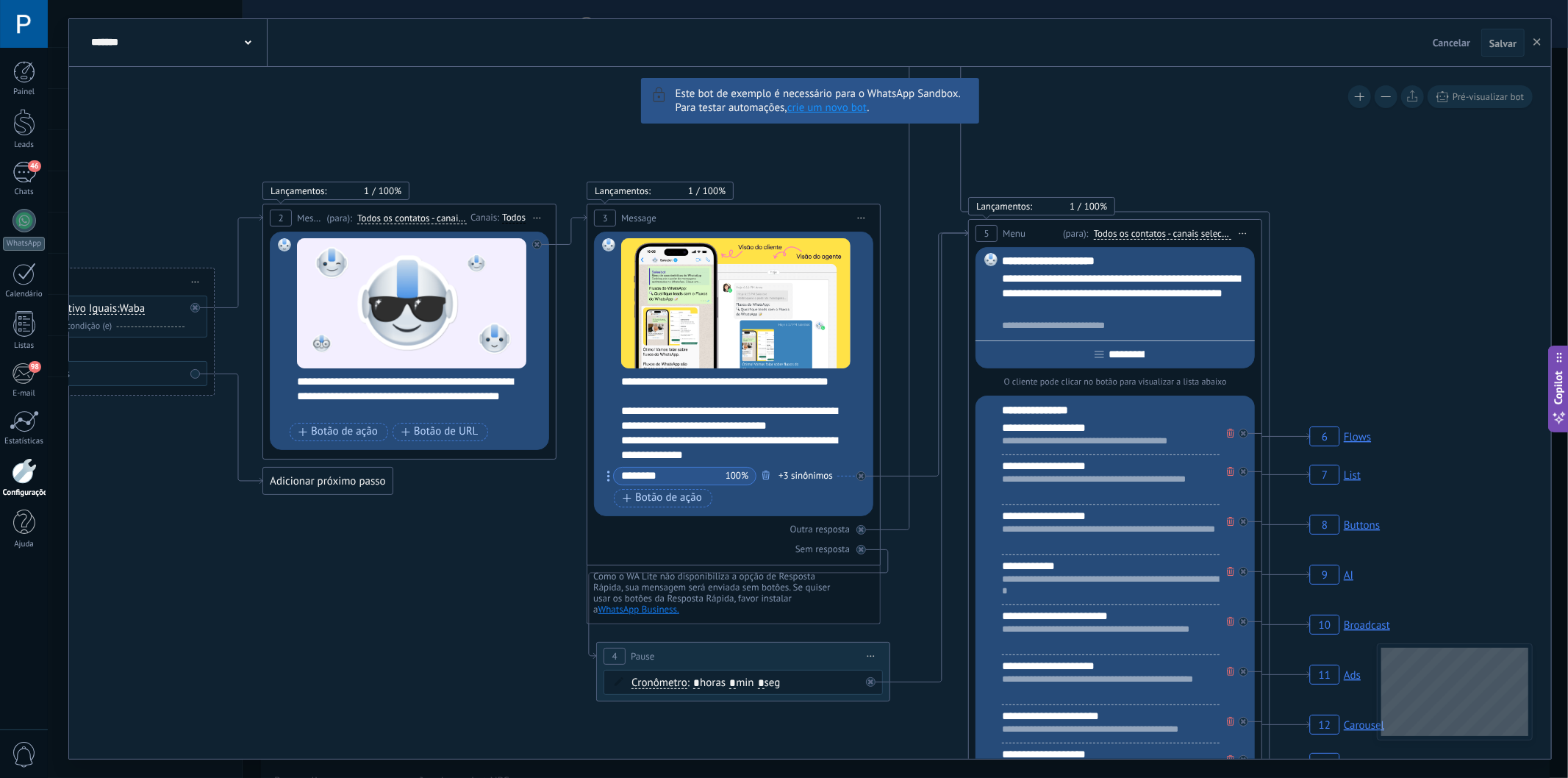
click at [1400, 40] on span "Cancelar" at bounding box center [1452, 42] width 38 height 13
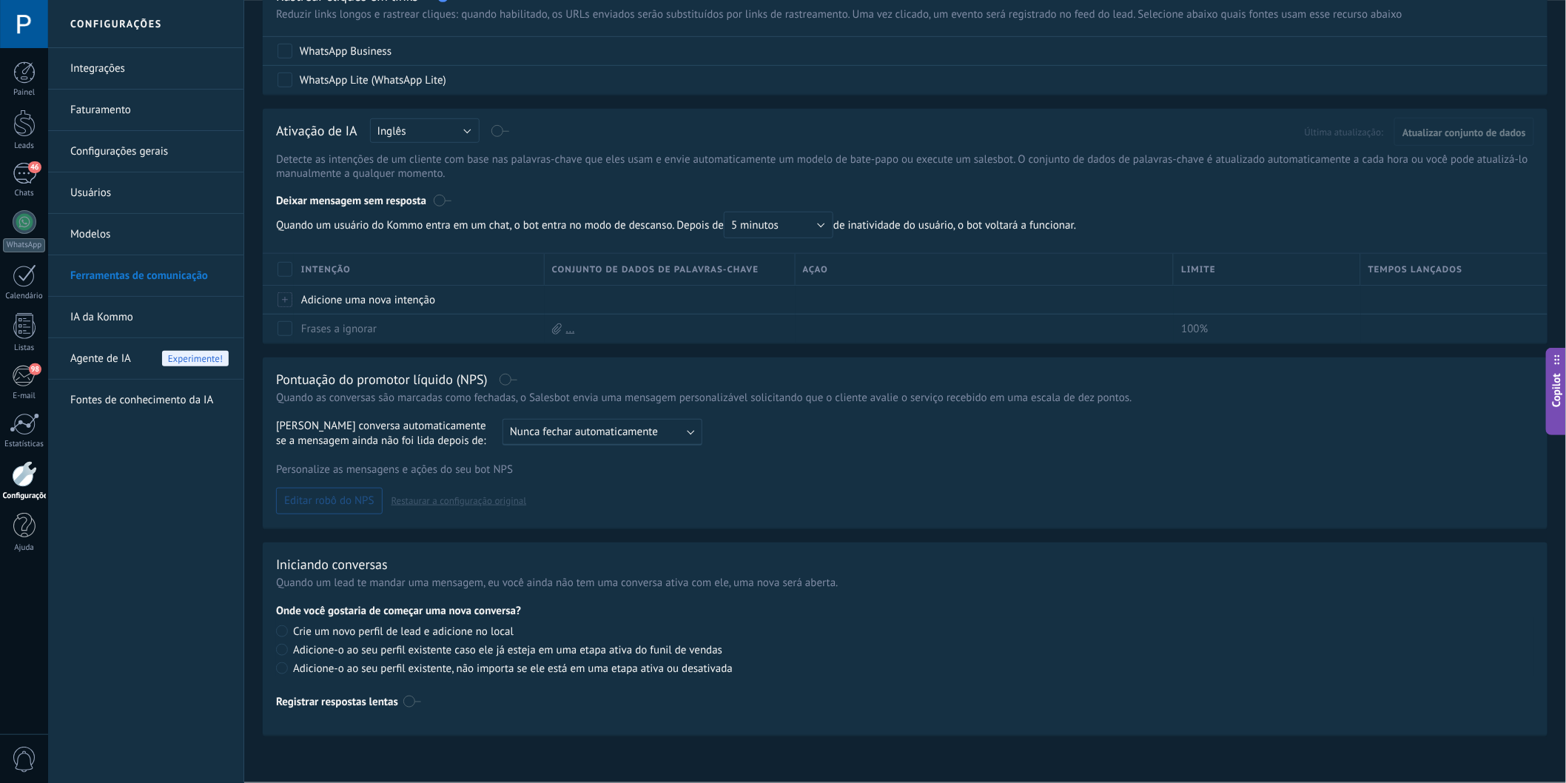
scroll to position [323, 0]
click at [502, 499] on div "Personalize as mensagens e ações do seu bot NPS Editar robô do NPS Restaurar a …" at bounding box center [905, 488] width 1258 height 52
click at [407, 704] on label at bounding box center [412, 702] width 18 height 24
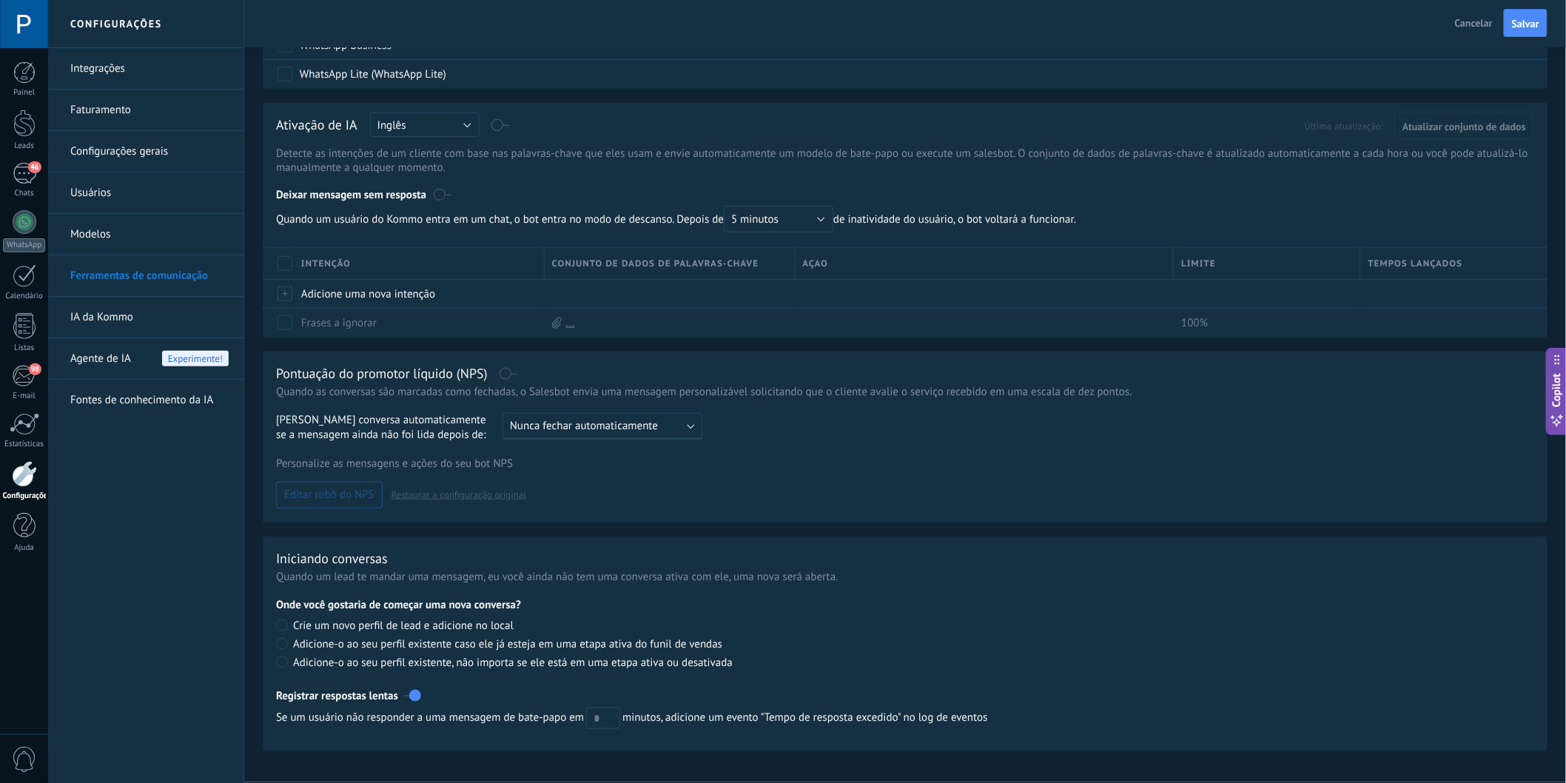
click at [413, 703] on label at bounding box center [412, 696] width 18 height 24
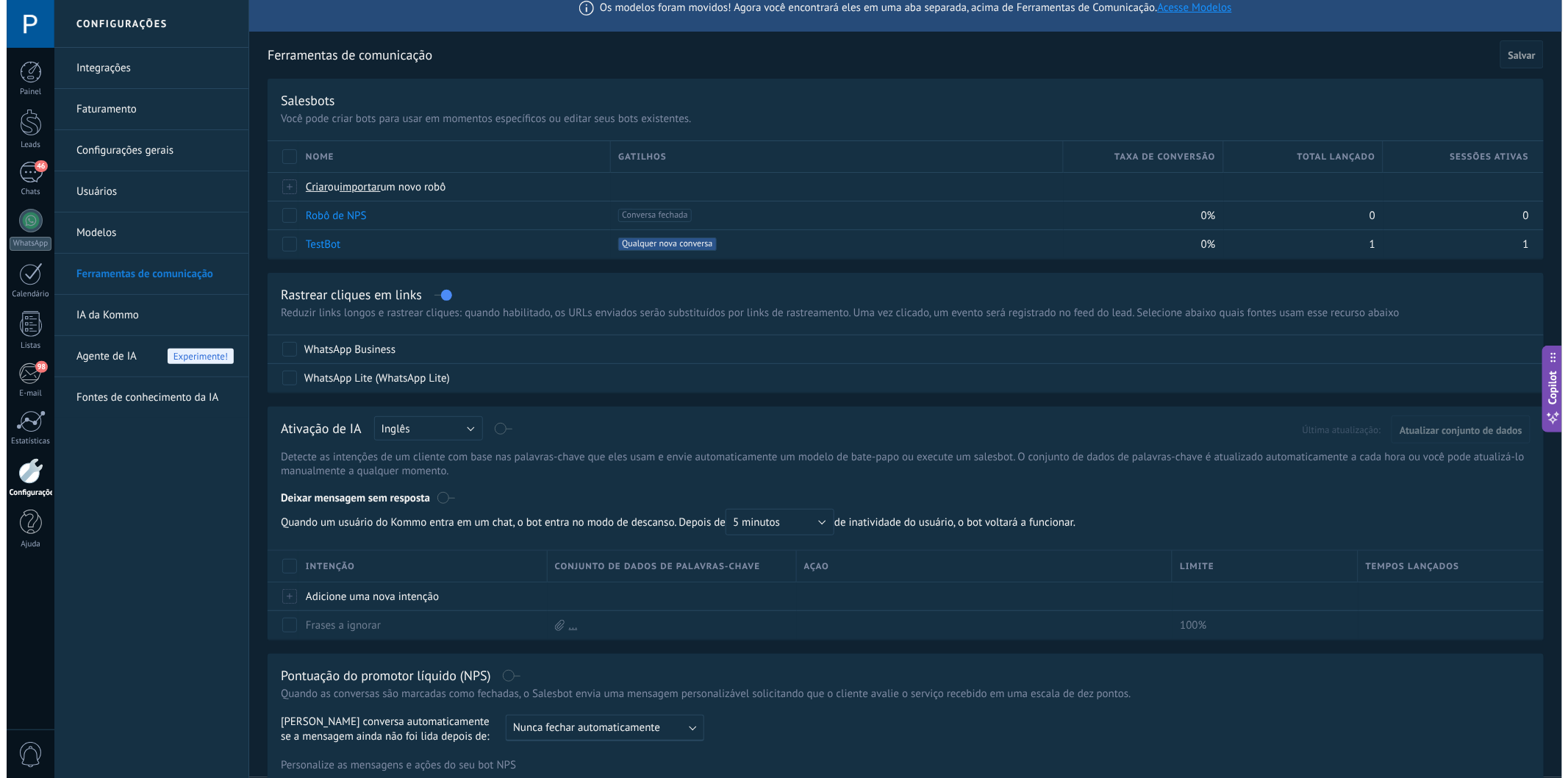
scroll to position [0, 0]
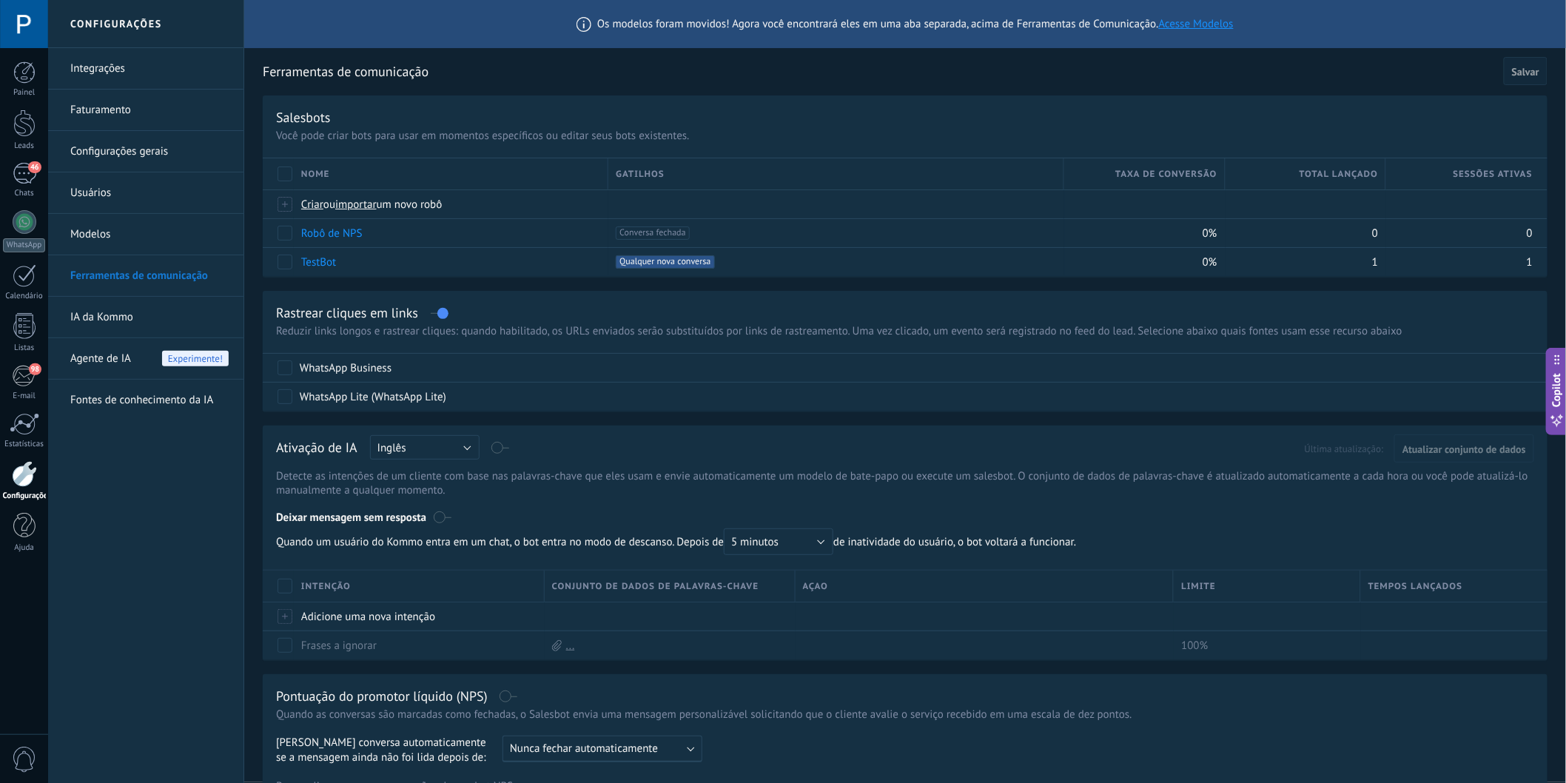
click at [122, 231] on link "Modelos" at bounding box center [149, 234] width 158 height 41
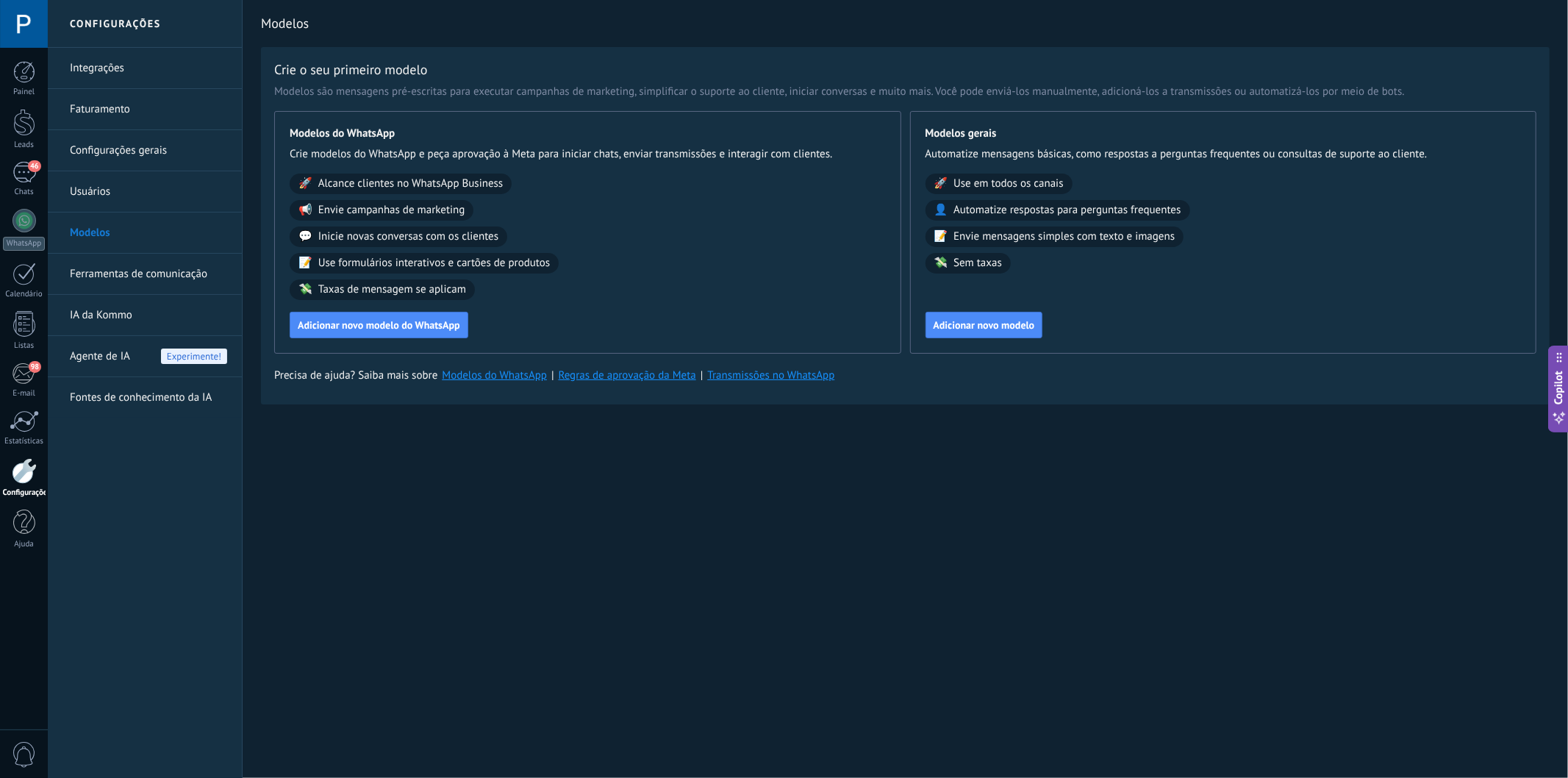
click at [118, 391] on link "Fontes de conhecimento da IA" at bounding box center [148, 397] width 157 height 41
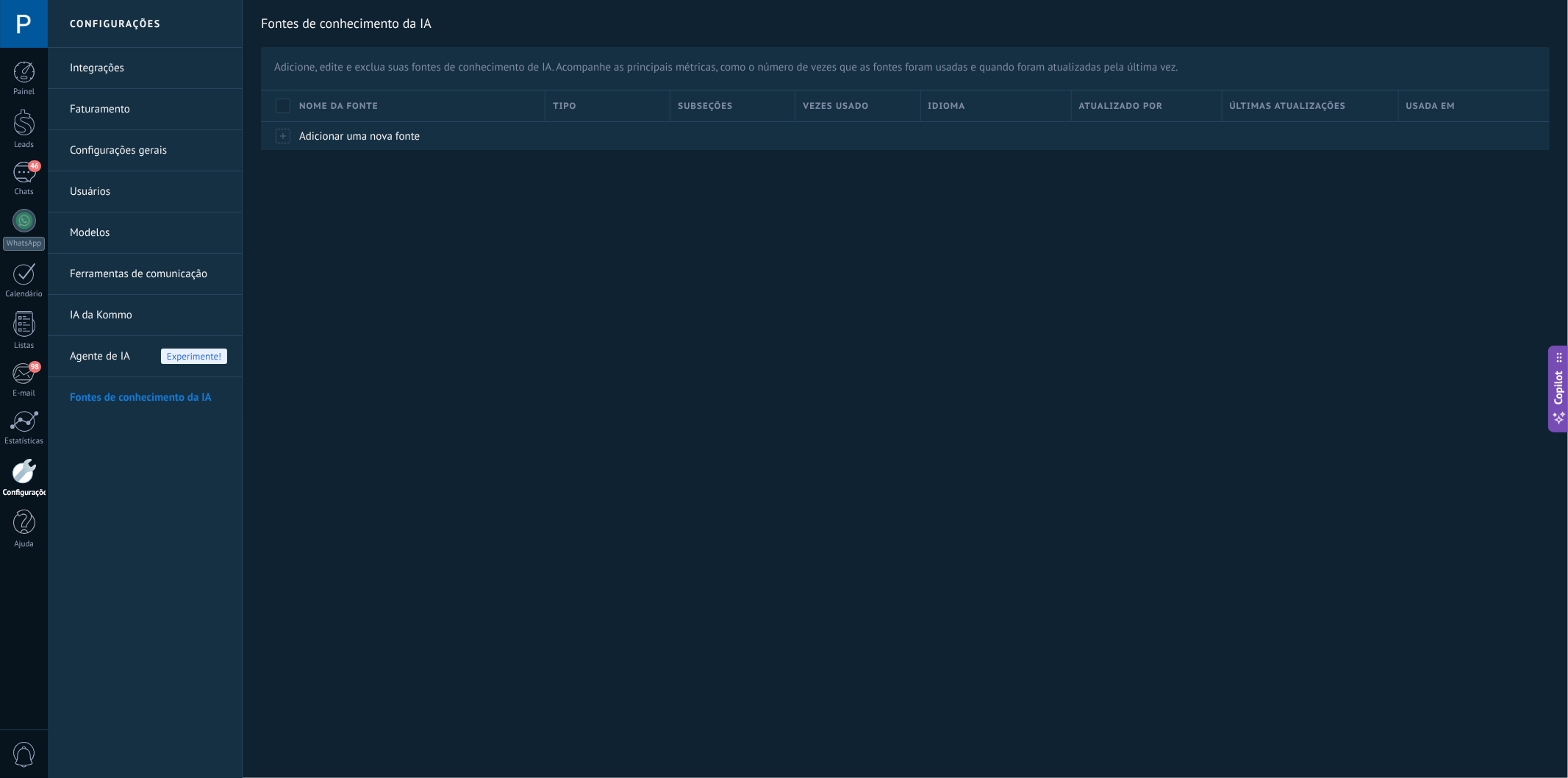
click at [119, 359] on span "Agente de IA" at bounding box center [99, 356] width 61 height 41
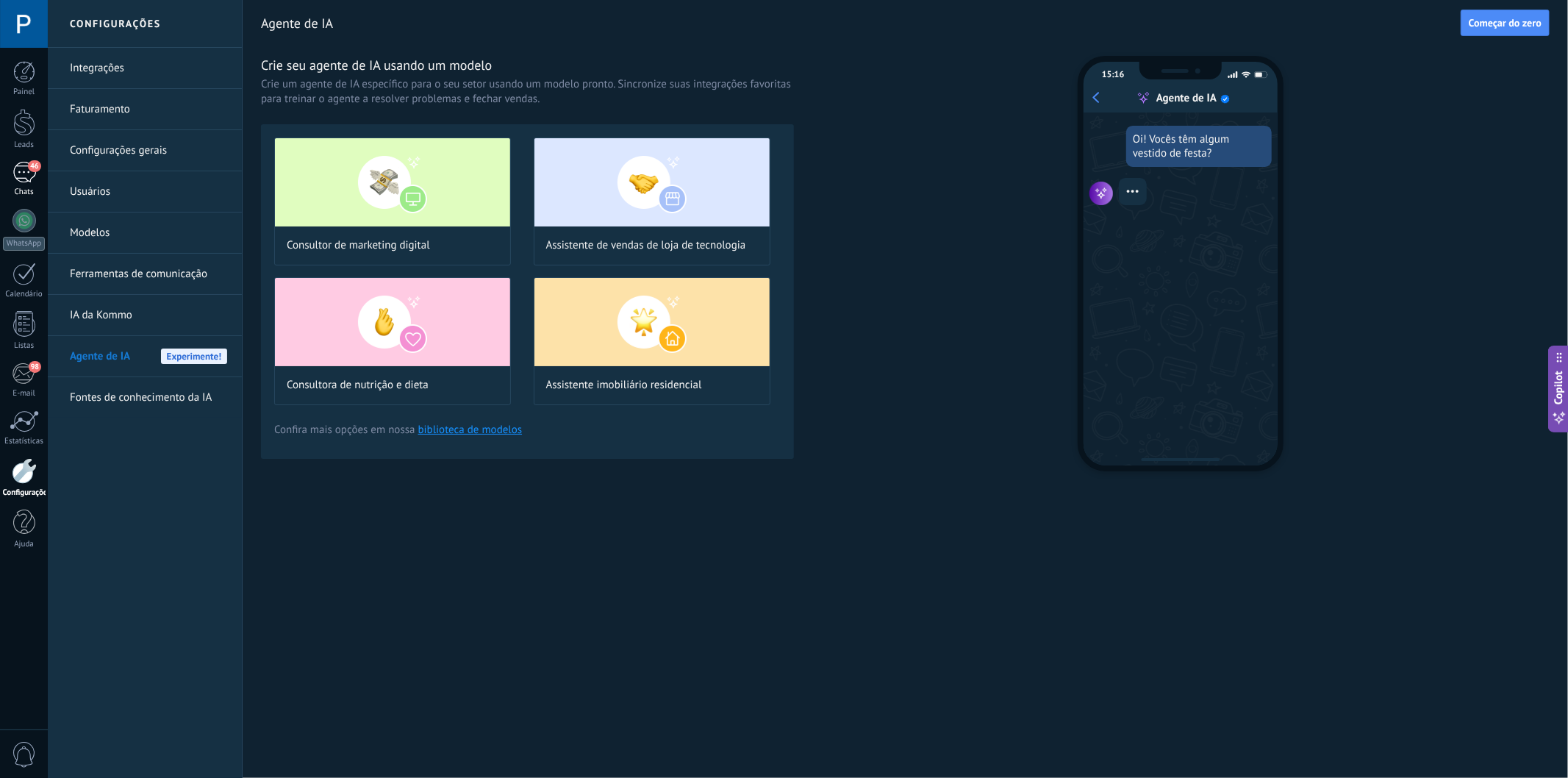
click at [21, 175] on div "46" at bounding box center [25, 172] width 24 height 21
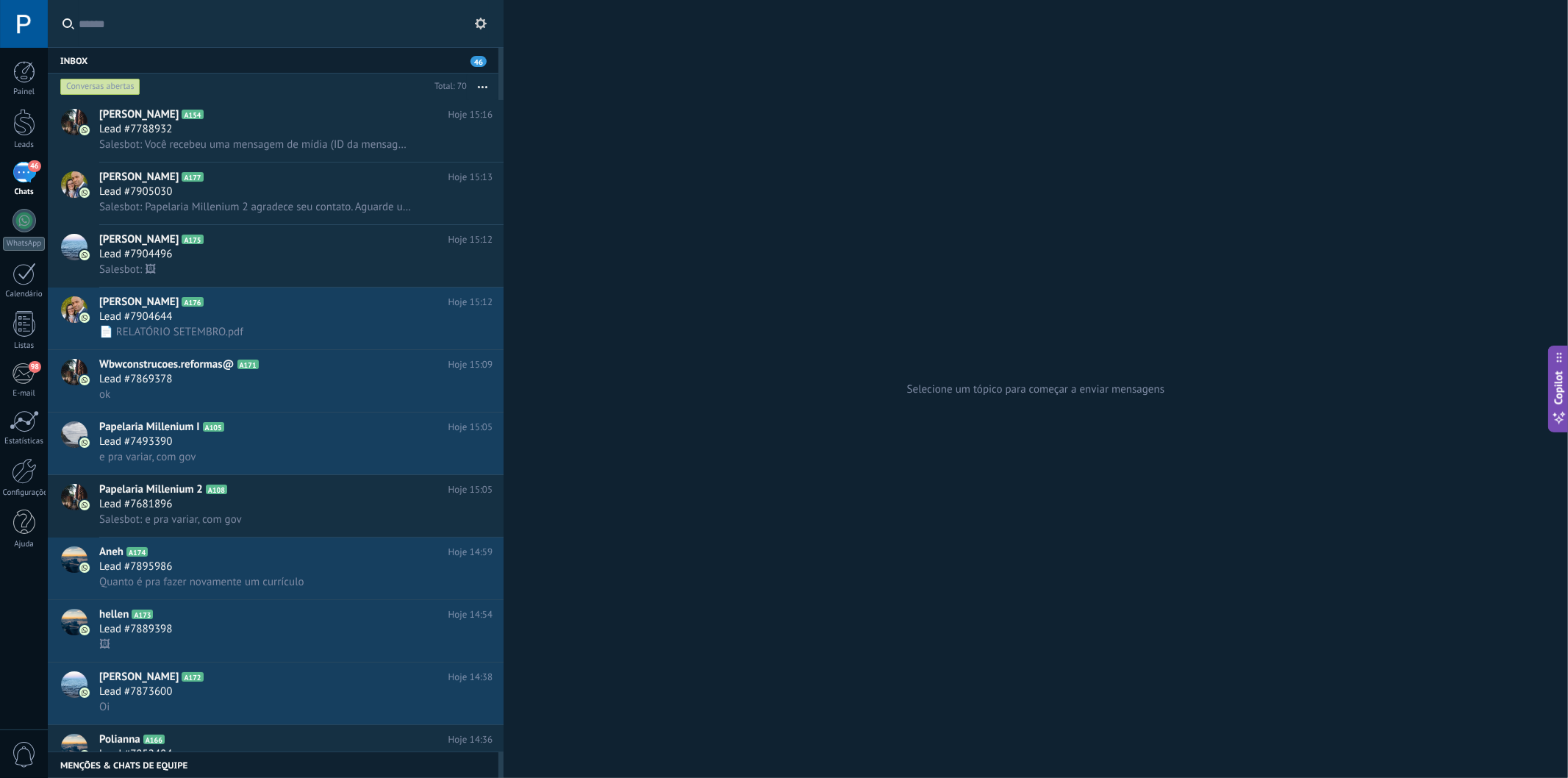
click at [244, 60] on div "Inbox 46" at bounding box center [273, 60] width 451 height 27
click at [236, 27] on input "text" at bounding box center [283, 23] width 410 height 47
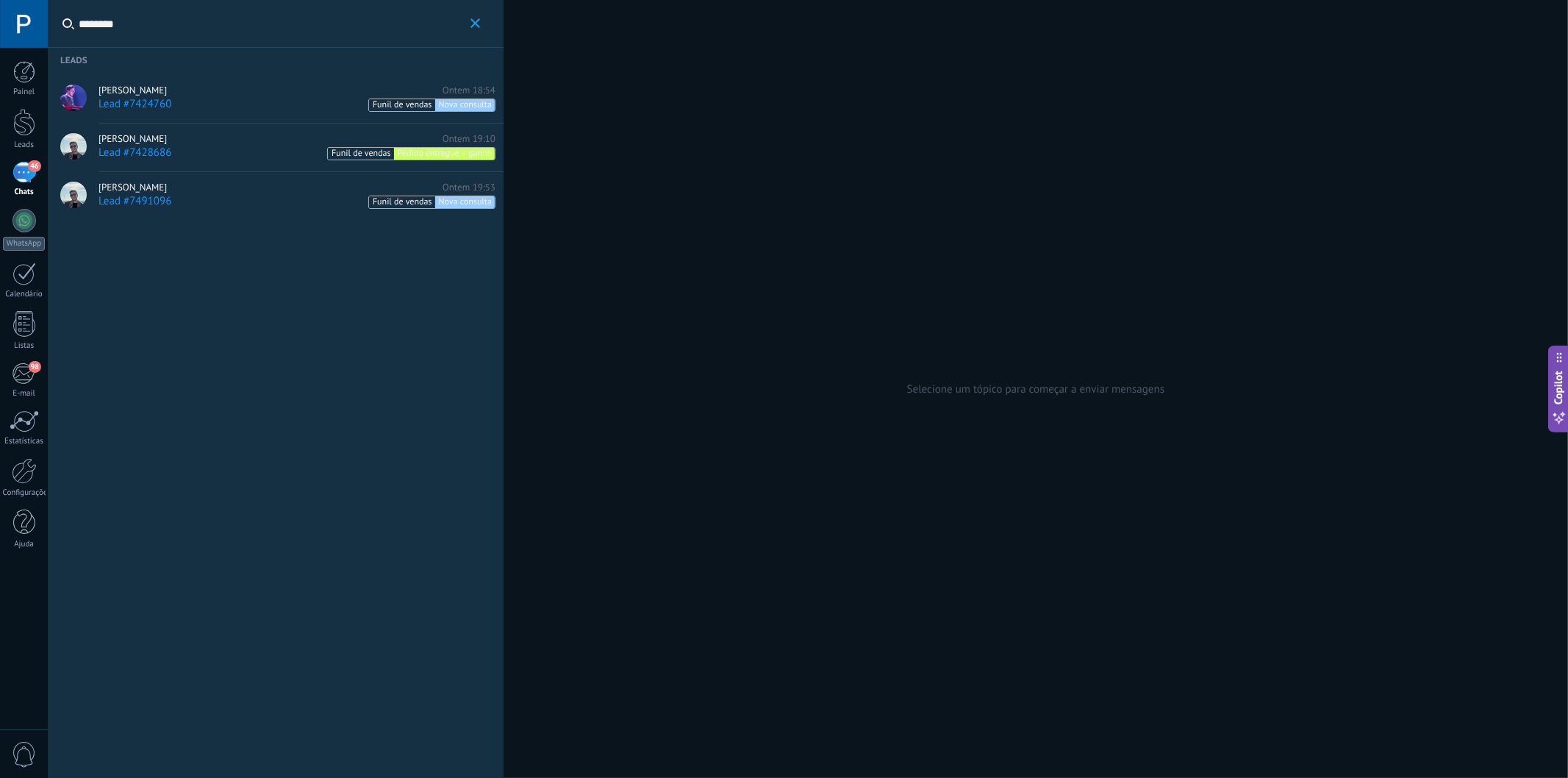
type input "********"
click at [243, 186] on div "Henrique Paraizo Ontem 19:53" at bounding box center [297, 188] width 397 height 12
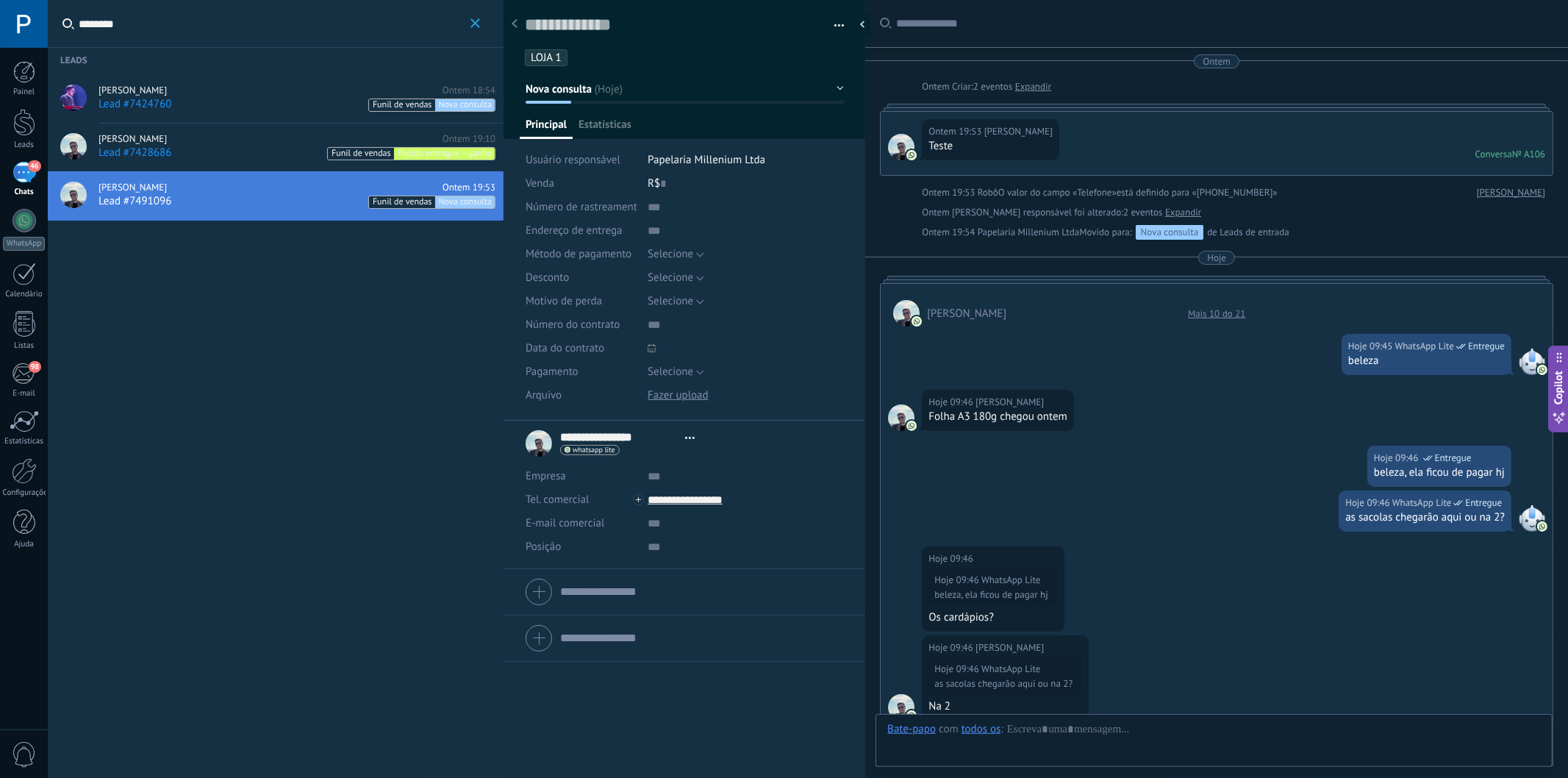
type textarea "**********"
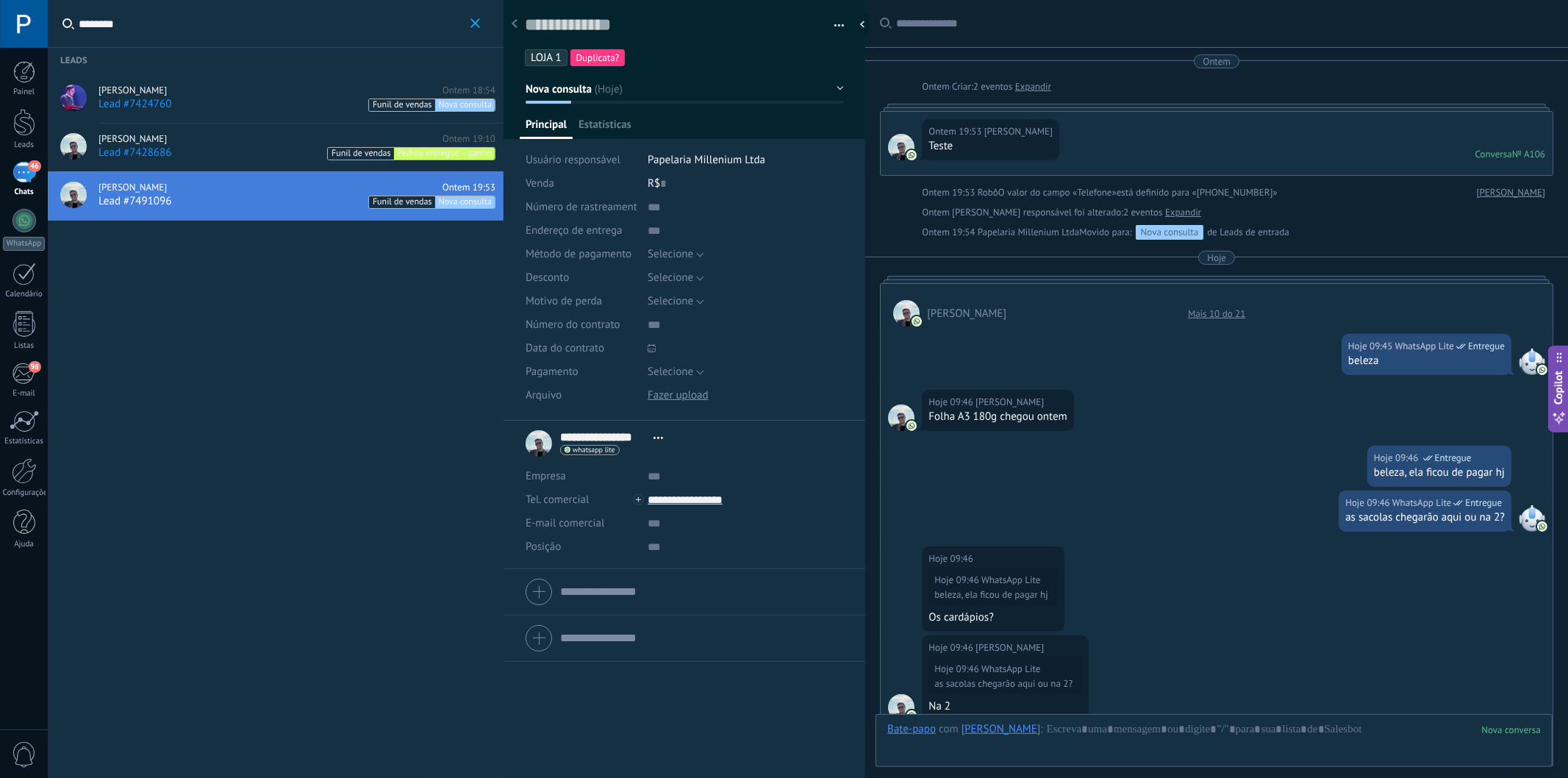
scroll to position [983, 0]
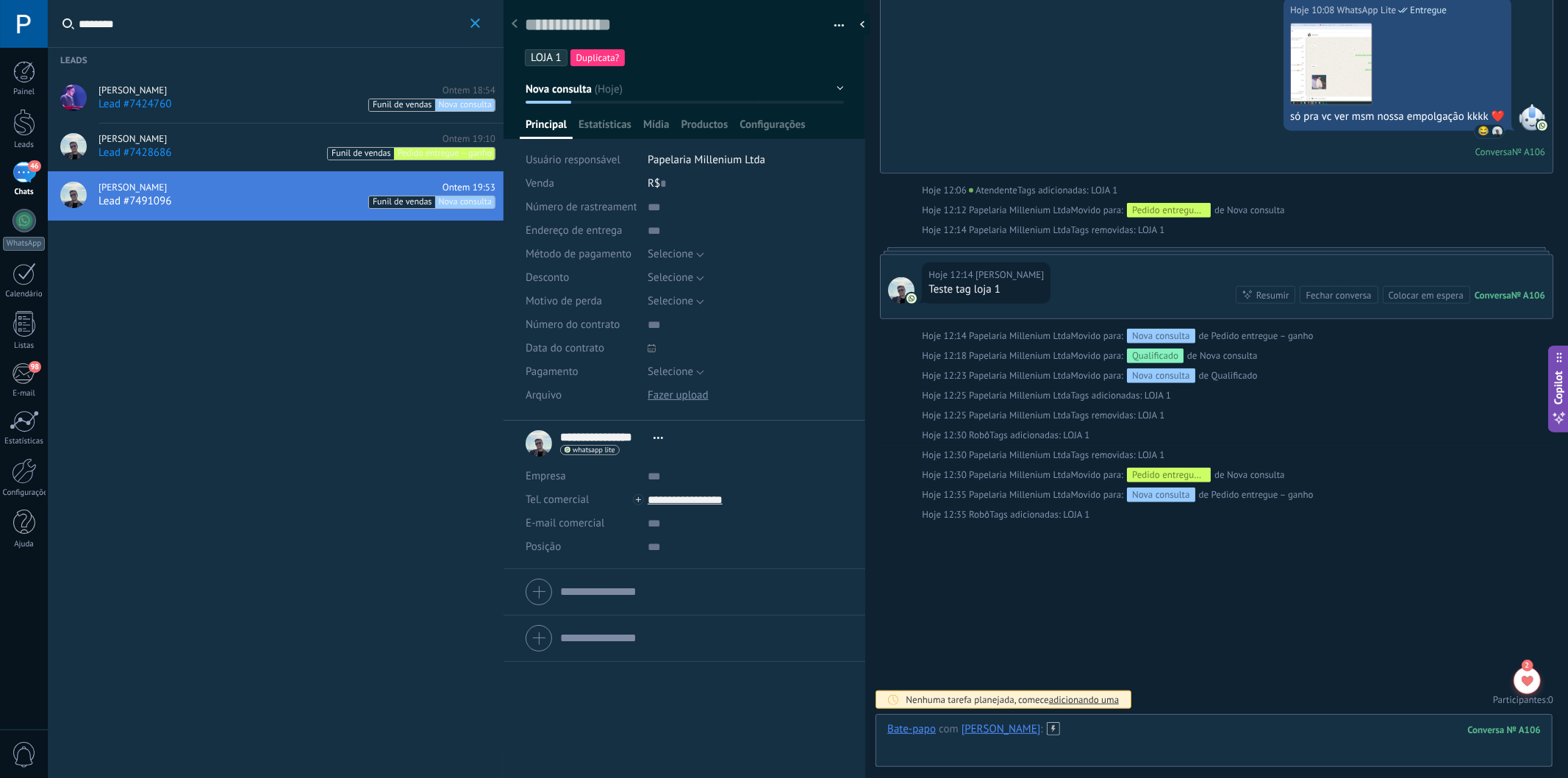
click at [1177, 700] on div at bounding box center [1214, 744] width 654 height 44
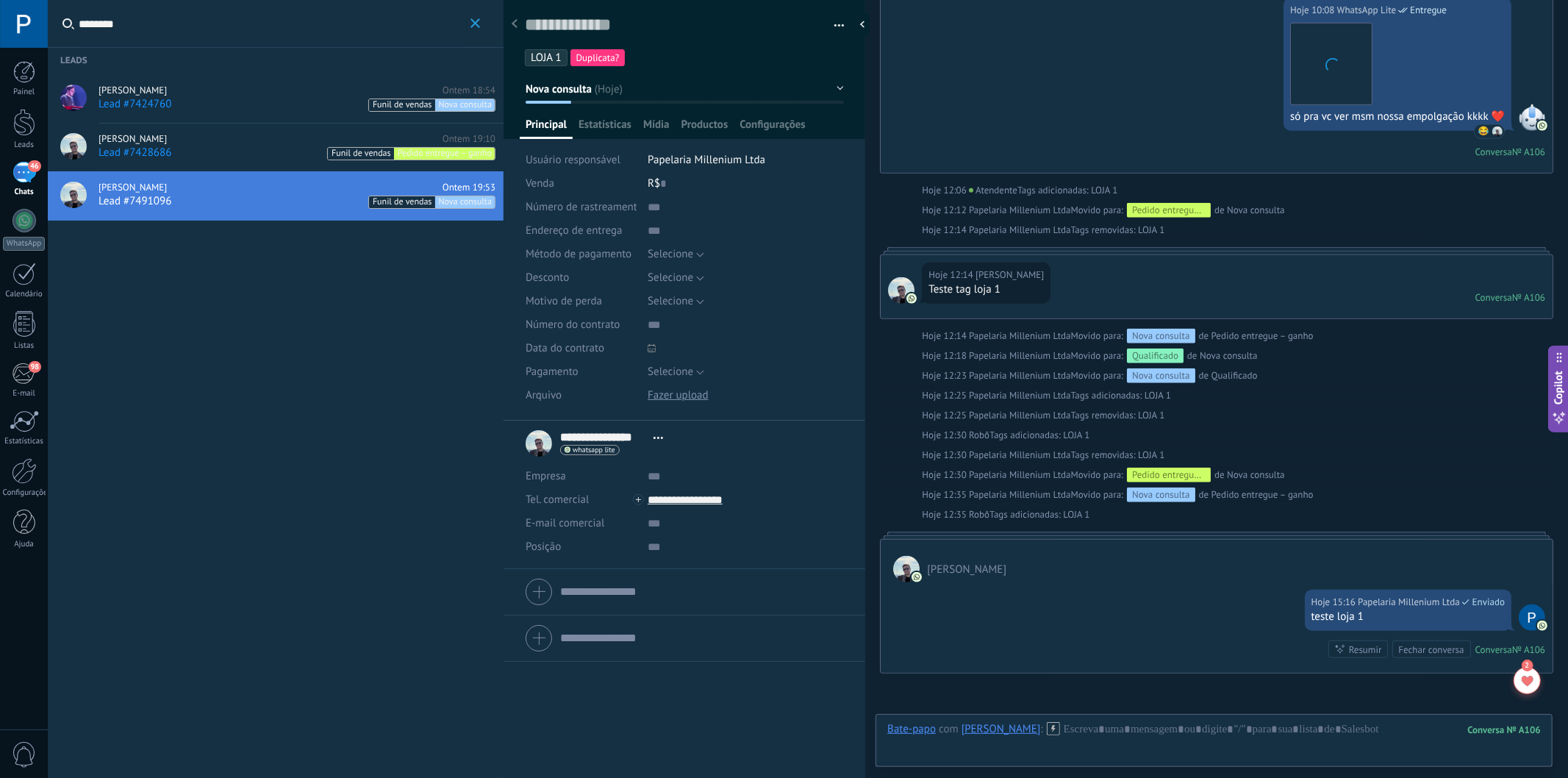
scroll to position [973, 0]
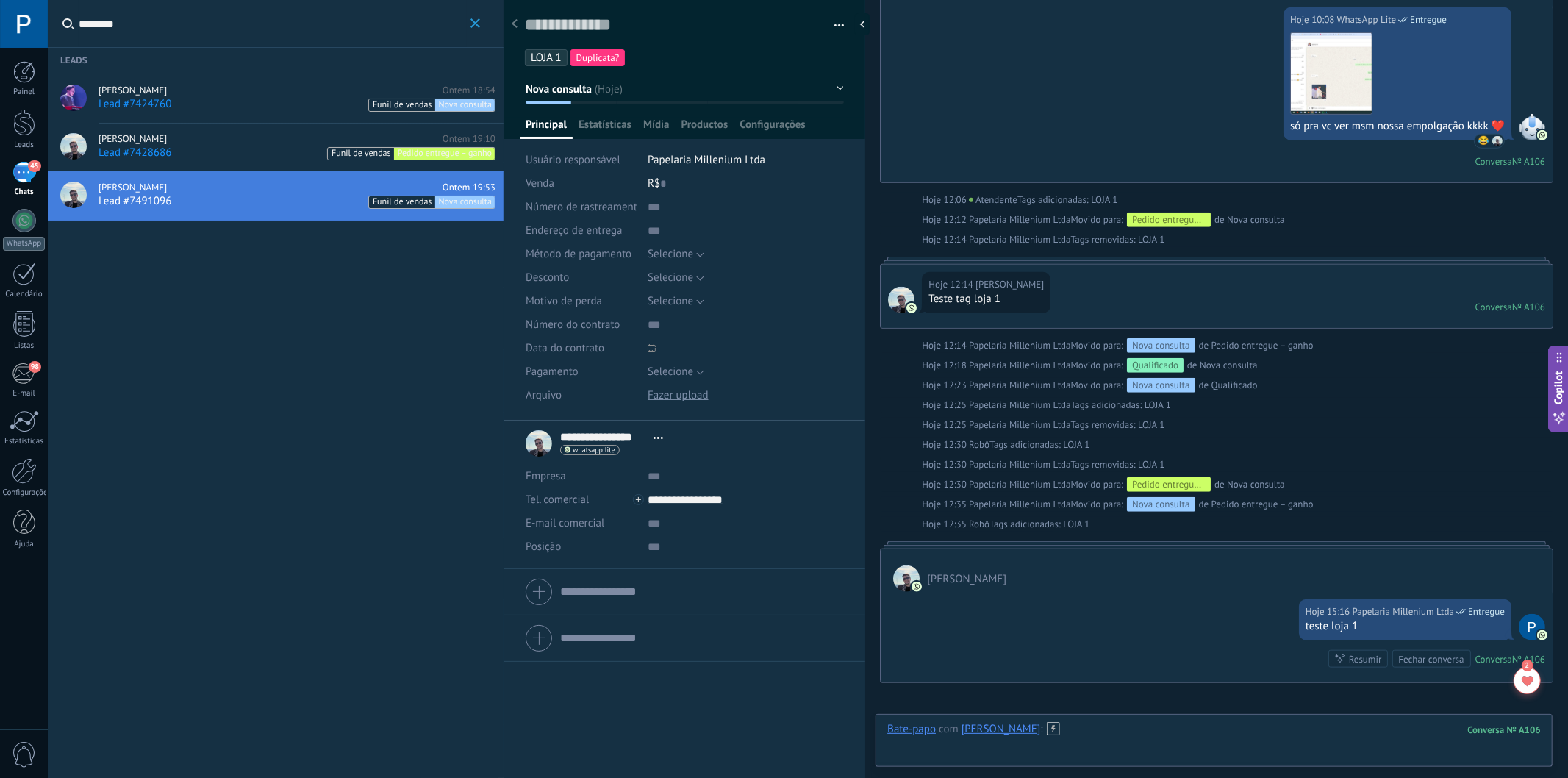
click at [1168, 700] on div at bounding box center [1214, 744] width 654 height 44
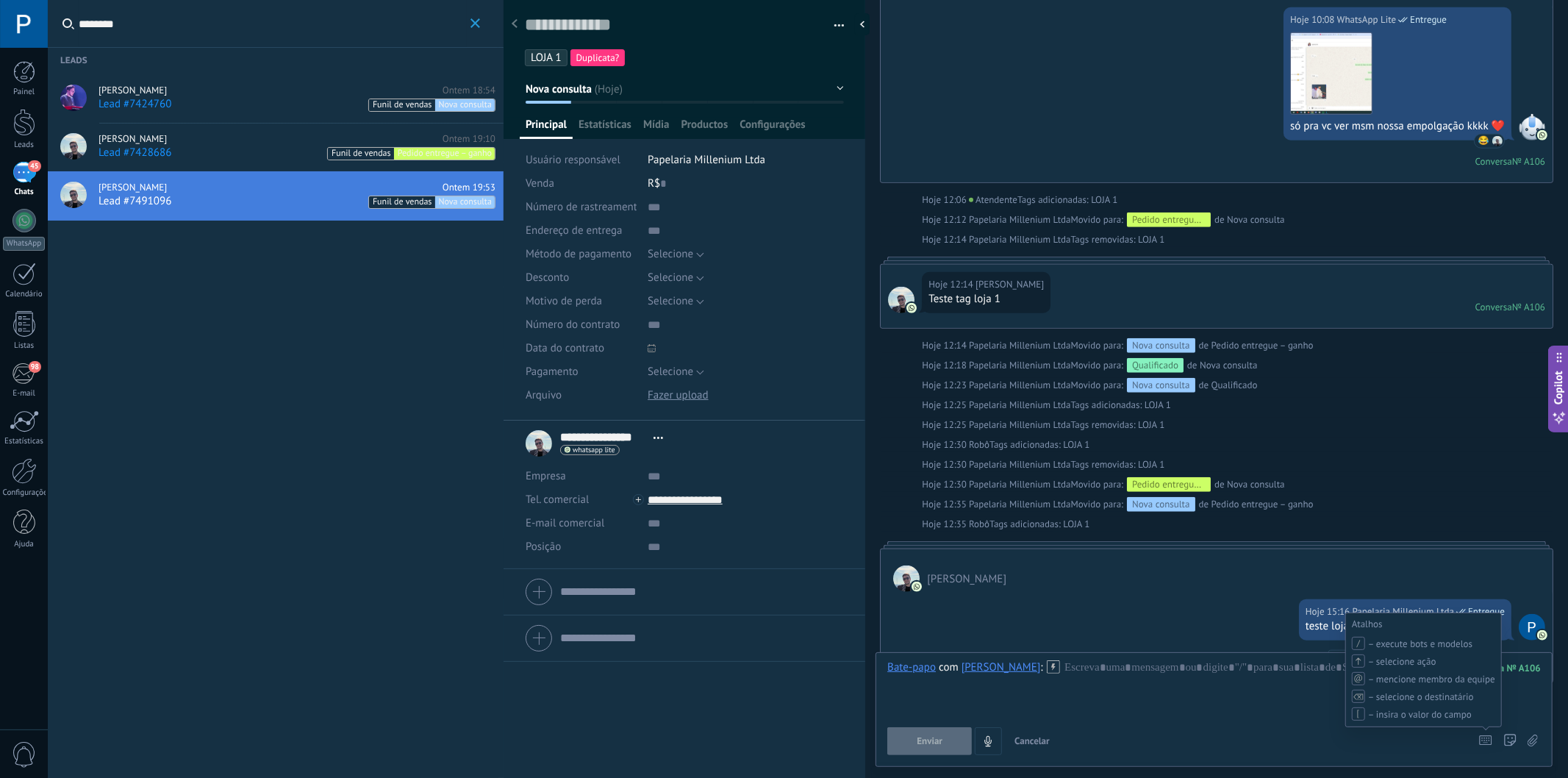
click at [1400, 700] on icon at bounding box center [1486, 740] width 13 height 10
click at [1281, 677] on div at bounding box center [1214, 688] width 654 height 56
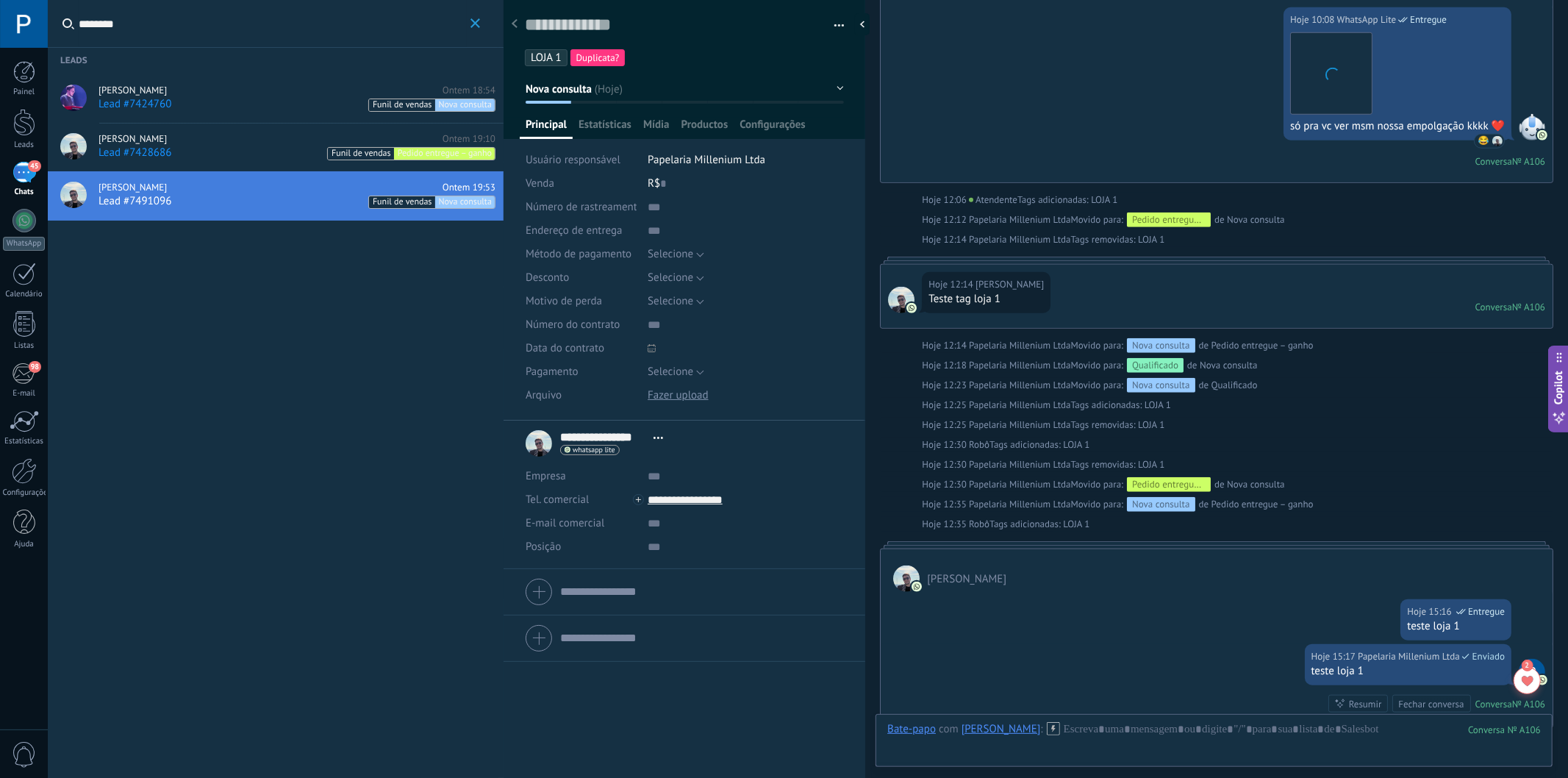
scroll to position [1179, 0]
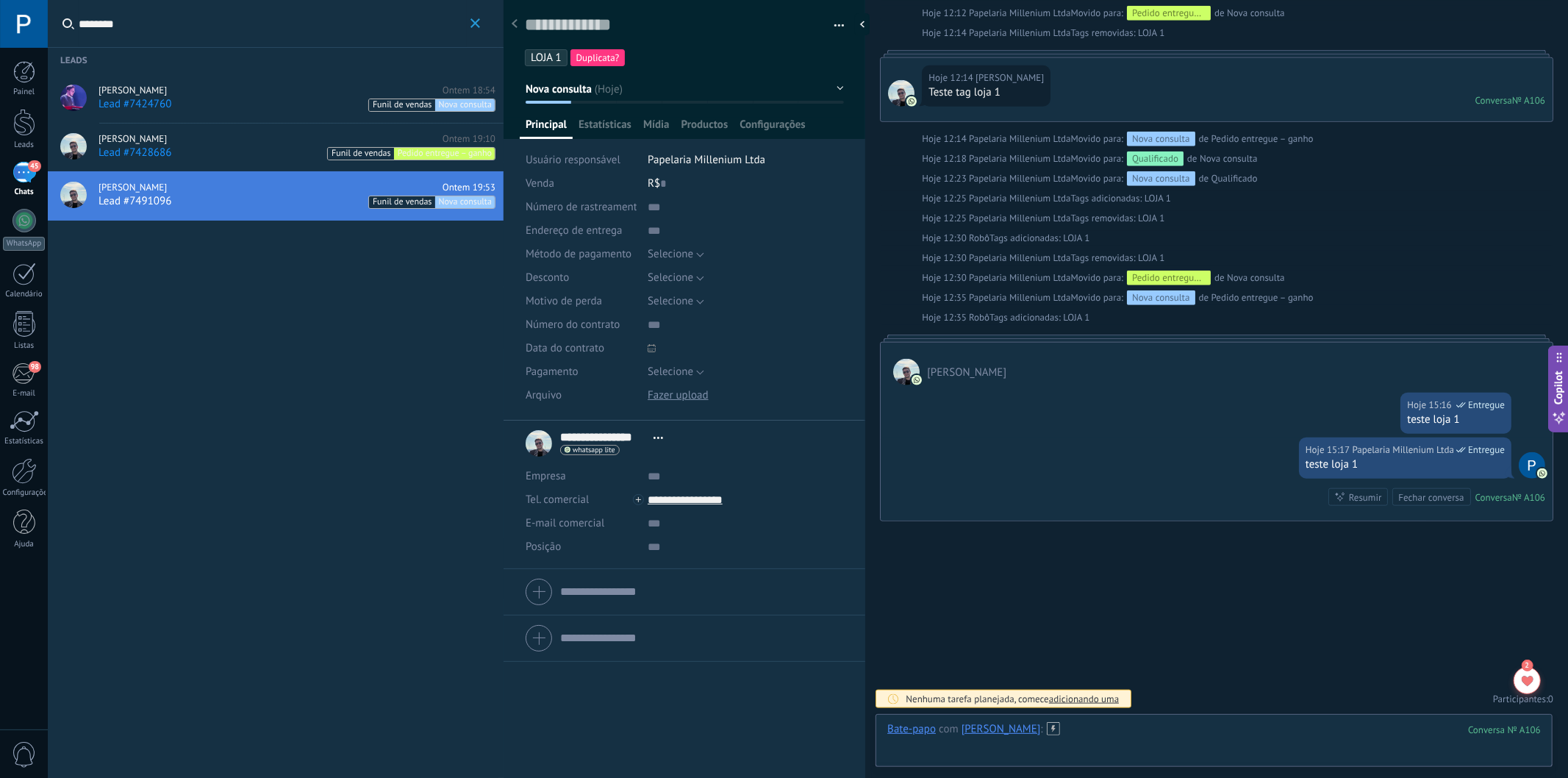
click at [1246, 700] on div at bounding box center [1214, 744] width 654 height 44
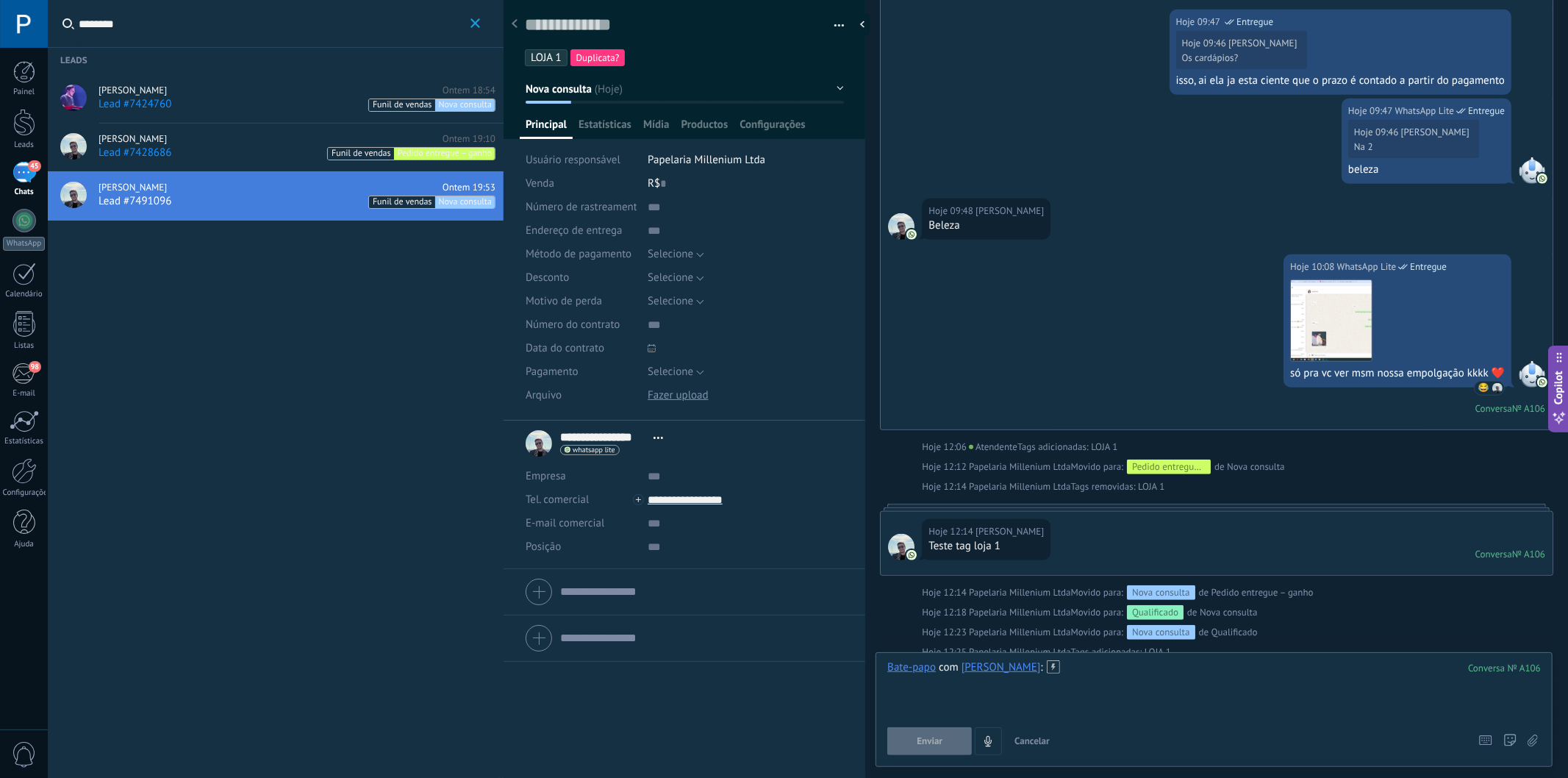
scroll to position [770, 0]
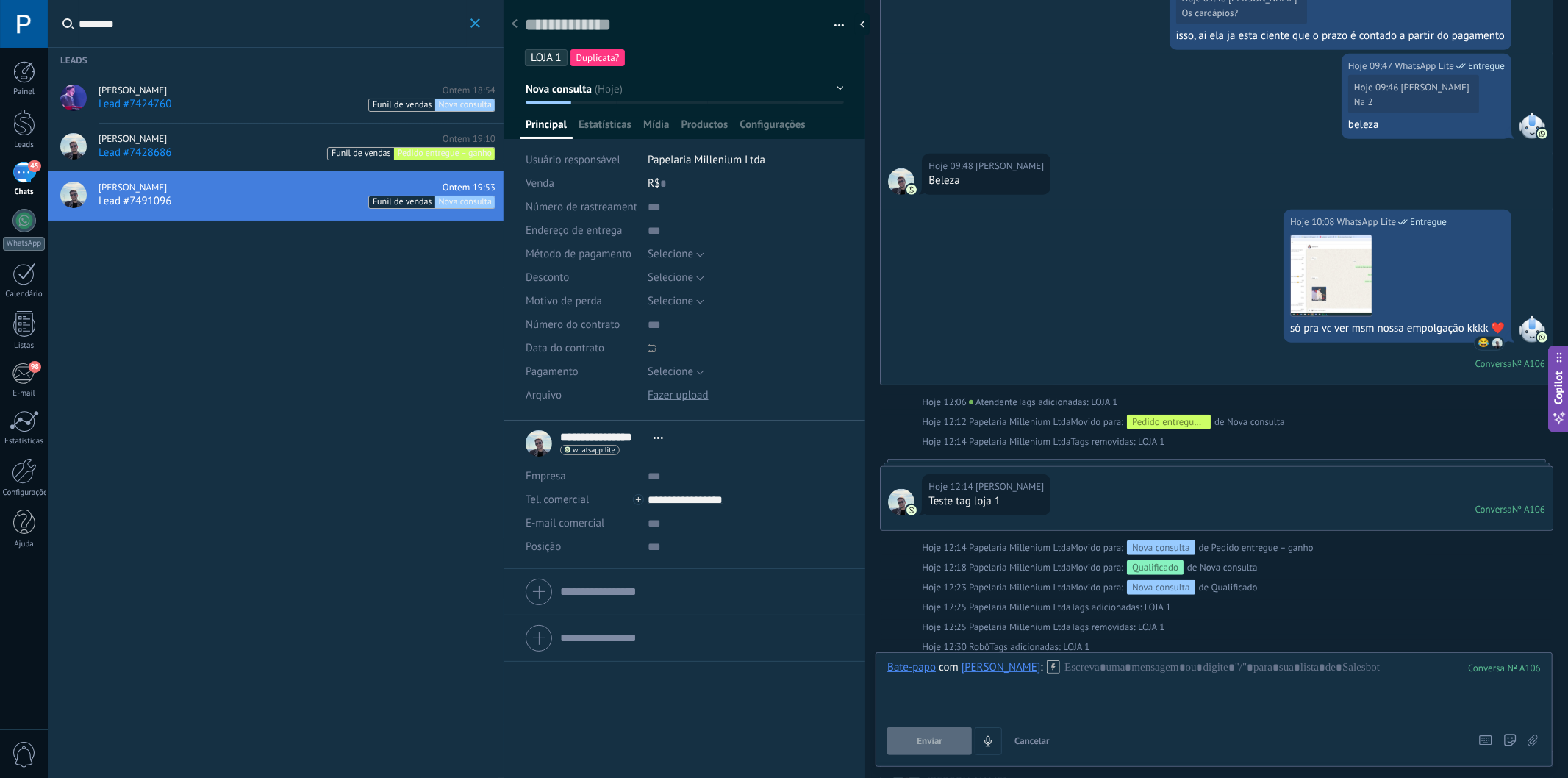
click at [1181, 473] on div "Hoje 12:14 Henrique Paraizo Teste tag loja 1 Conversa № A106 Conversa № A106" at bounding box center [1216, 499] width 672 height 64
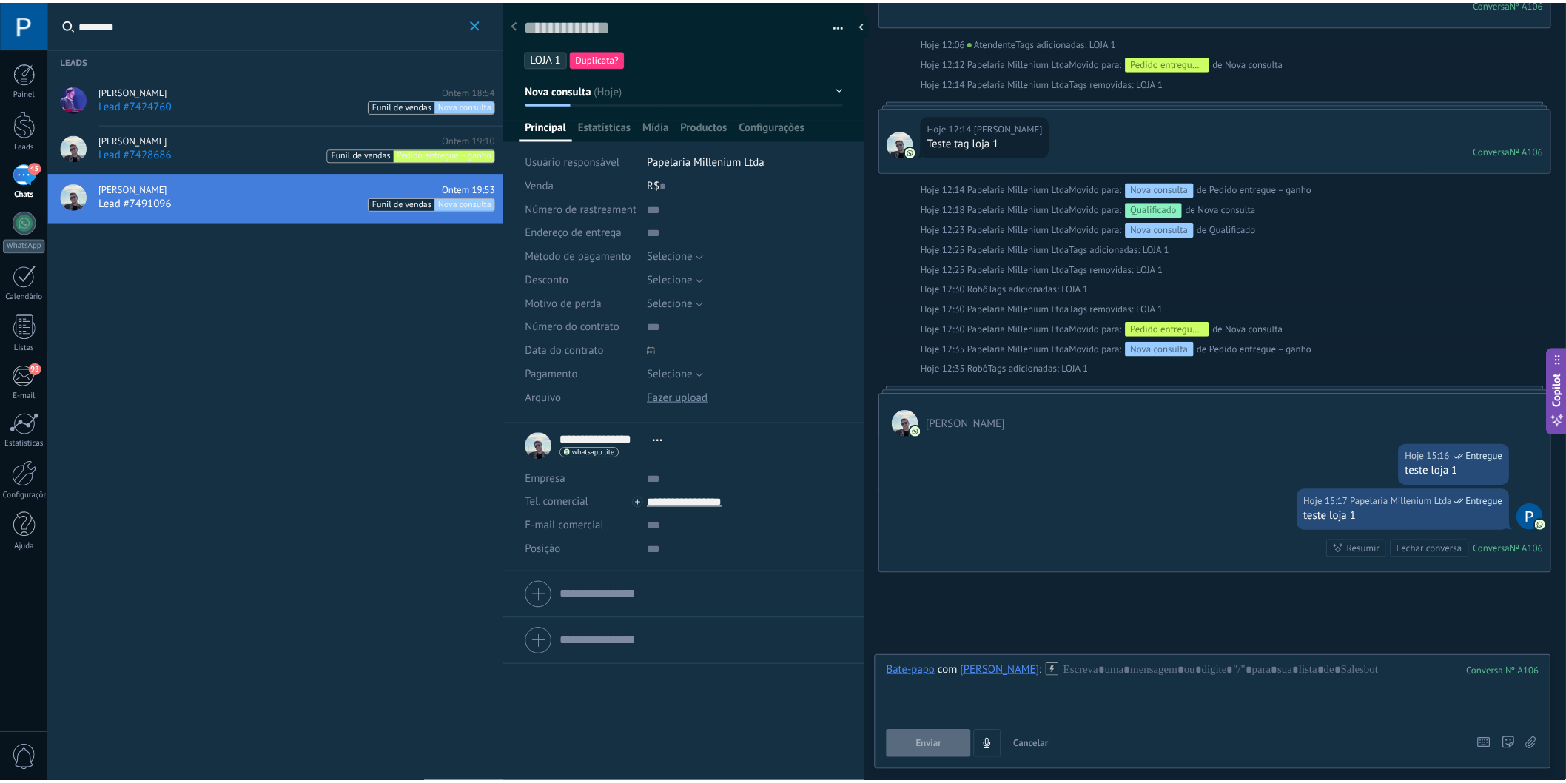
scroll to position [1187, 0]
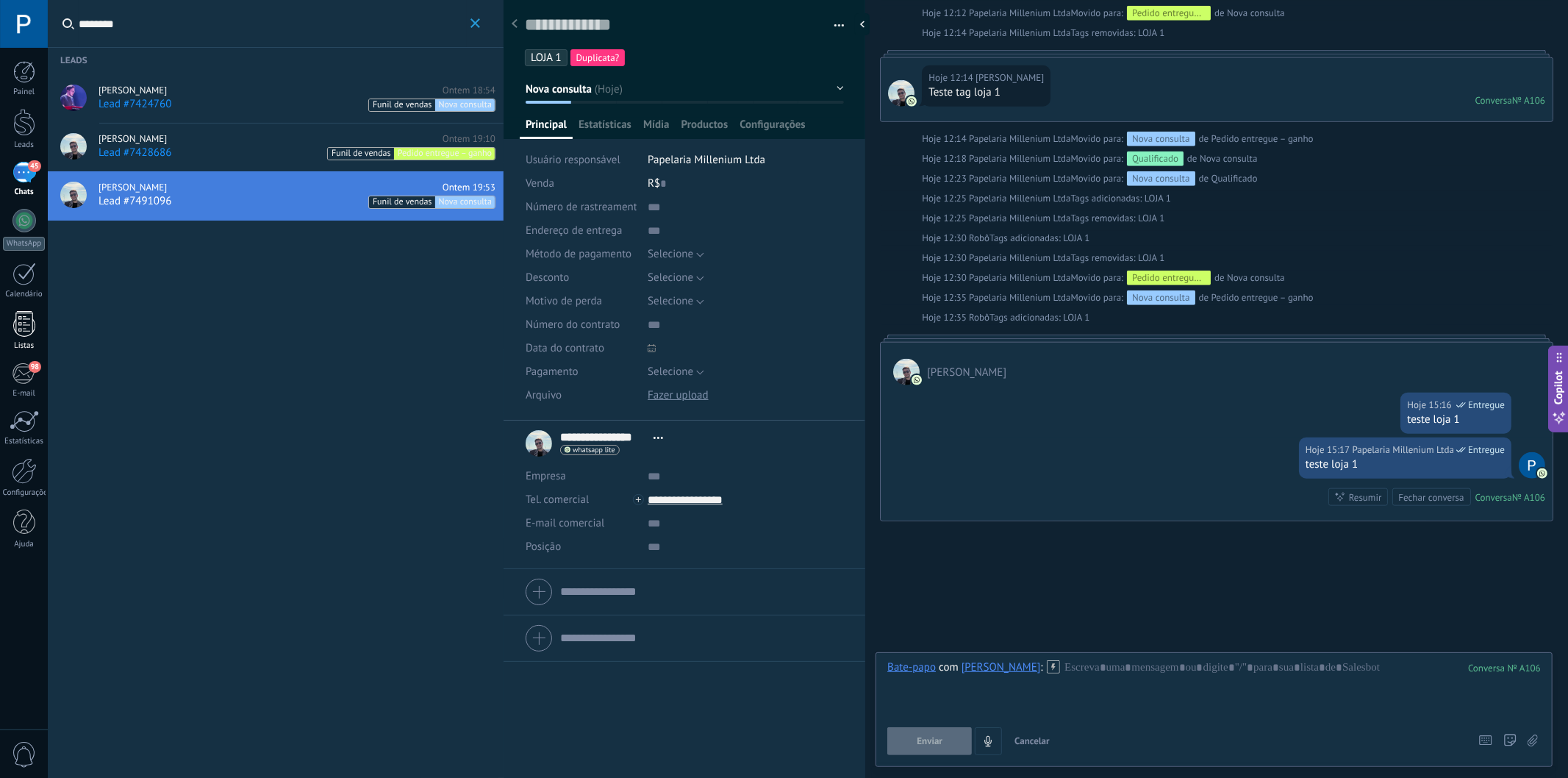
click at [23, 325] on div at bounding box center [24, 324] width 22 height 26
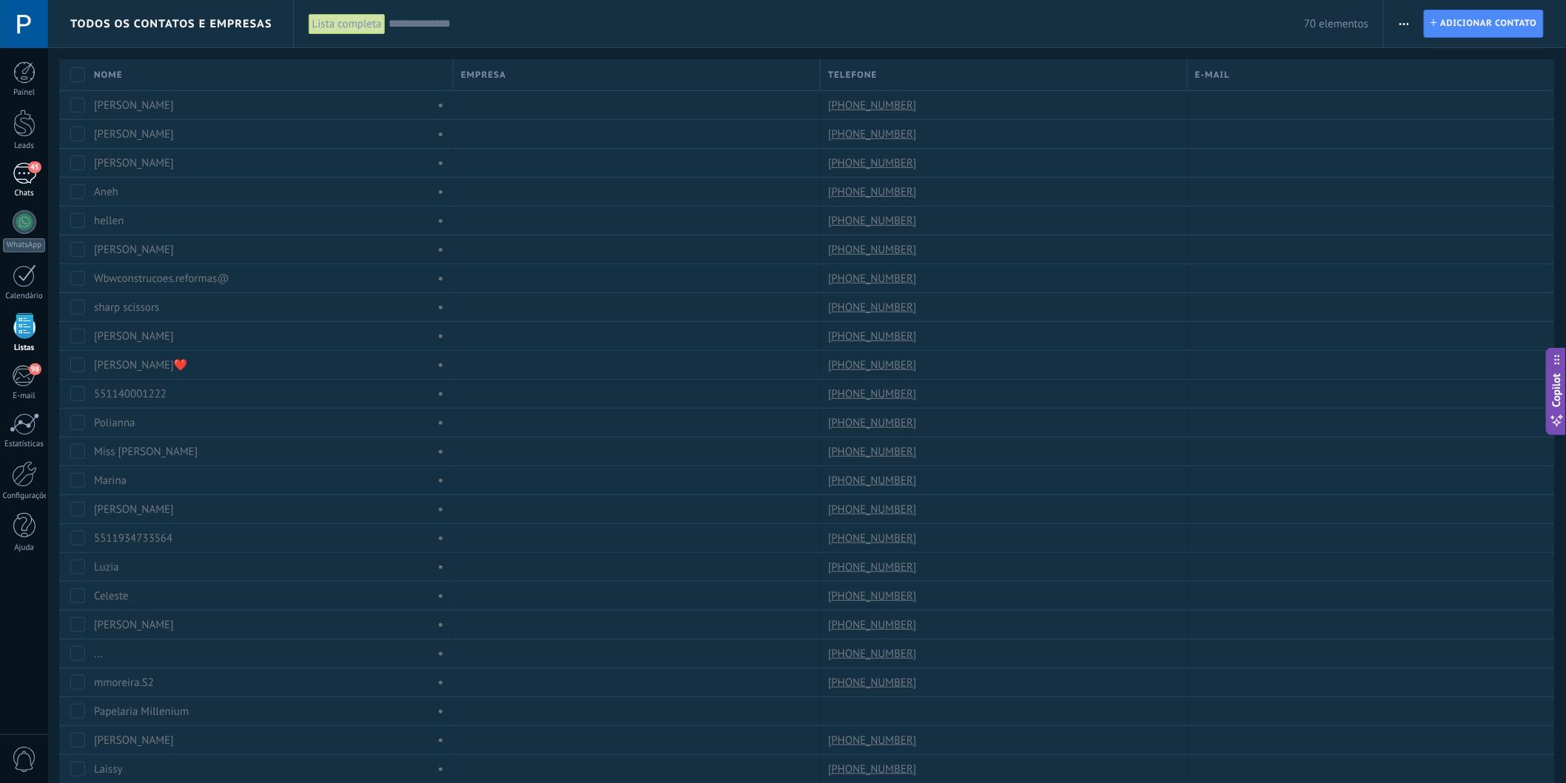
click at [21, 174] on div "45" at bounding box center [25, 173] width 24 height 21
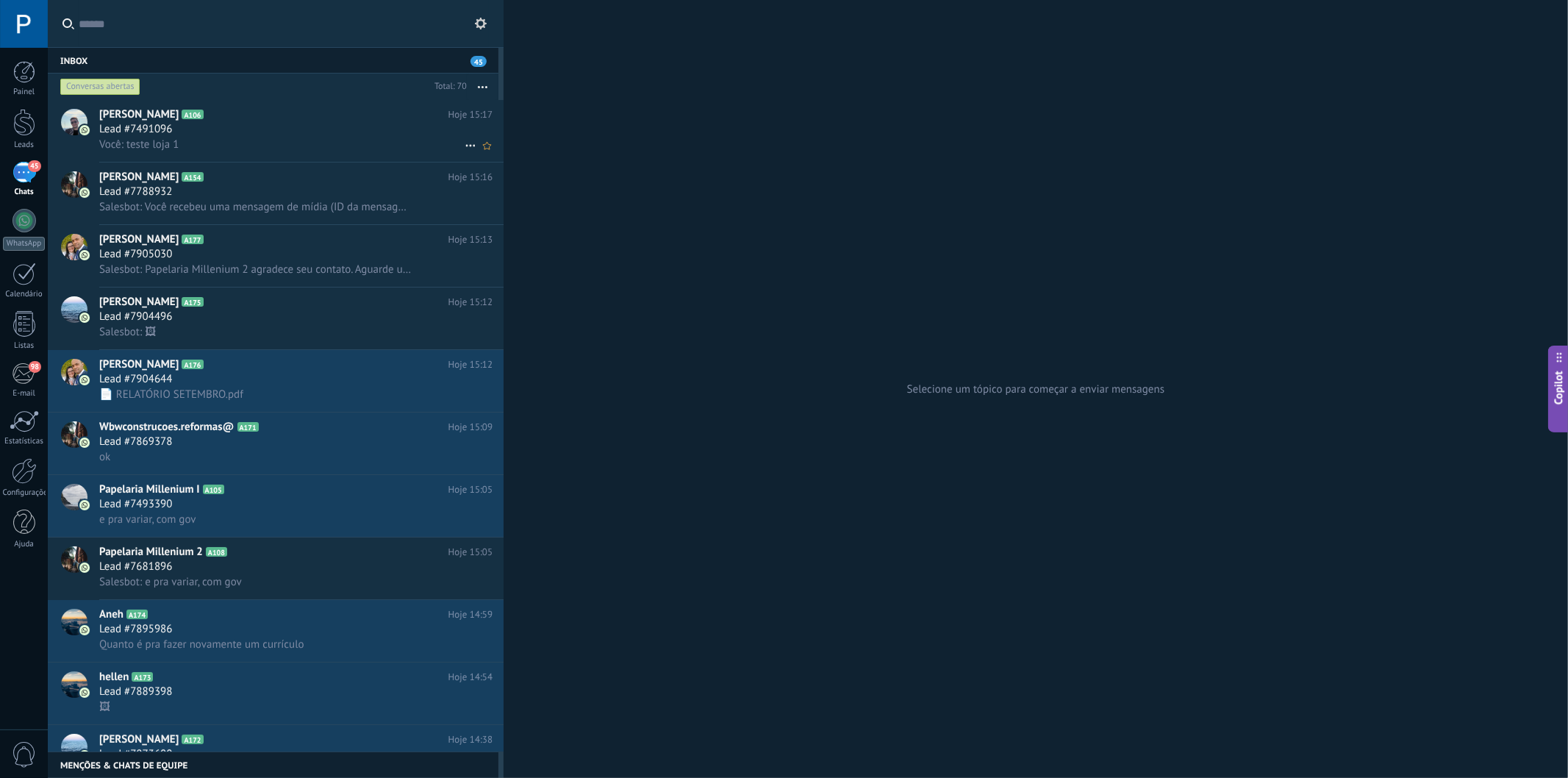
click at [319, 126] on div "Lead #7491096" at bounding box center [296, 129] width 393 height 15
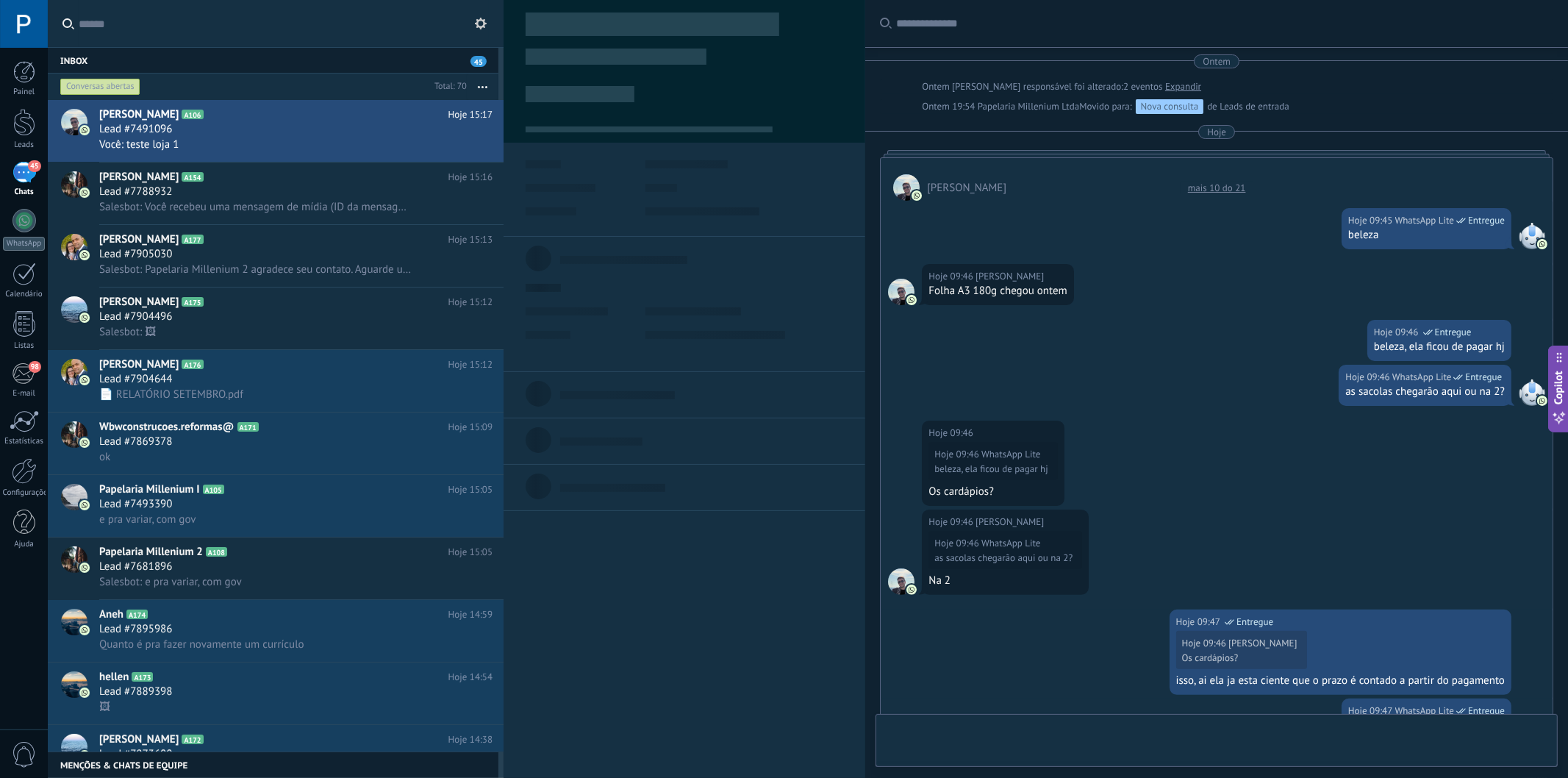
scroll to position [1053, 0]
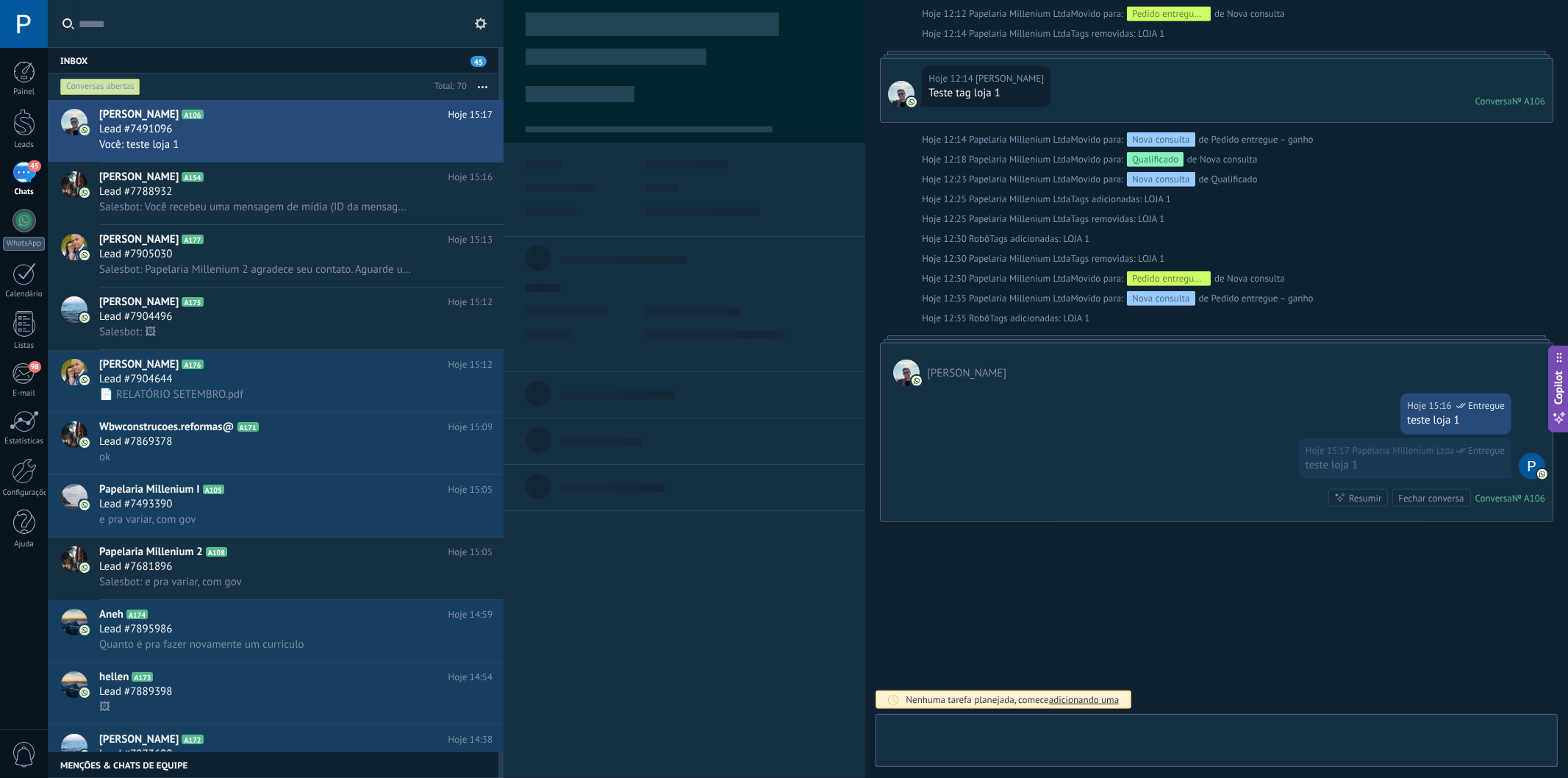
type textarea "**********"
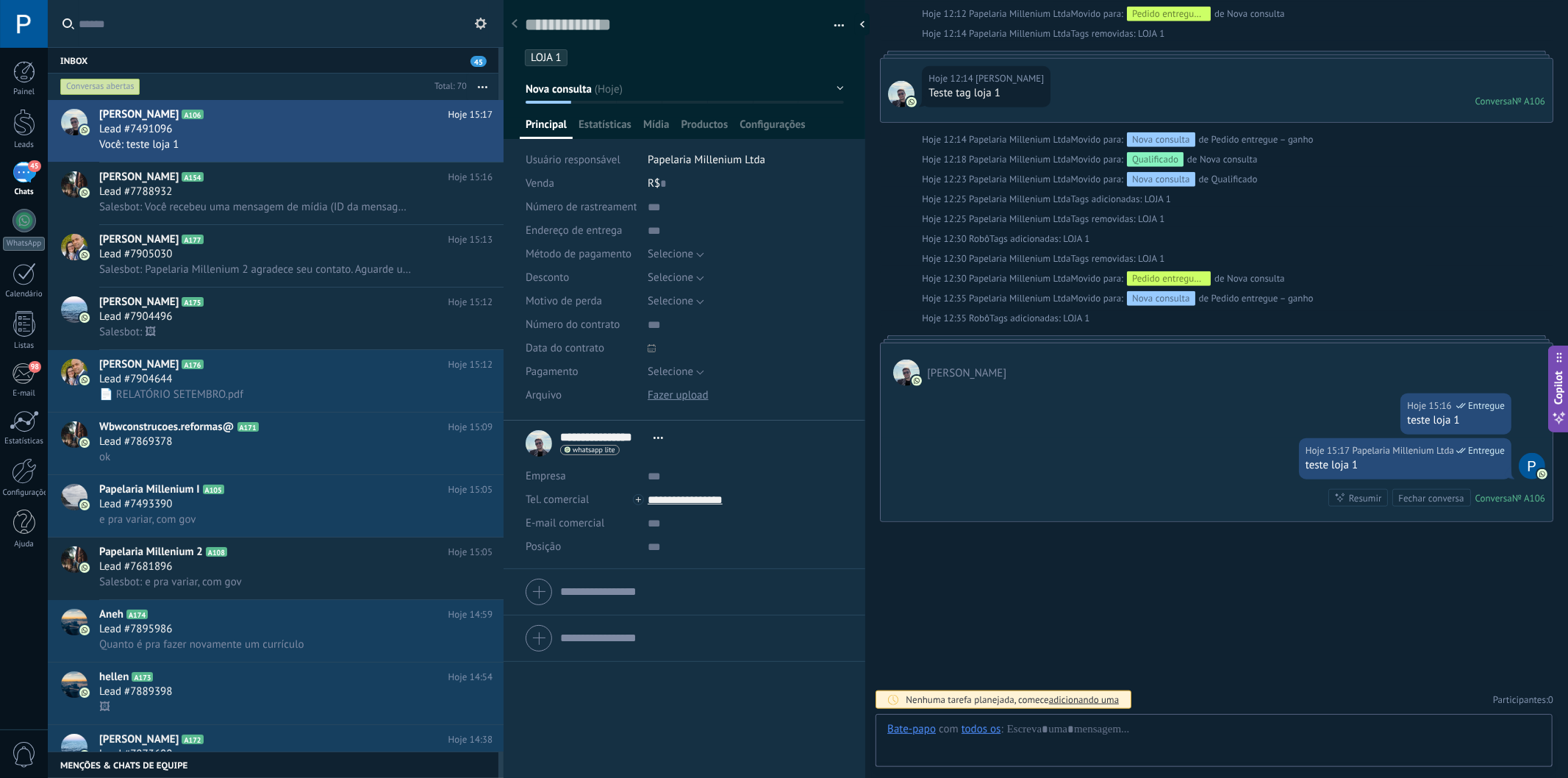
scroll to position [22, 0]
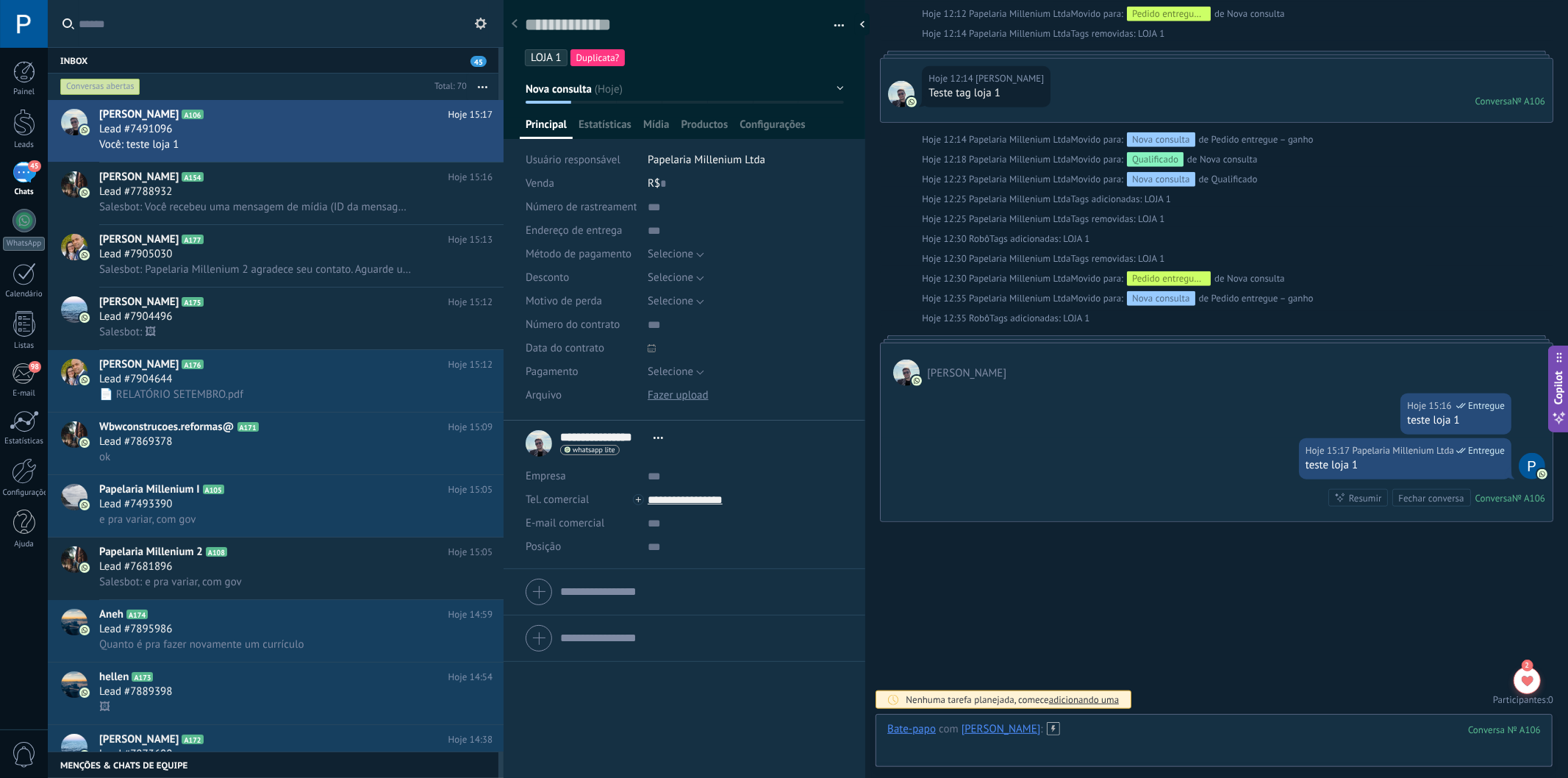
click at [1138, 700] on div at bounding box center [1214, 744] width 654 height 44
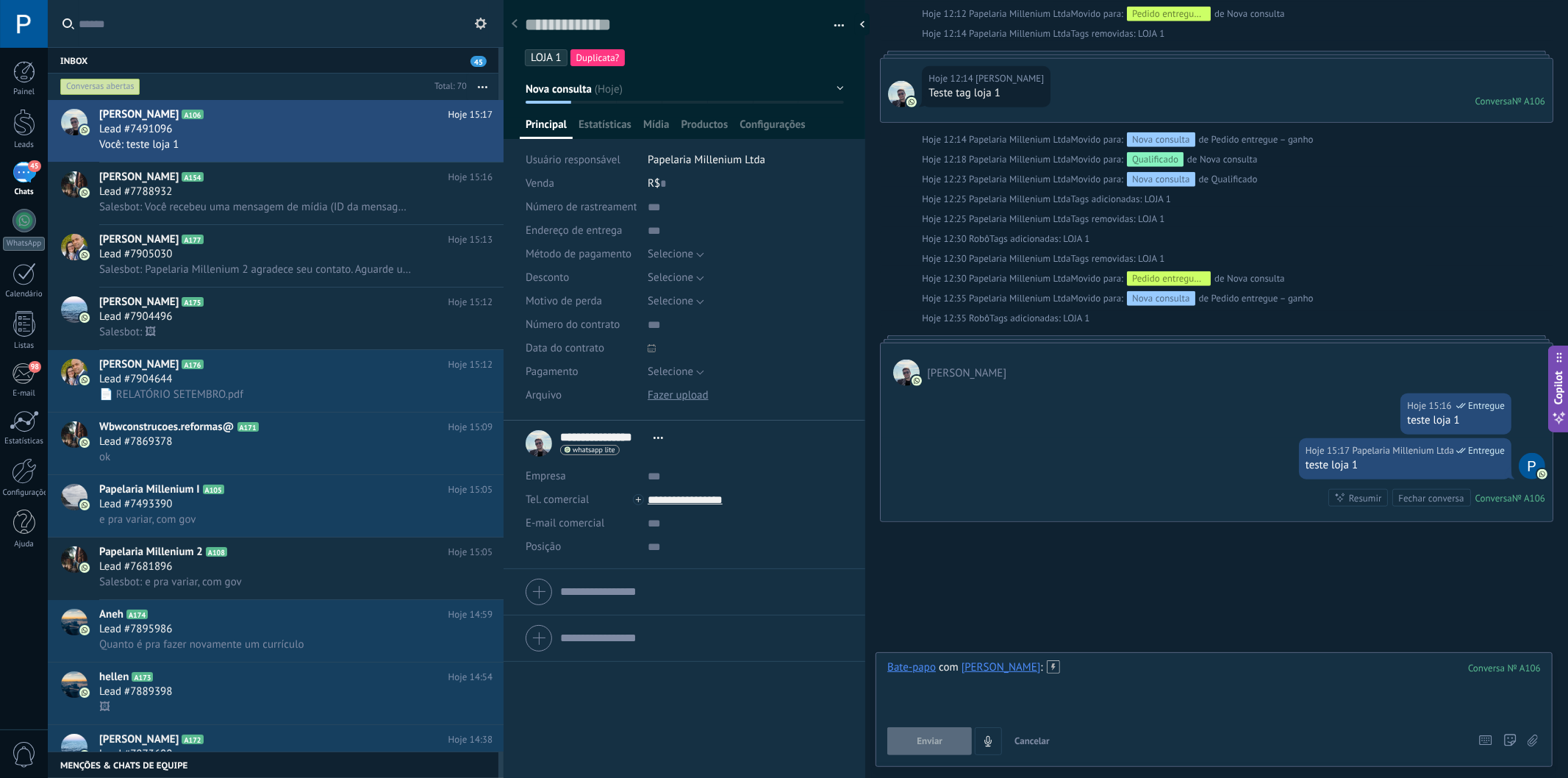
click at [1150, 679] on div at bounding box center [1214, 688] width 654 height 56
click at [1103, 672] on div at bounding box center [1214, 688] width 654 height 56
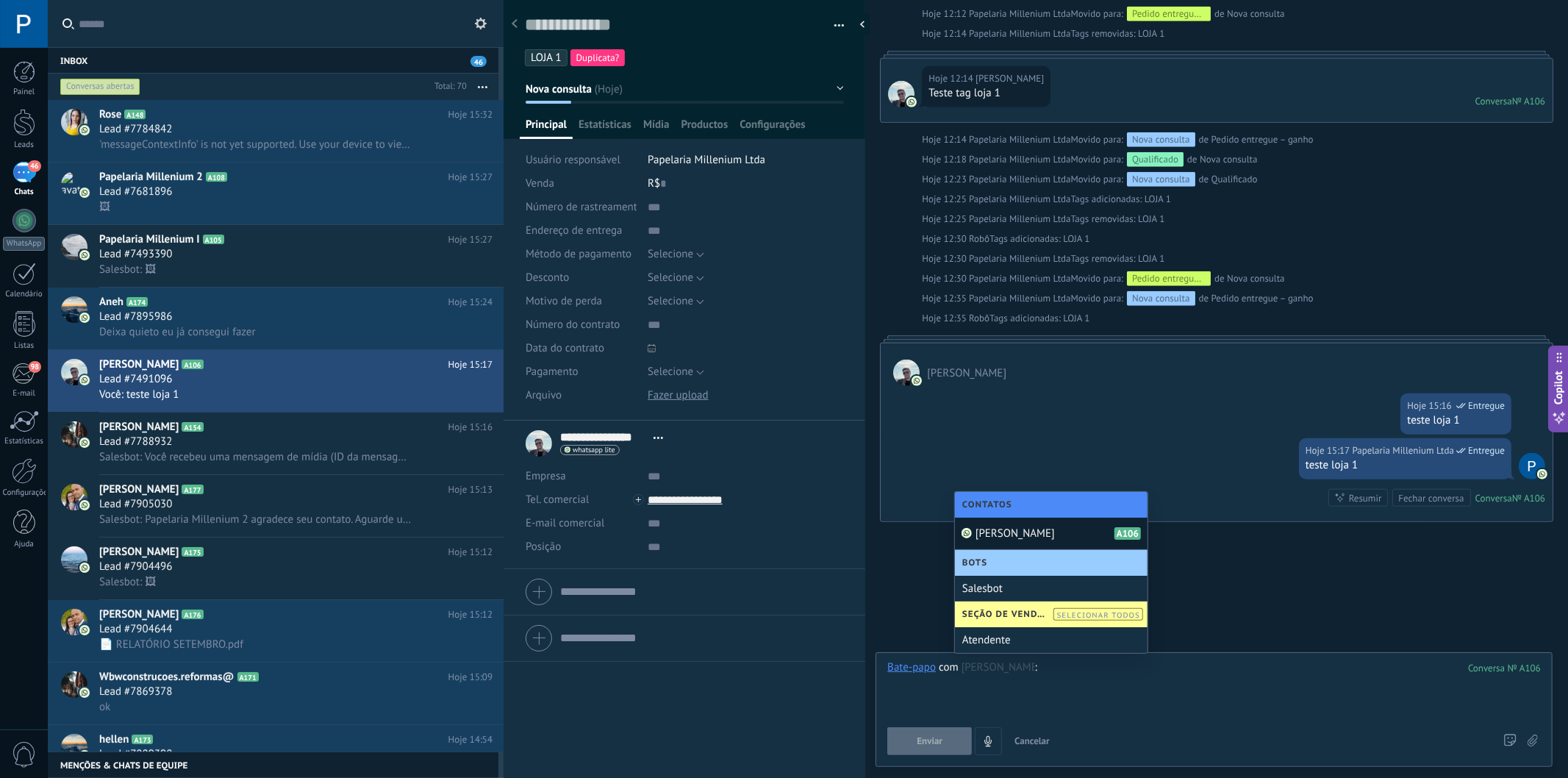
click at [138, 700] on div "Menções & Chats de equipe 0" at bounding box center [273, 764] width 451 height 27
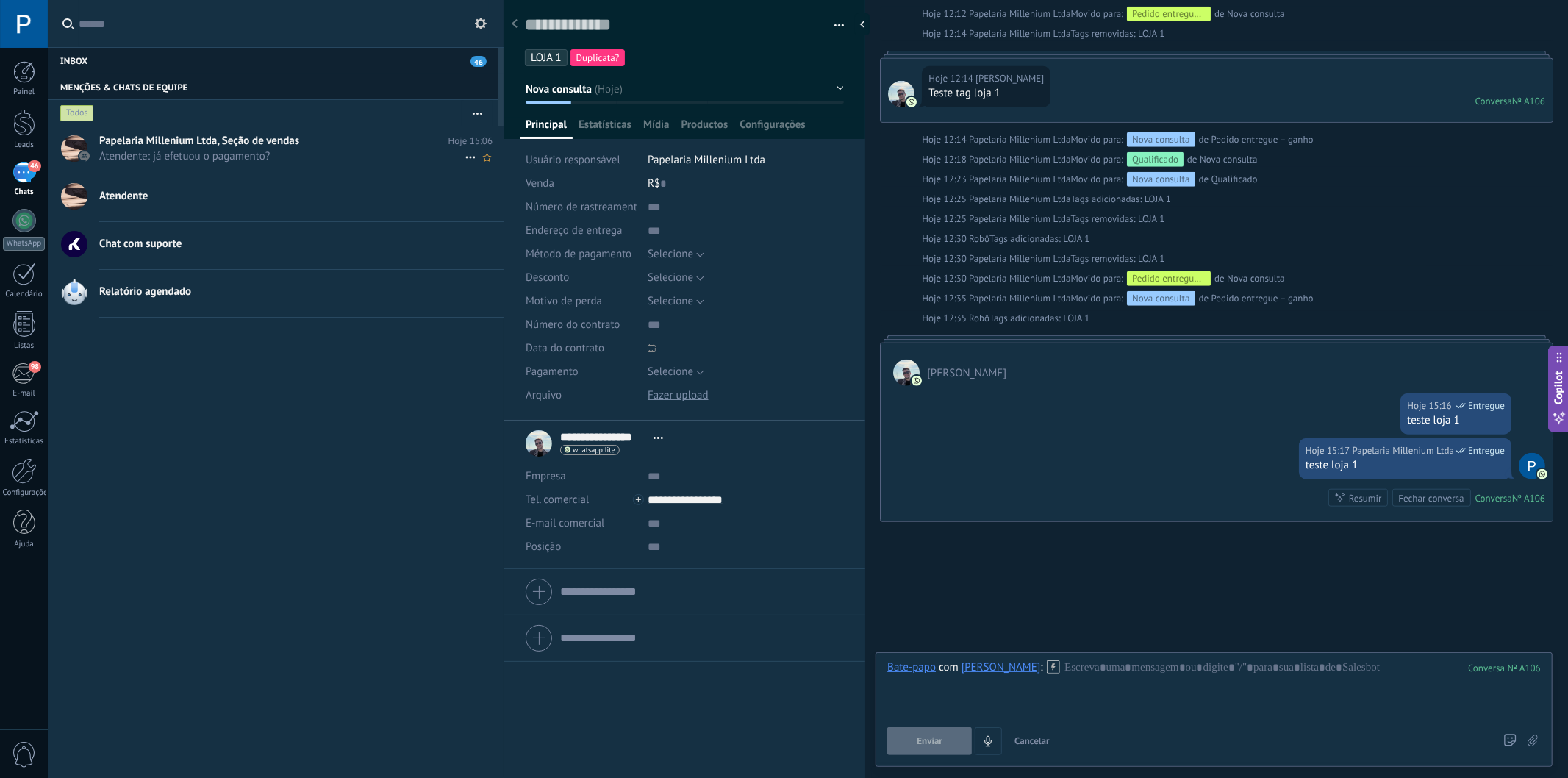
click at [232, 151] on span "Atendente: [PERSON_NAME] efetuou o pagamento?" at bounding box center [282, 156] width 366 height 14
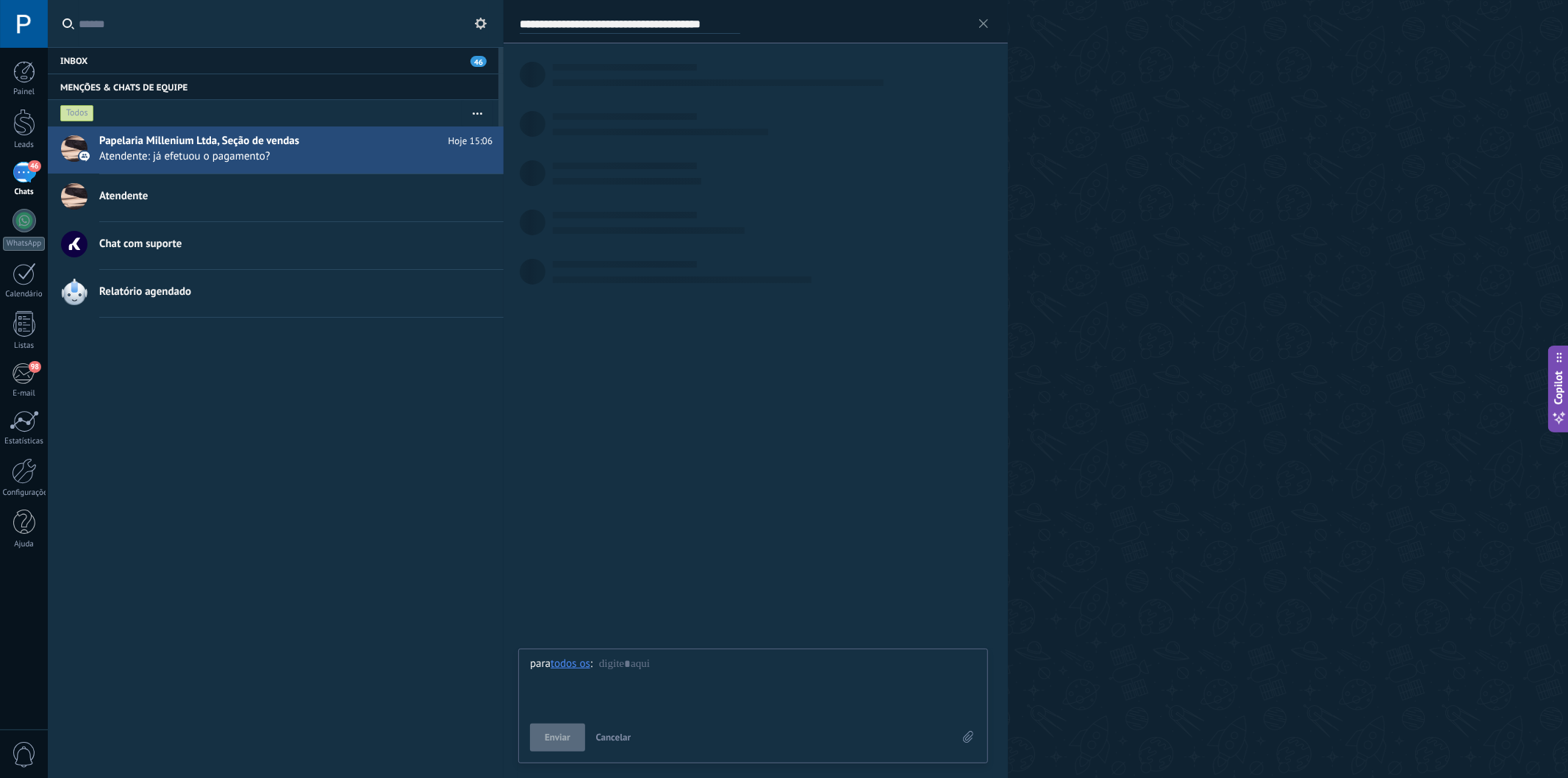
click at [703, 679] on div at bounding box center [752, 685] width 446 height 56
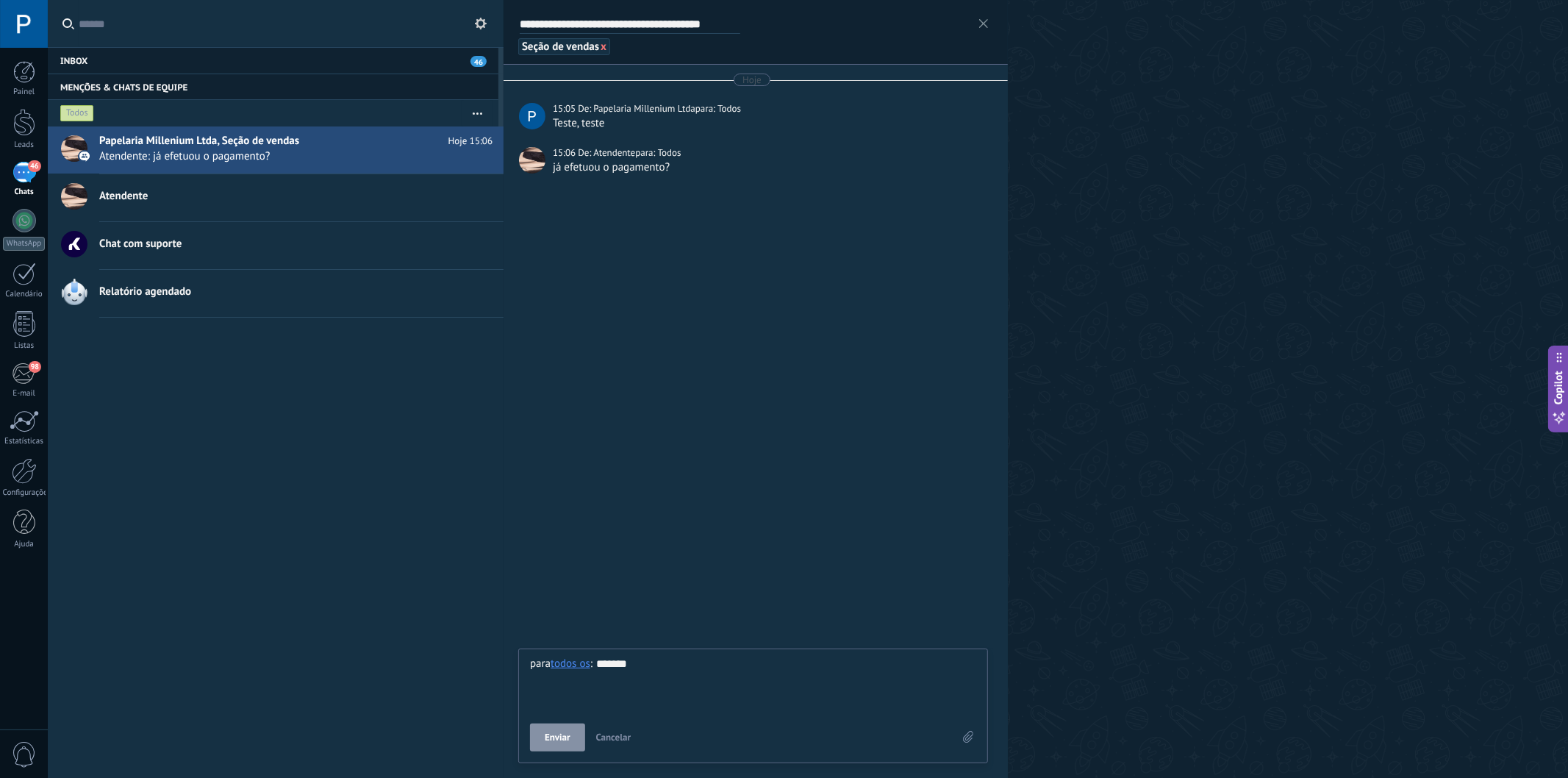
type div "*******"
click at [575, 700] on button "Enviar" at bounding box center [556, 737] width 55 height 28
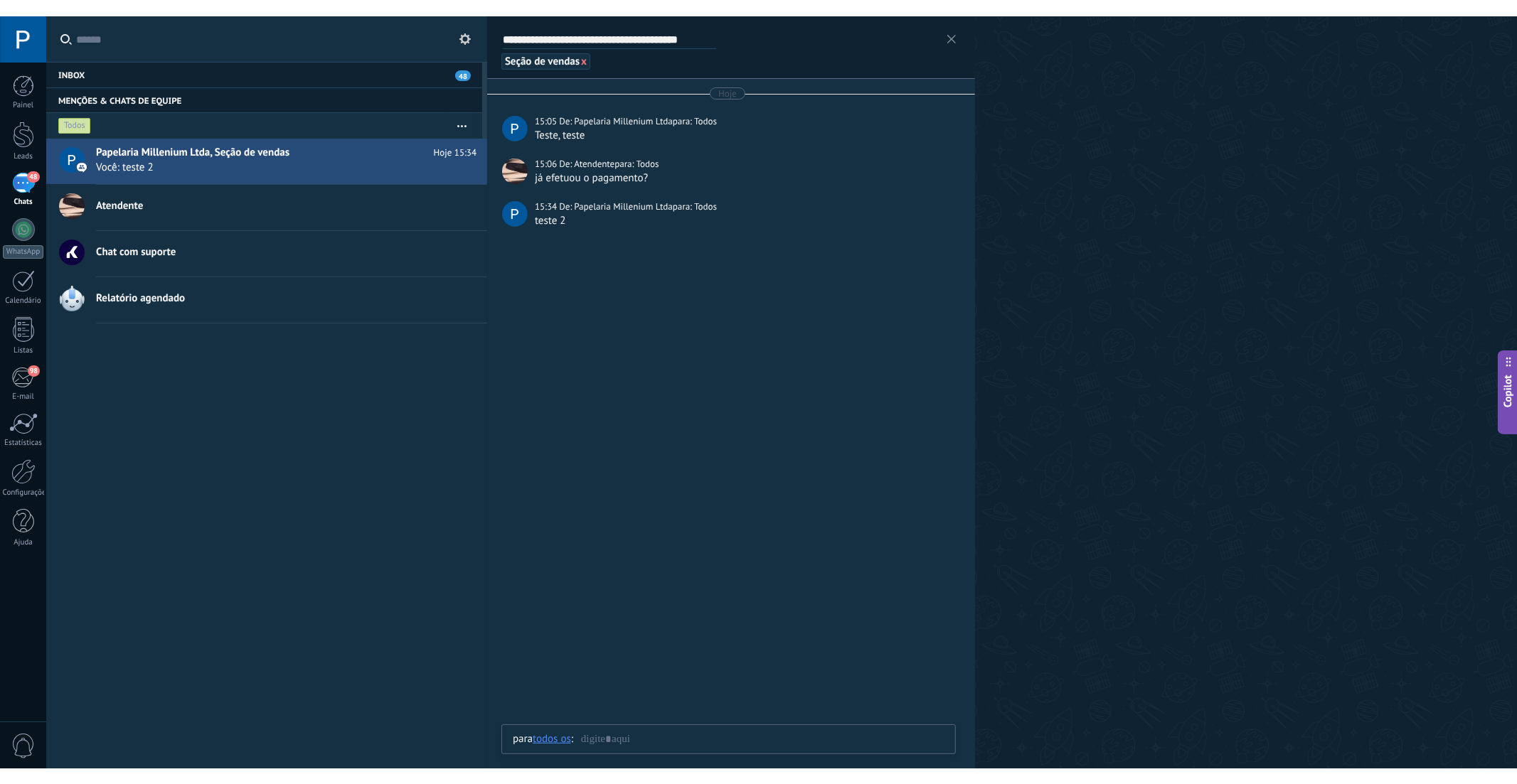
scroll to position [1321, 0]
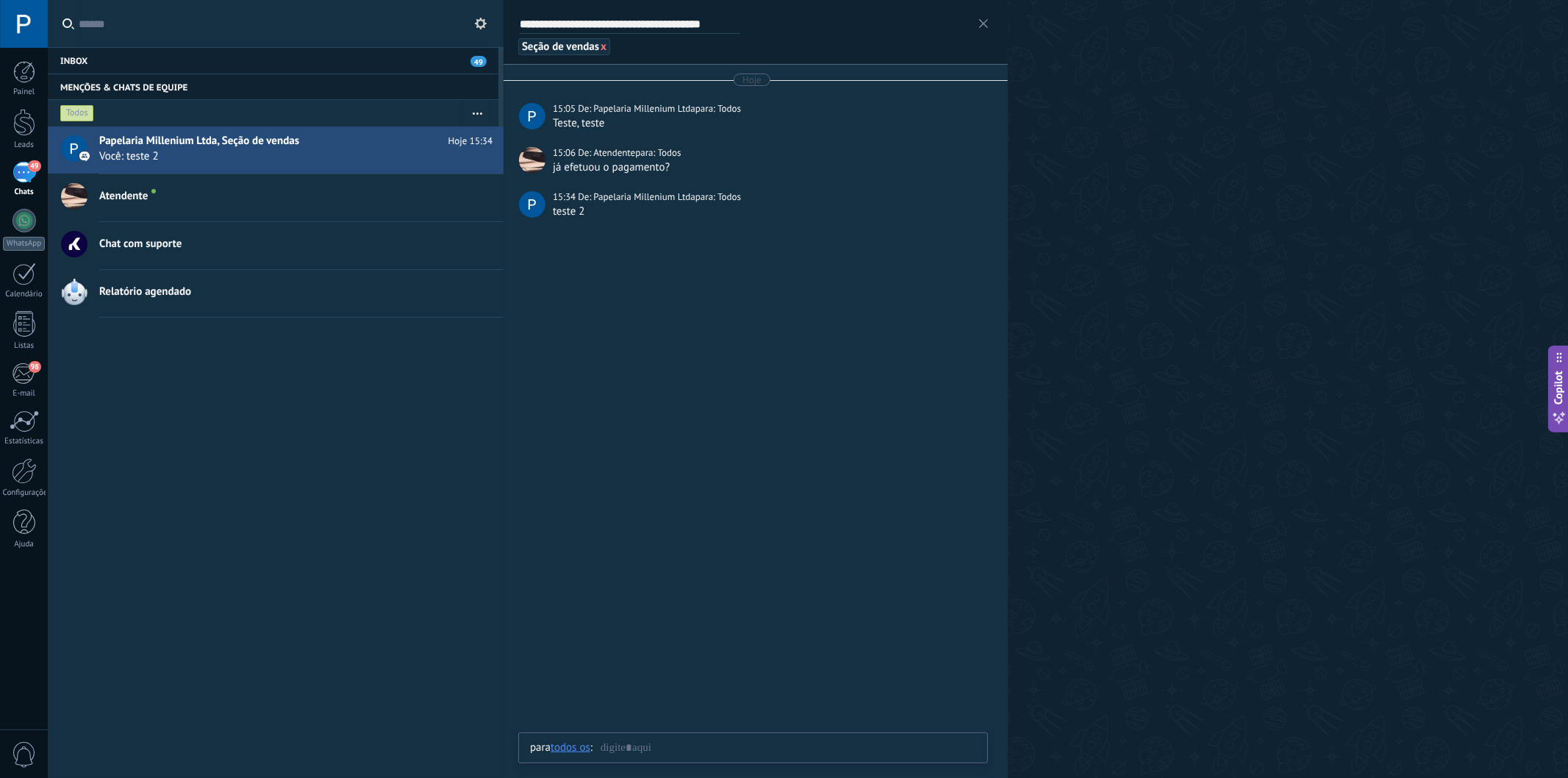
type textarea "**********"
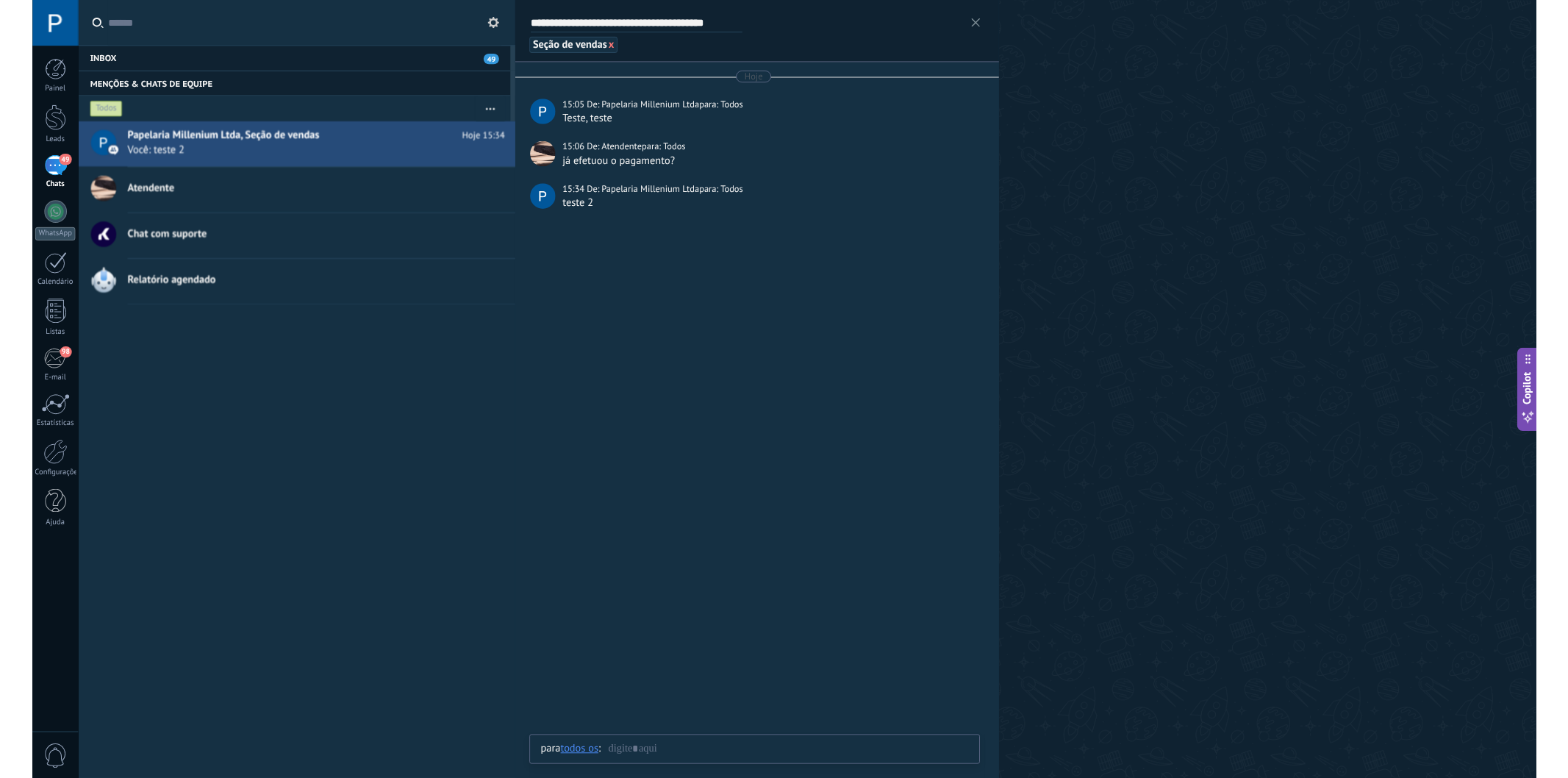
scroll to position [1333, 0]
